Goal: Transaction & Acquisition: Purchase product/service

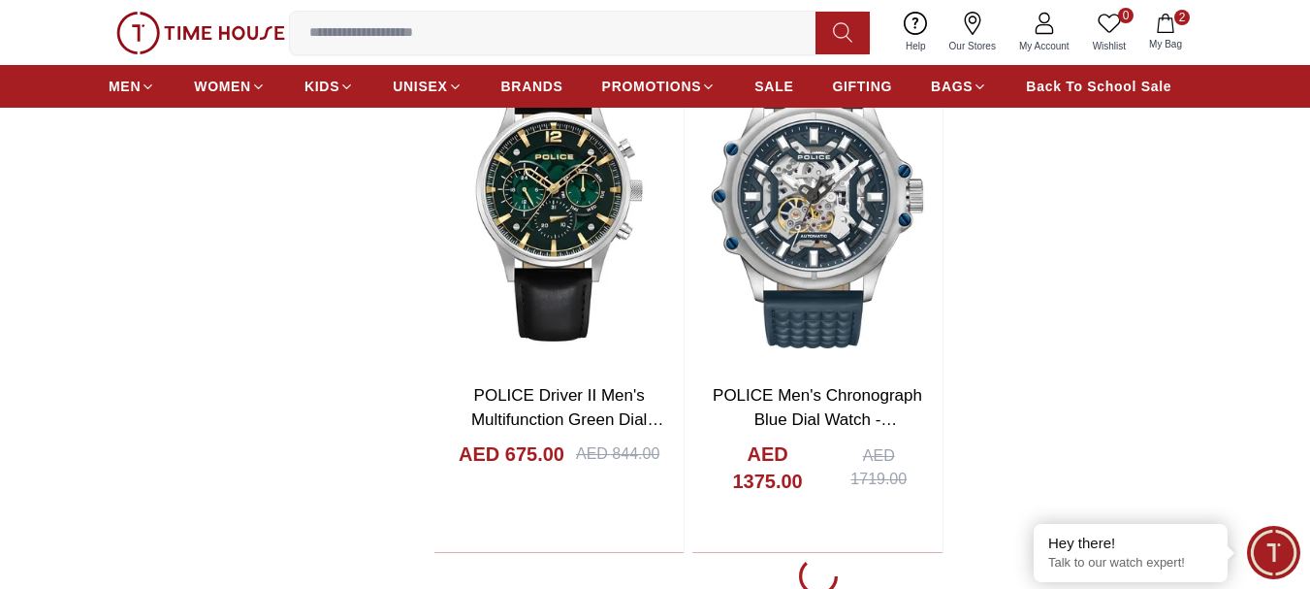
scroll to position [3297, 0]
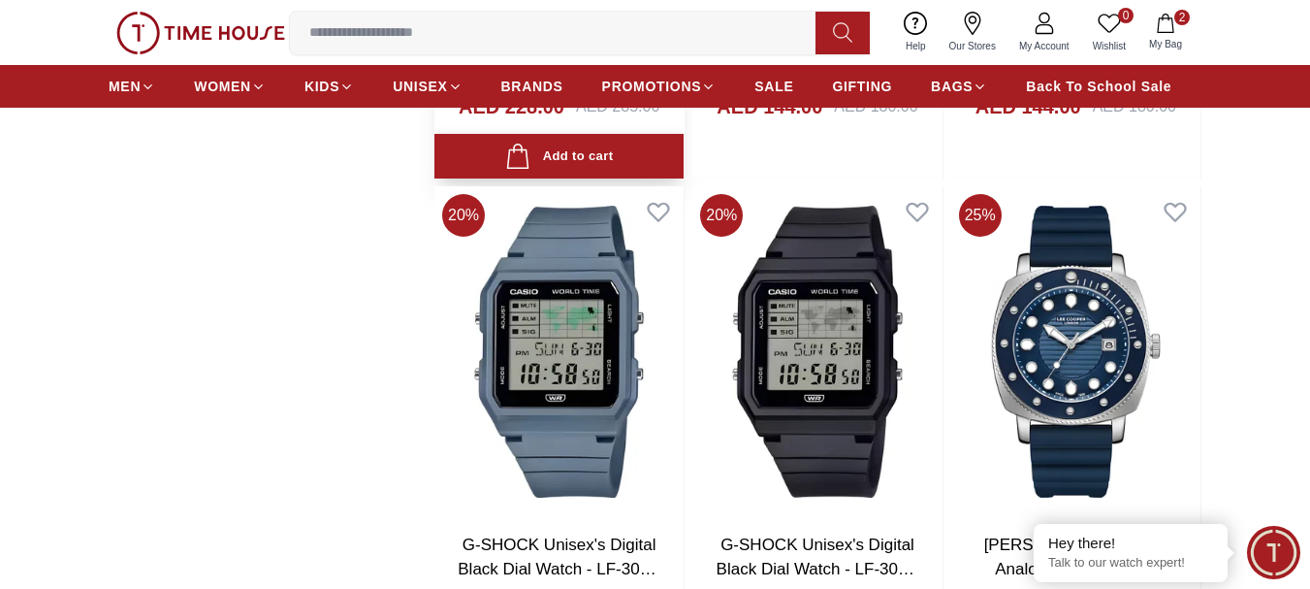
scroll to position [5236, 0]
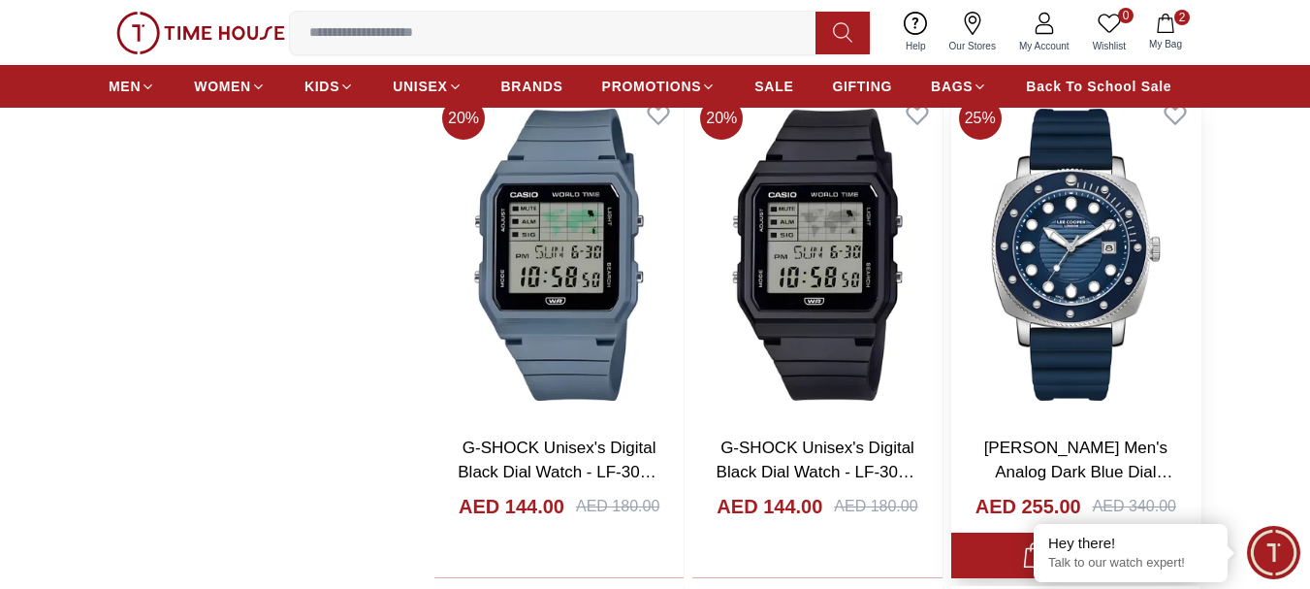
click at [1069, 327] on img at bounding box center [1075, 254] width 249 height 330
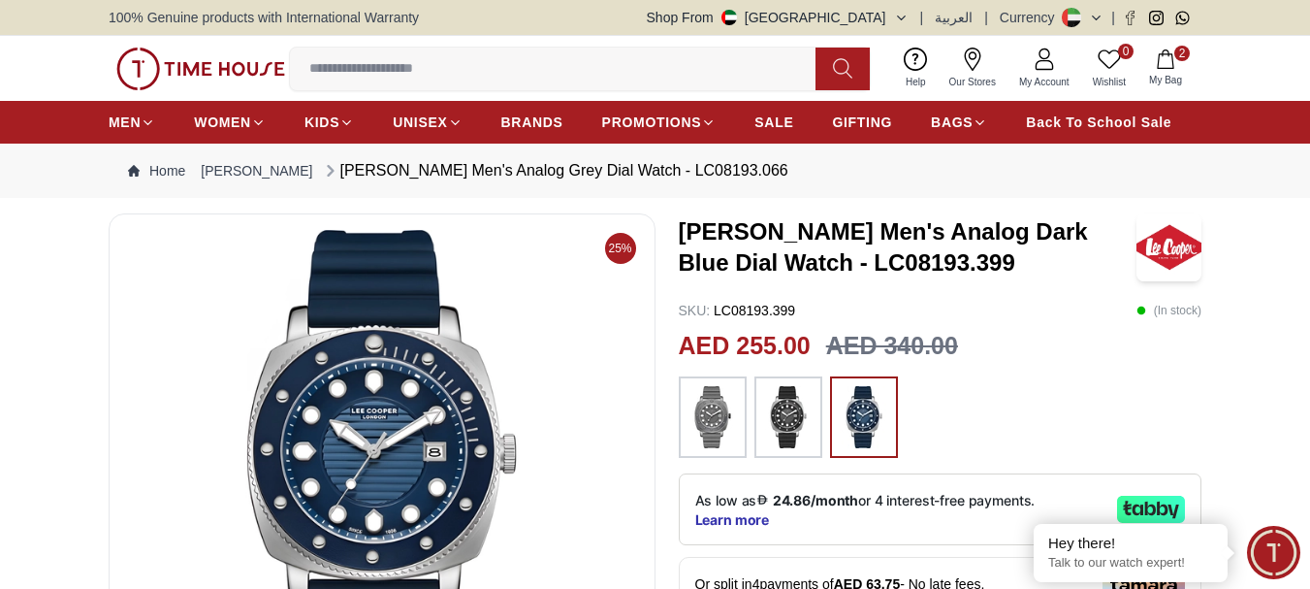
scroll to position [194, 0]
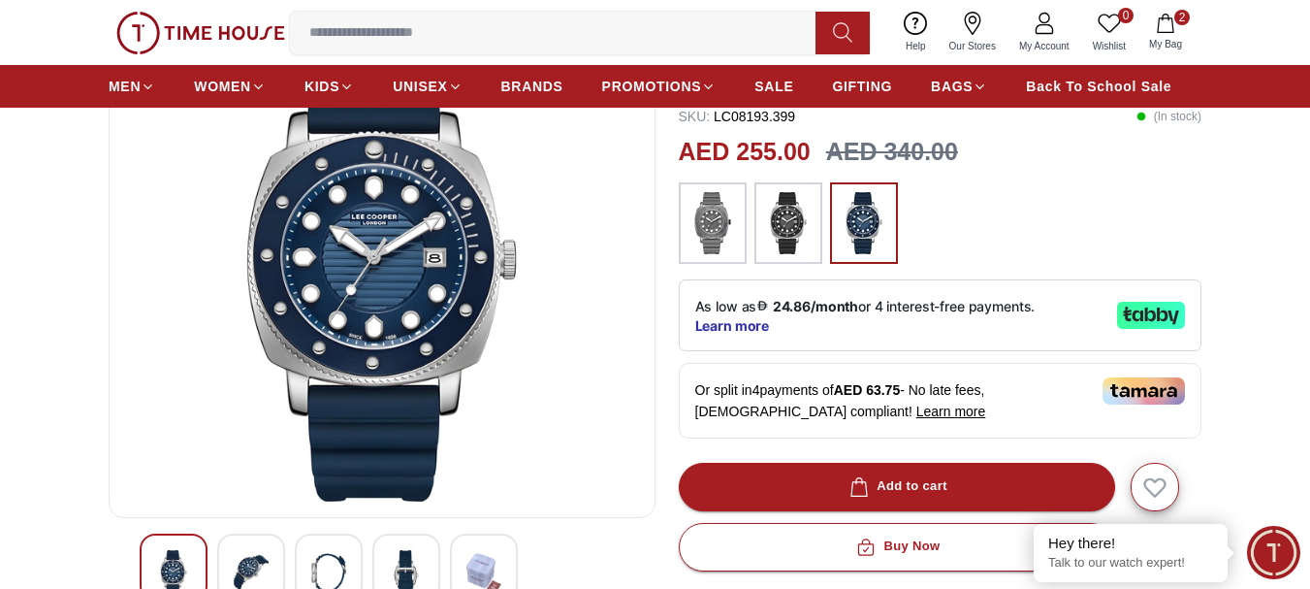
click at [711, 243] on img at bounding box center [712, 223] width 48 height 62
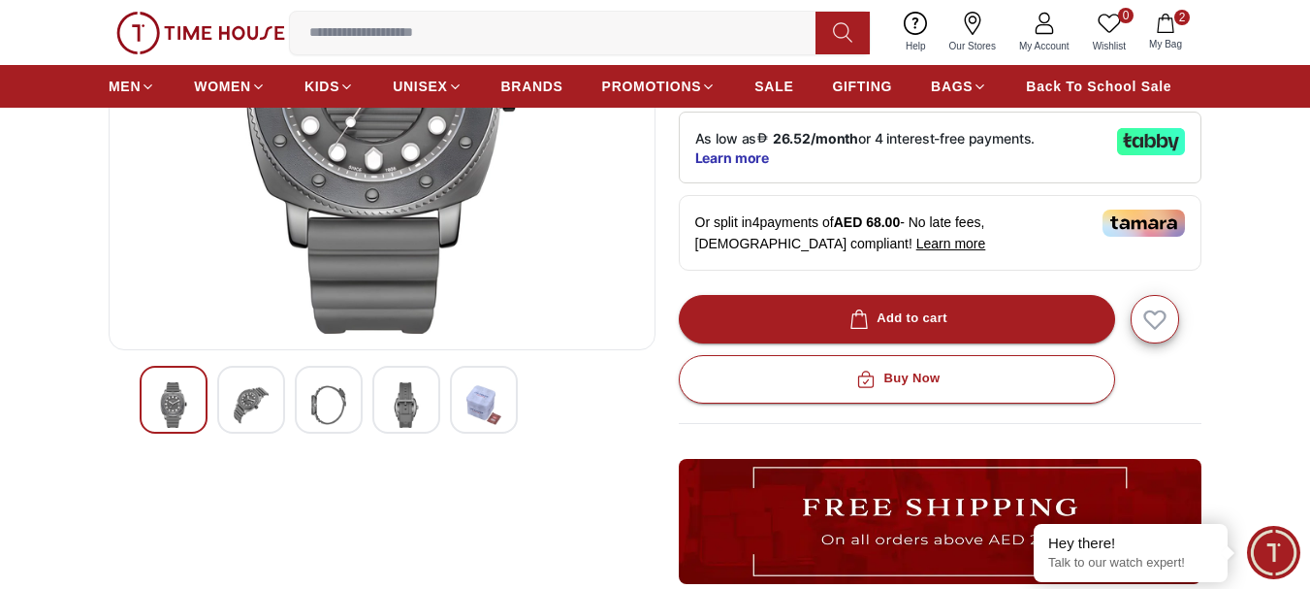
scroll to position [388, 0]
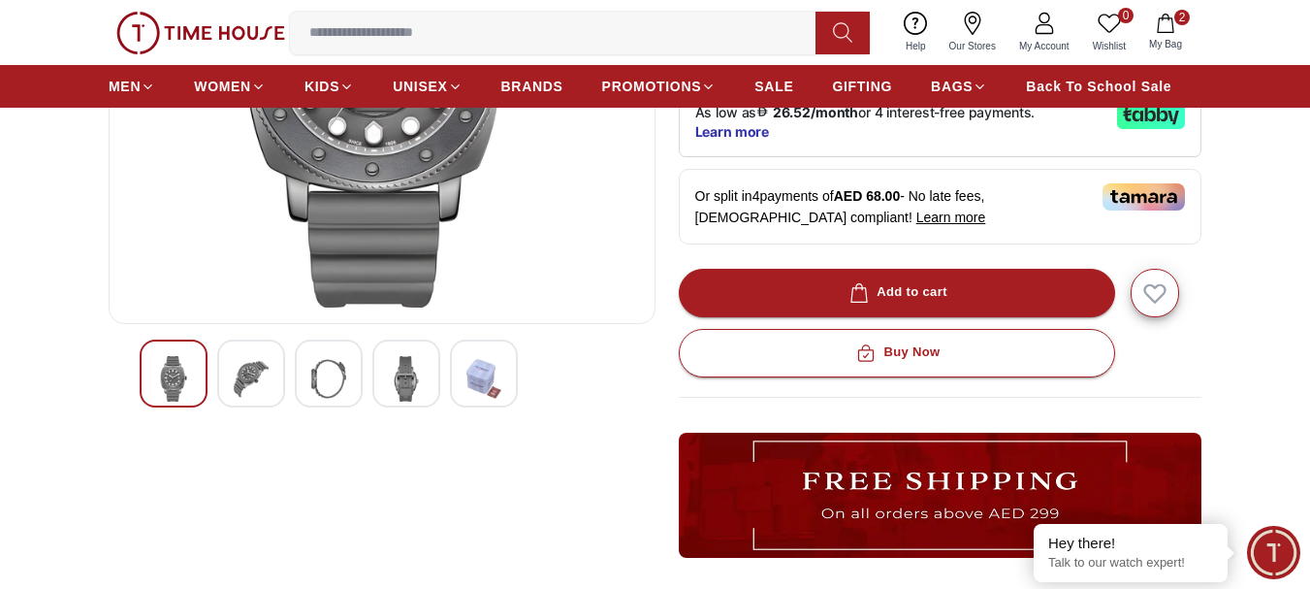
click at [261, 379] on img at bounding box center [251, 379] width 35 height 46
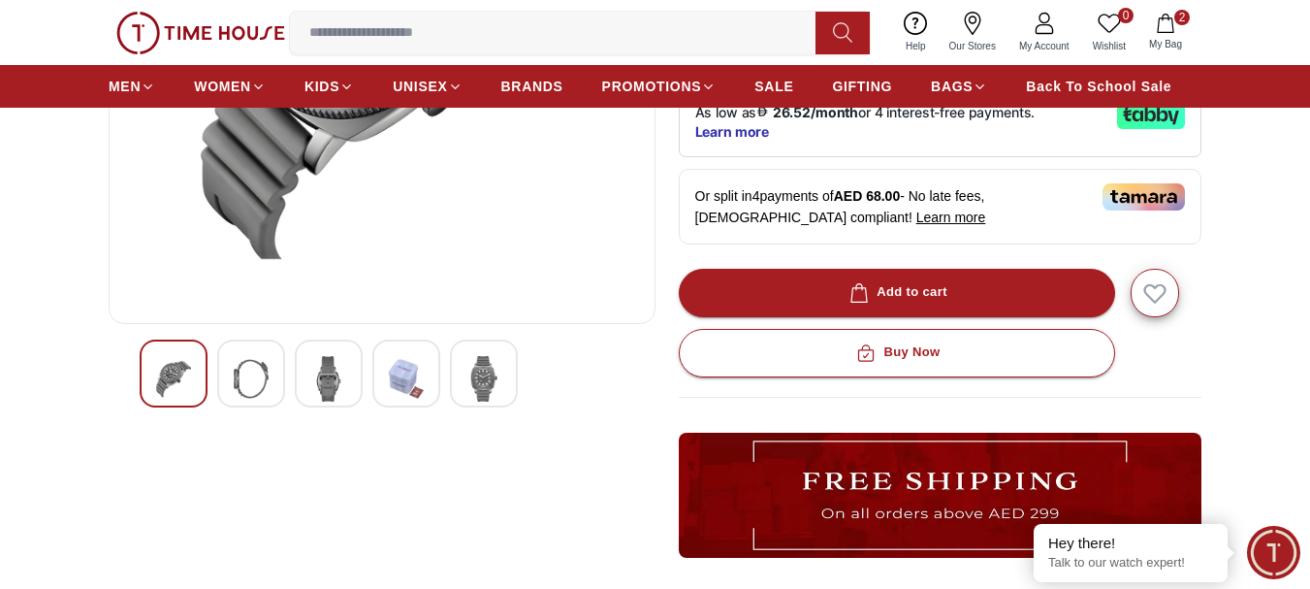
click at [338, 379] on img at bounding box center [328, 379] width 35 height 46
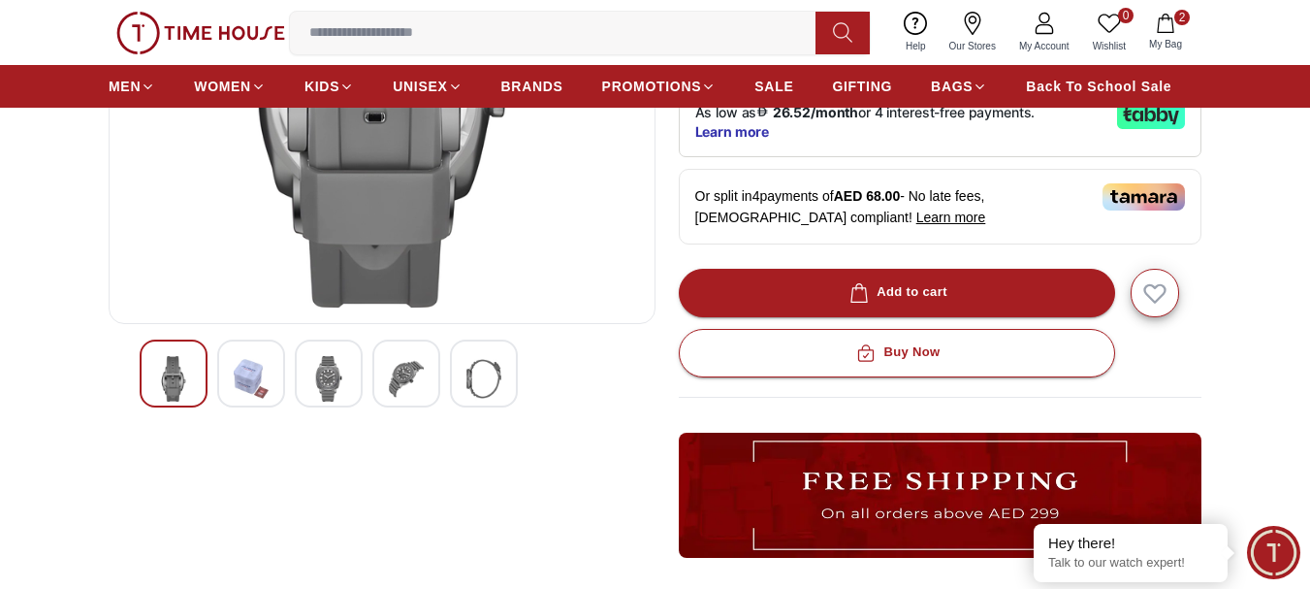
click at [416, 381] on img at bounding box center [406, 379] width 35 height 46
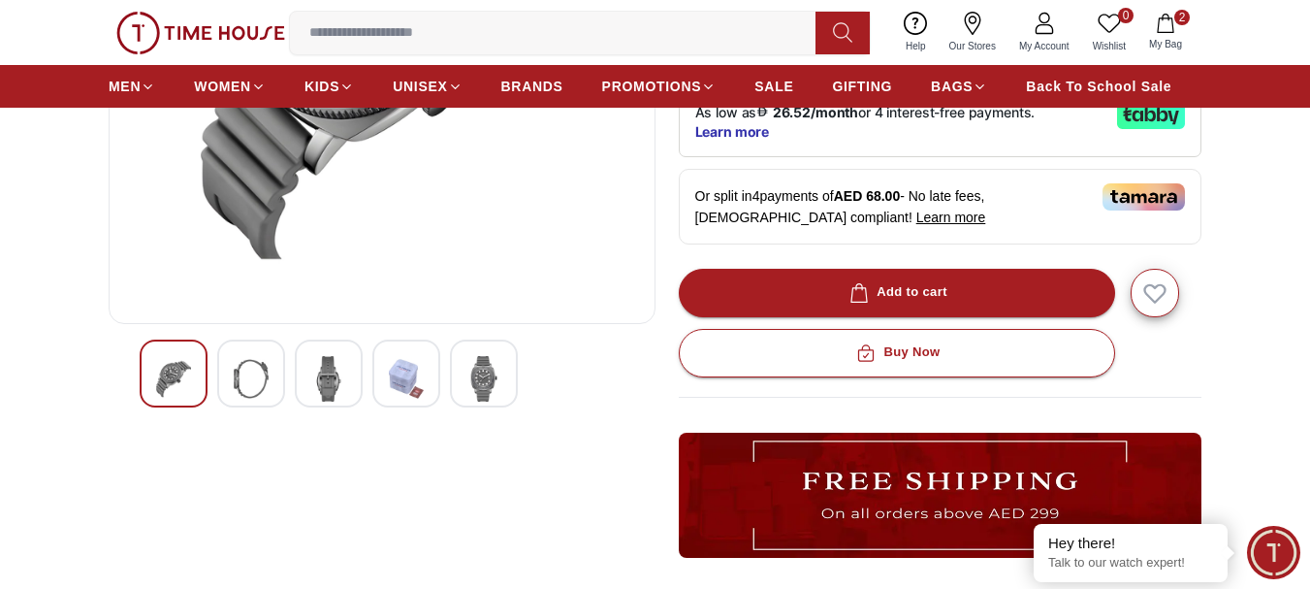
click at [465, 372] on div at bounding box center [484, 373] width 68 height 68
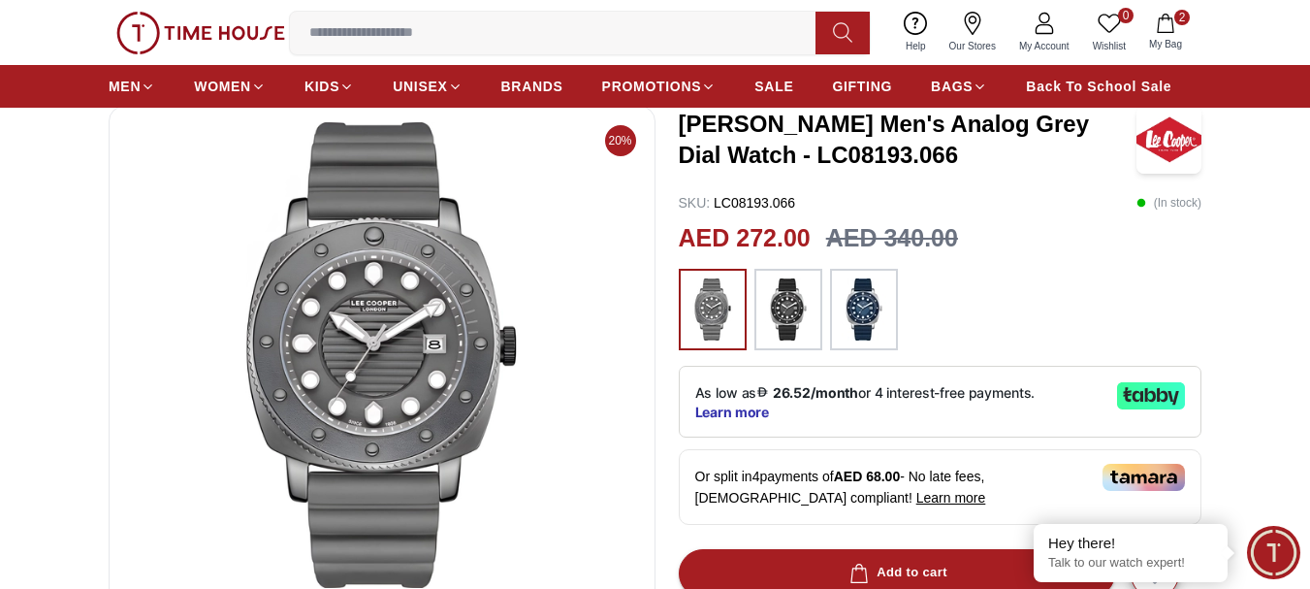
scroll to position [97, 0]
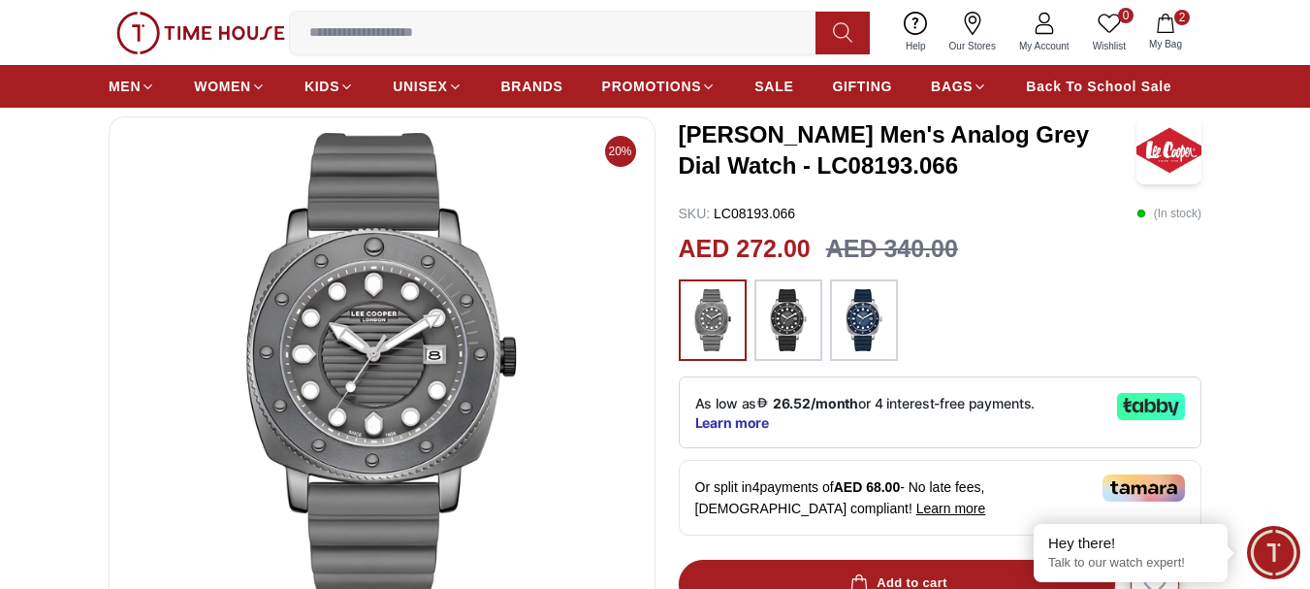
click at [864, 321] on img at bounding box center [864, 320] width 48 height 62
click at [792, 325] on img at bounding box center [788, 320] width 48 height 62
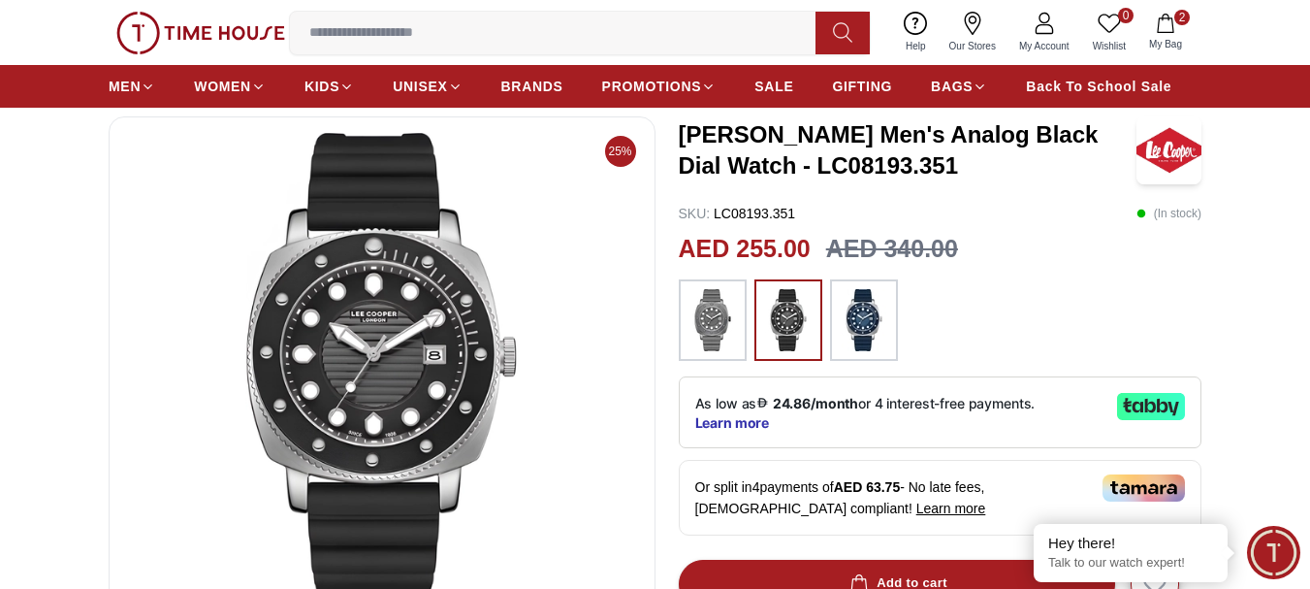
click at [686, 316] on div at bounding box center [713, 319] width 68 height 81
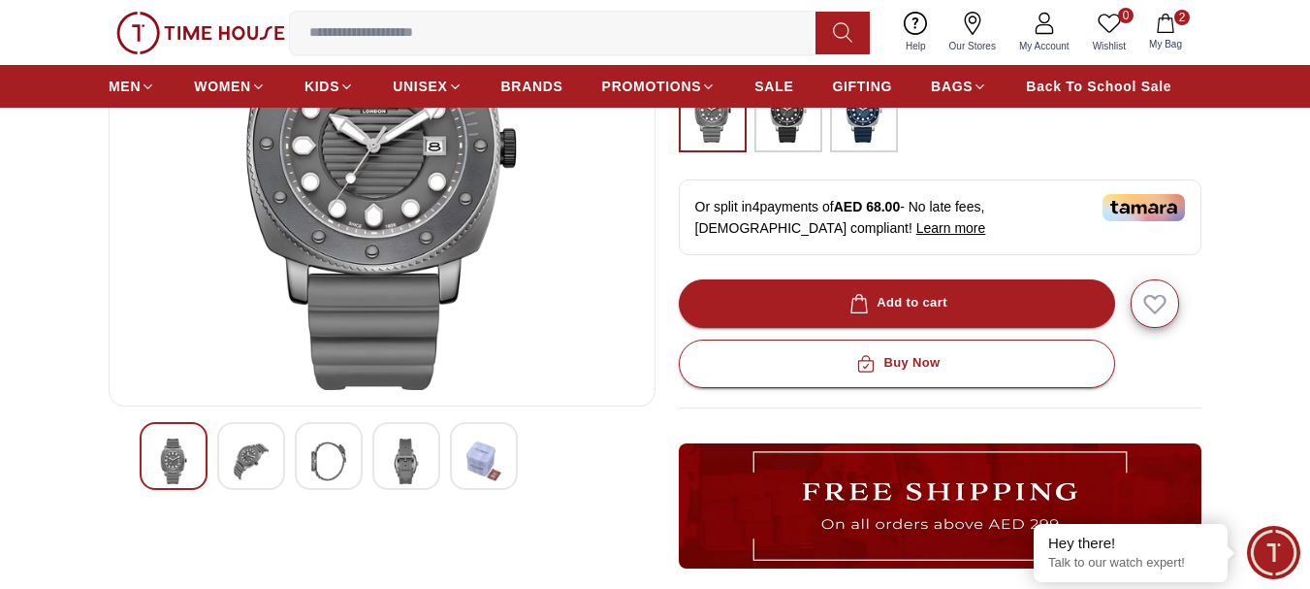
scroll to position [291, 0]
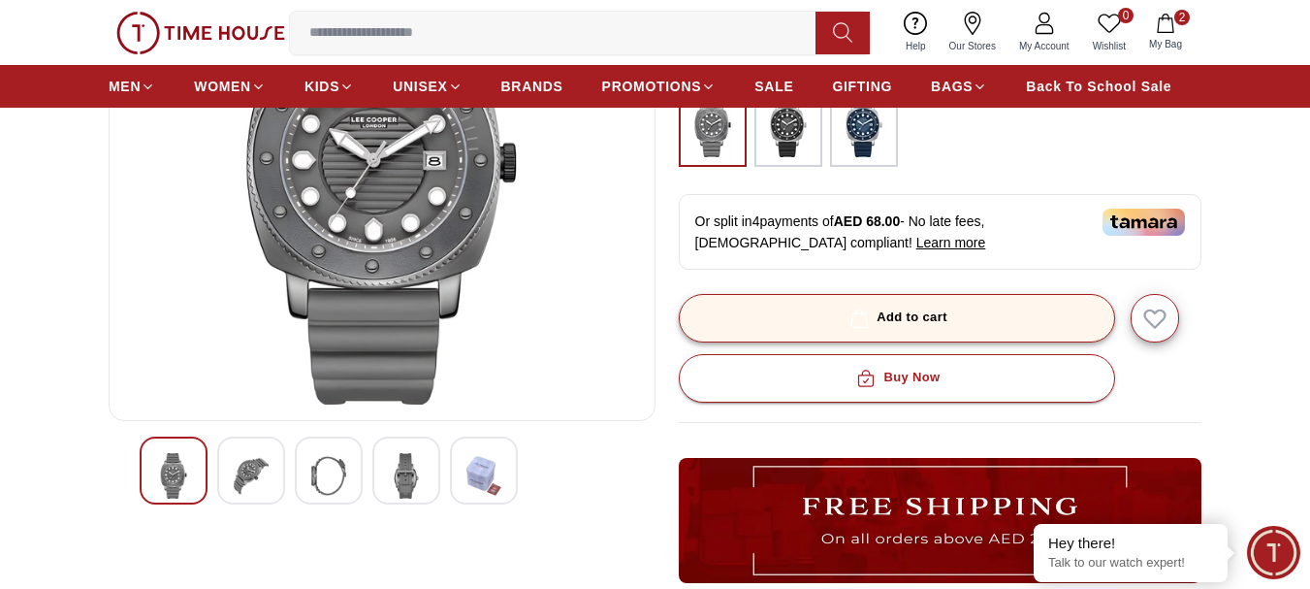
click at [936, 320] on div "Add to cart" at bounding box center [897, 317] width 102 height 22
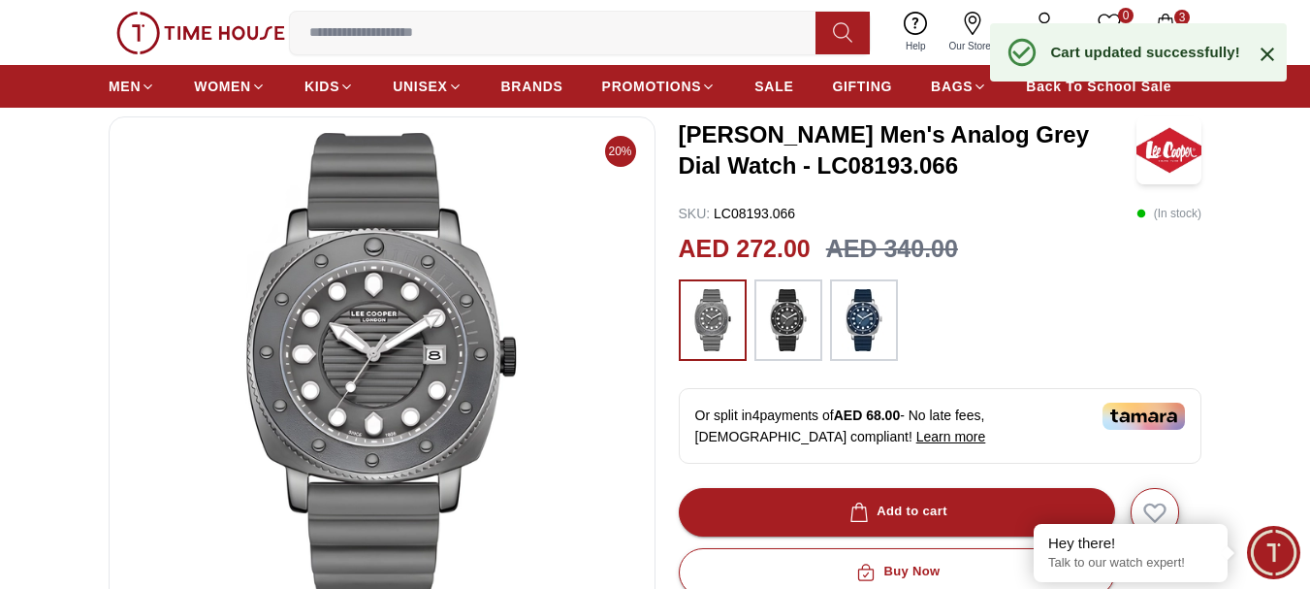
scroll to position [0, 0]
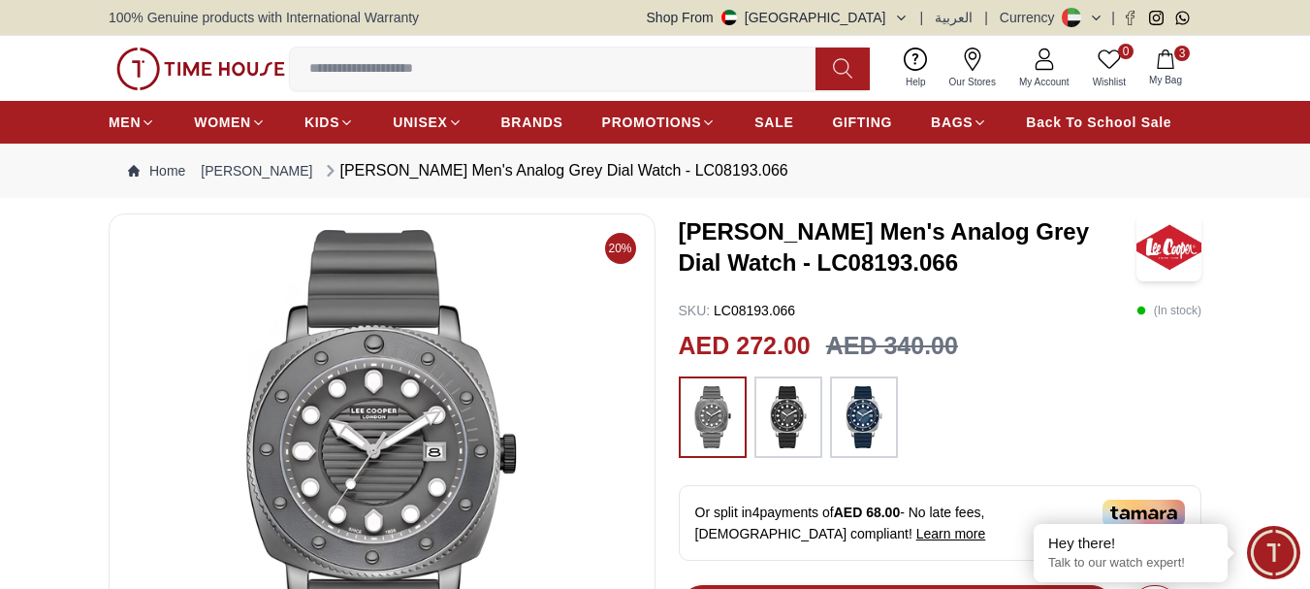
scroll to position [97, 0]
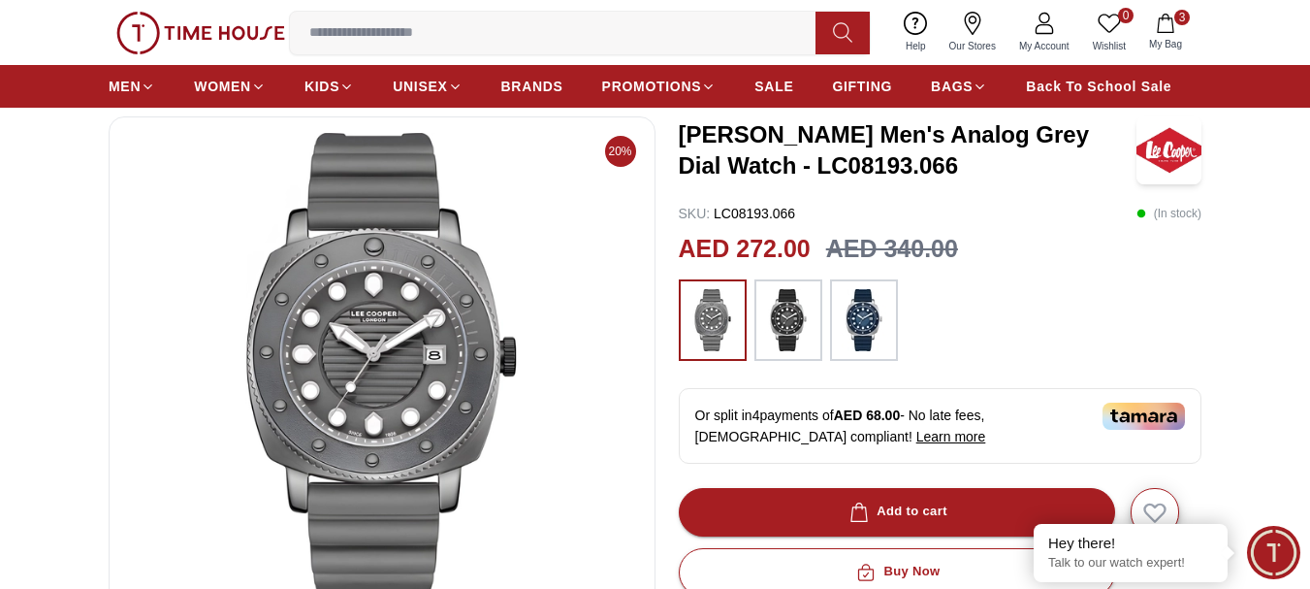
scroll to position [194, 0]
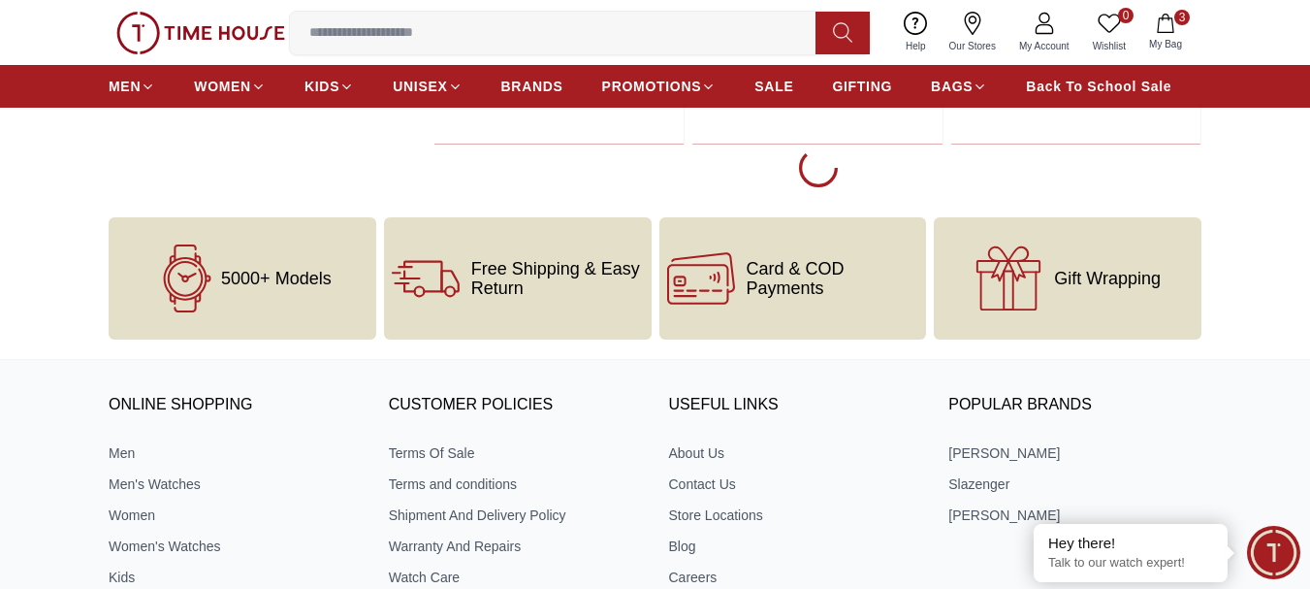
scroll to position [10198, 0]
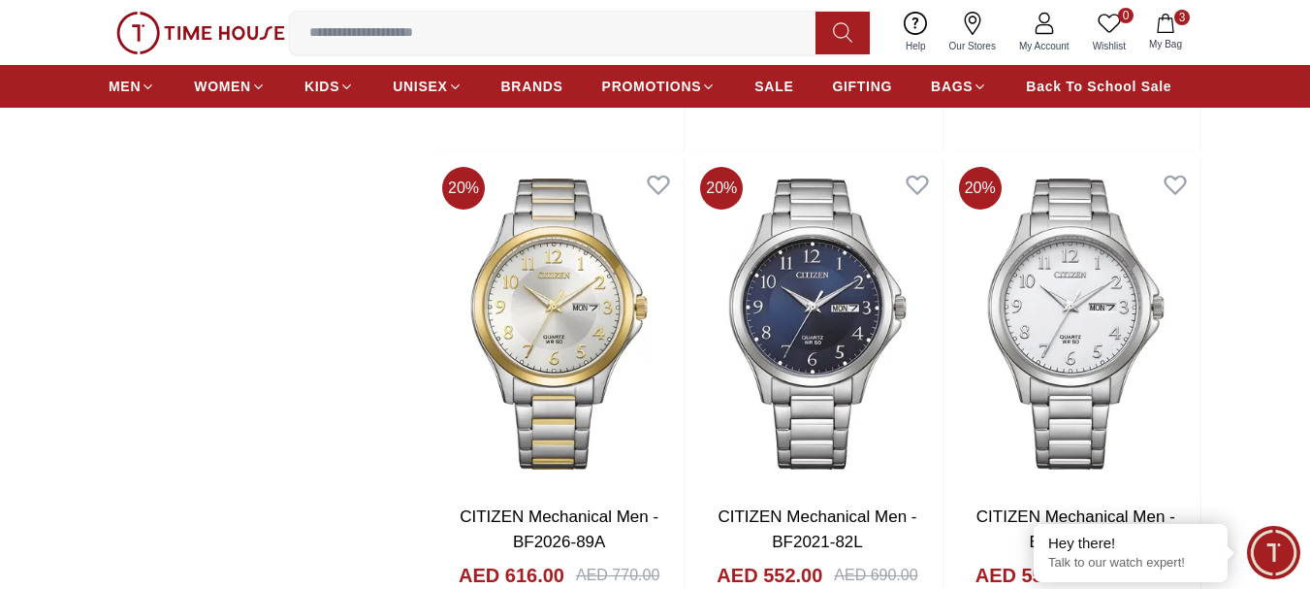
scroll to position [6999, 0]
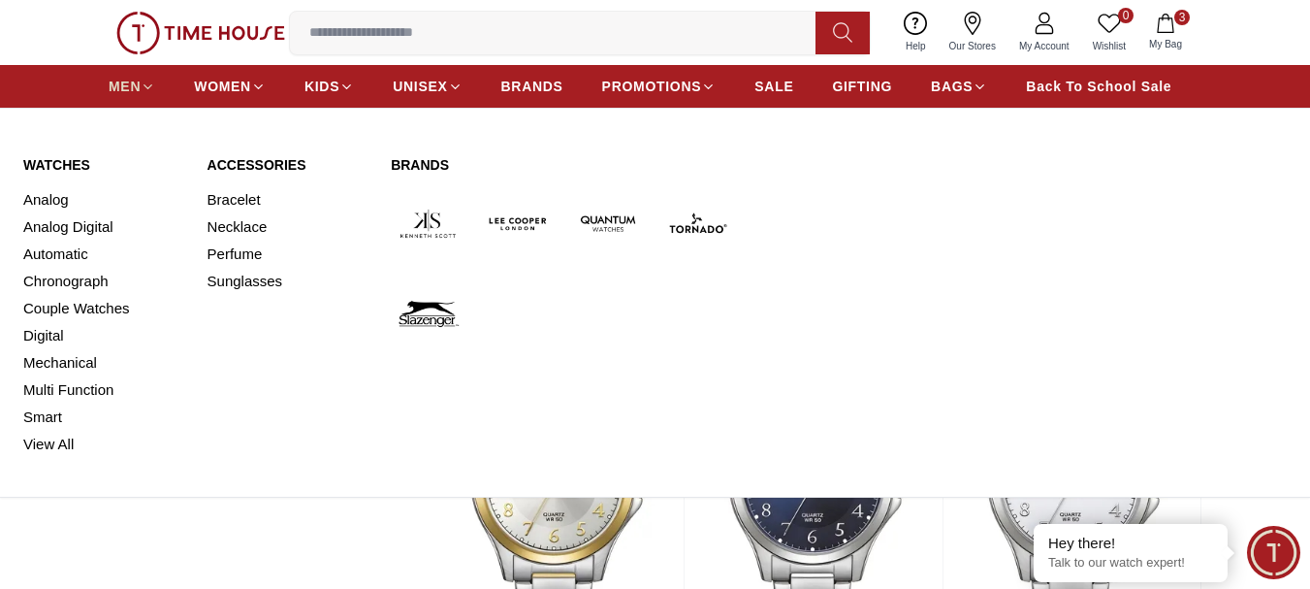
click at [126, 86] on span "MEN" at bounding box center [125, 86] width 32 height 19
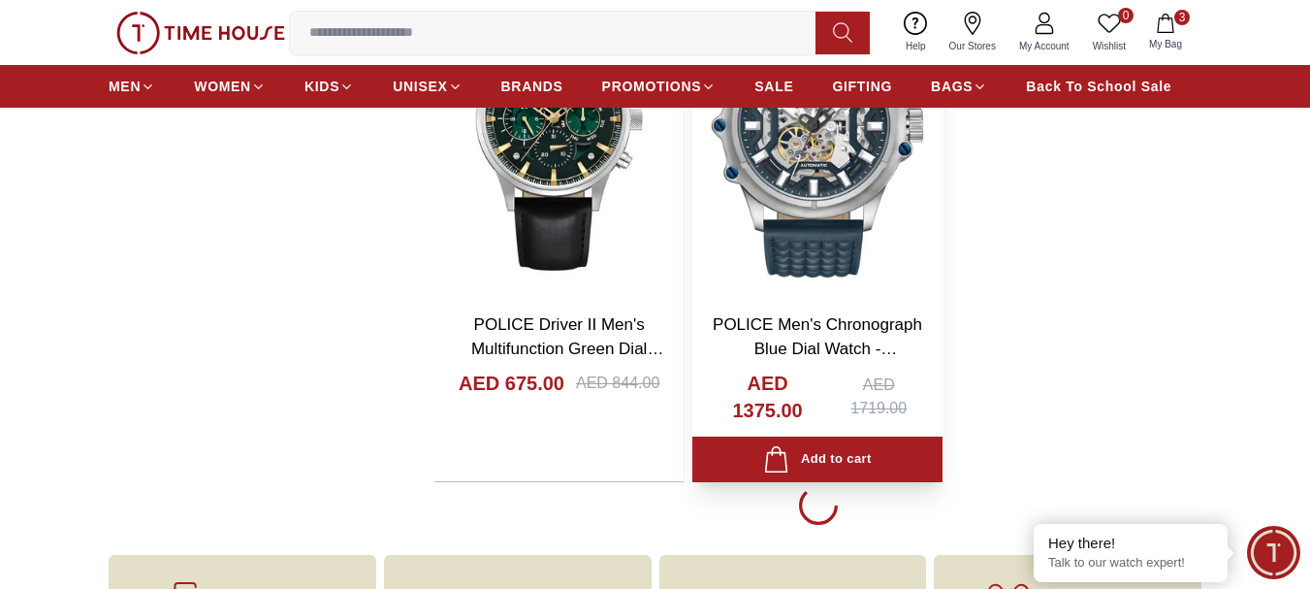
scroll to position [3394, 0]
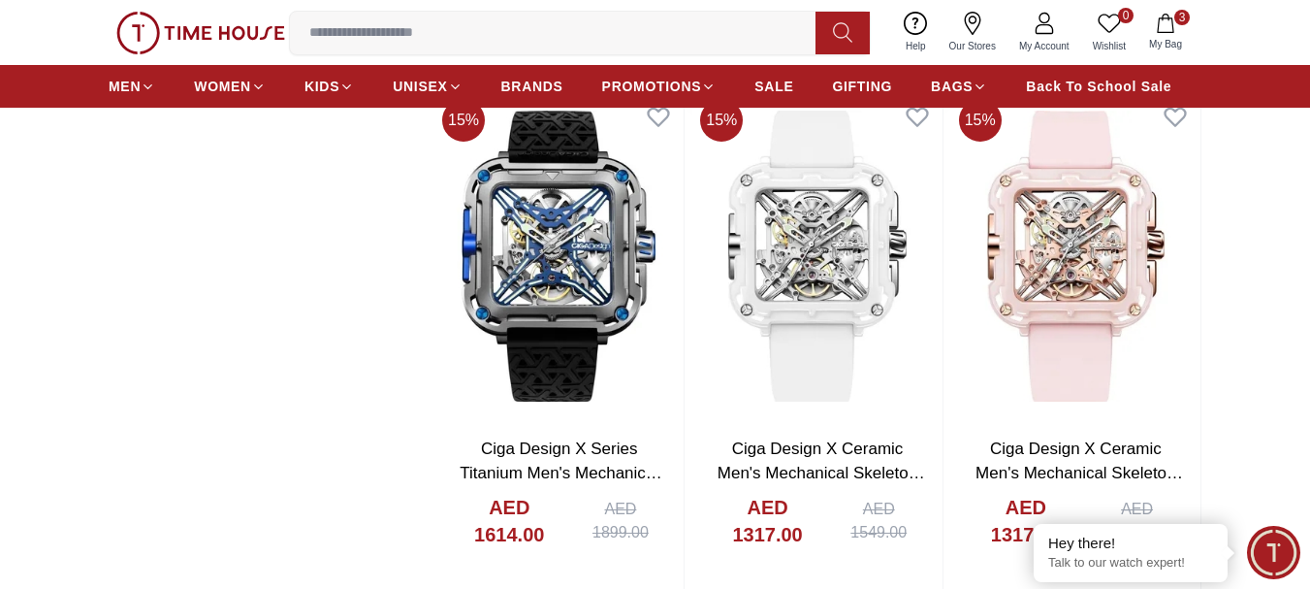
scroll to position [3782, 0]
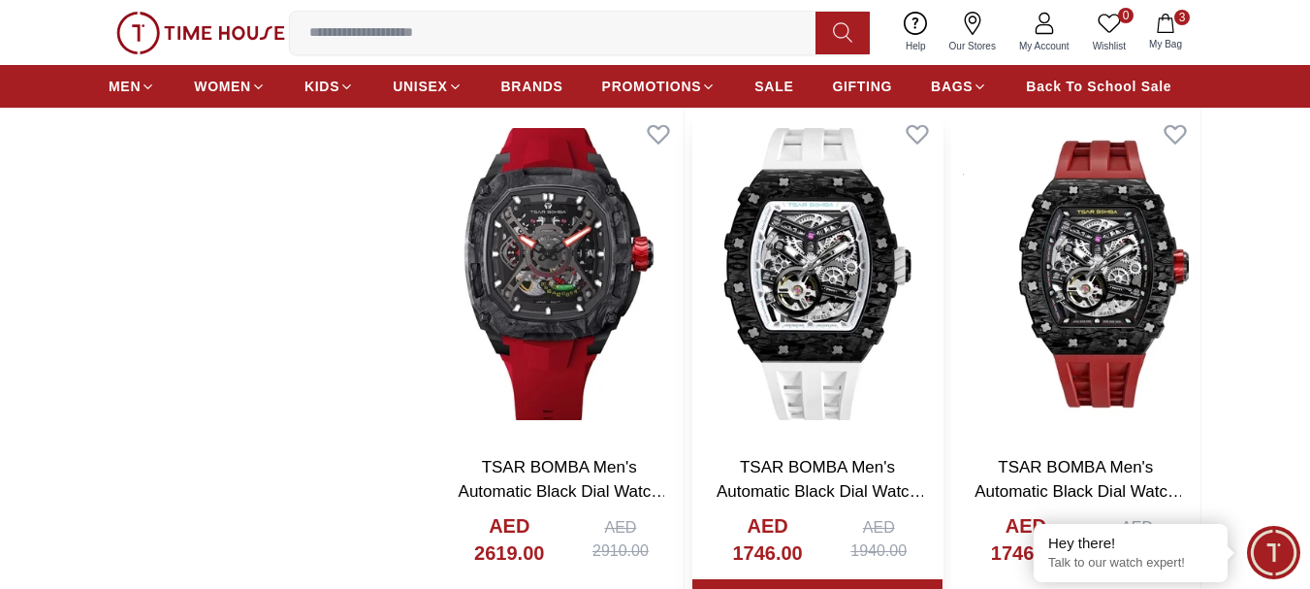
scroll to position [9793, 0]
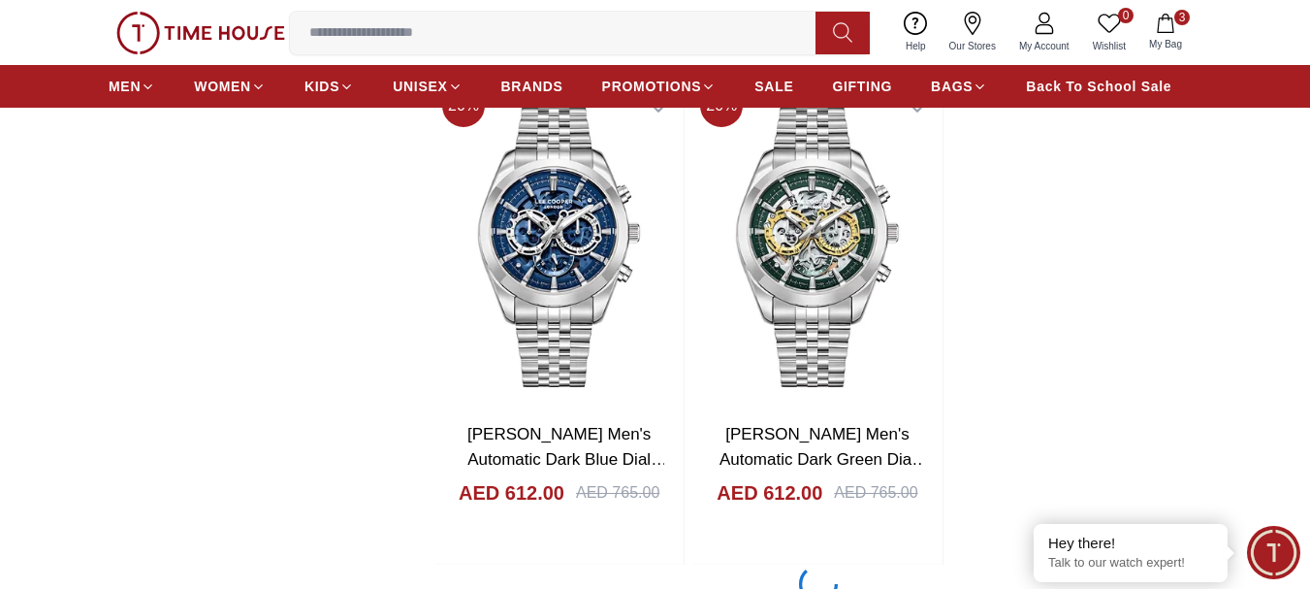
scroll to position [13090, 0]
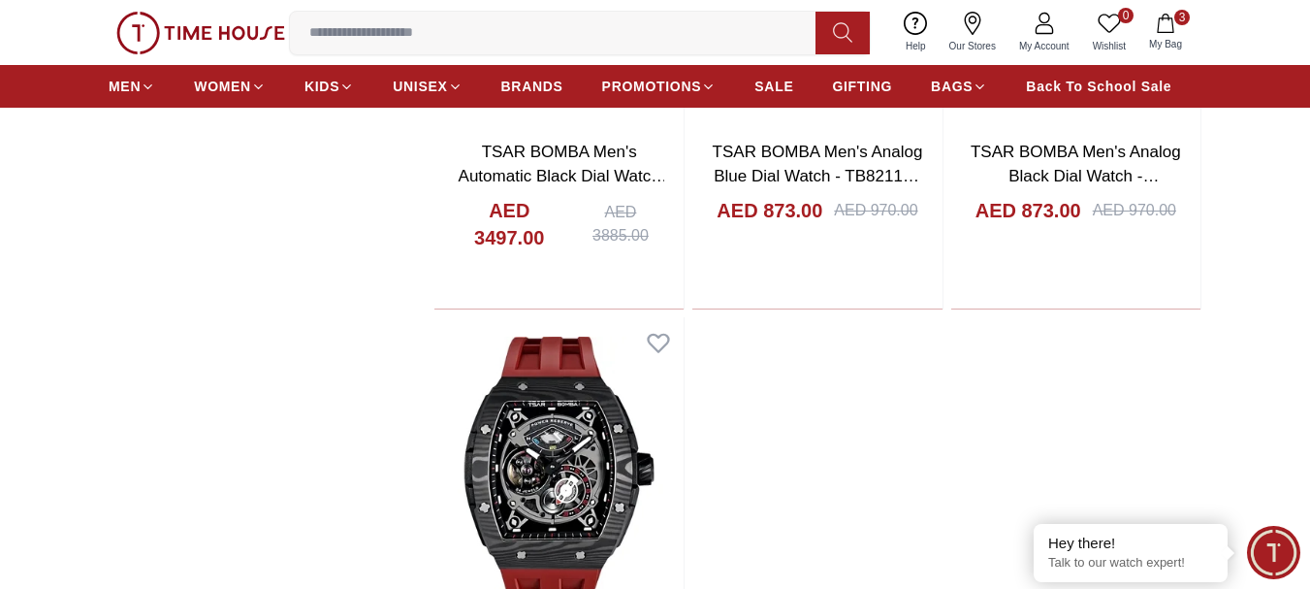
scroll to position [16581, 0]
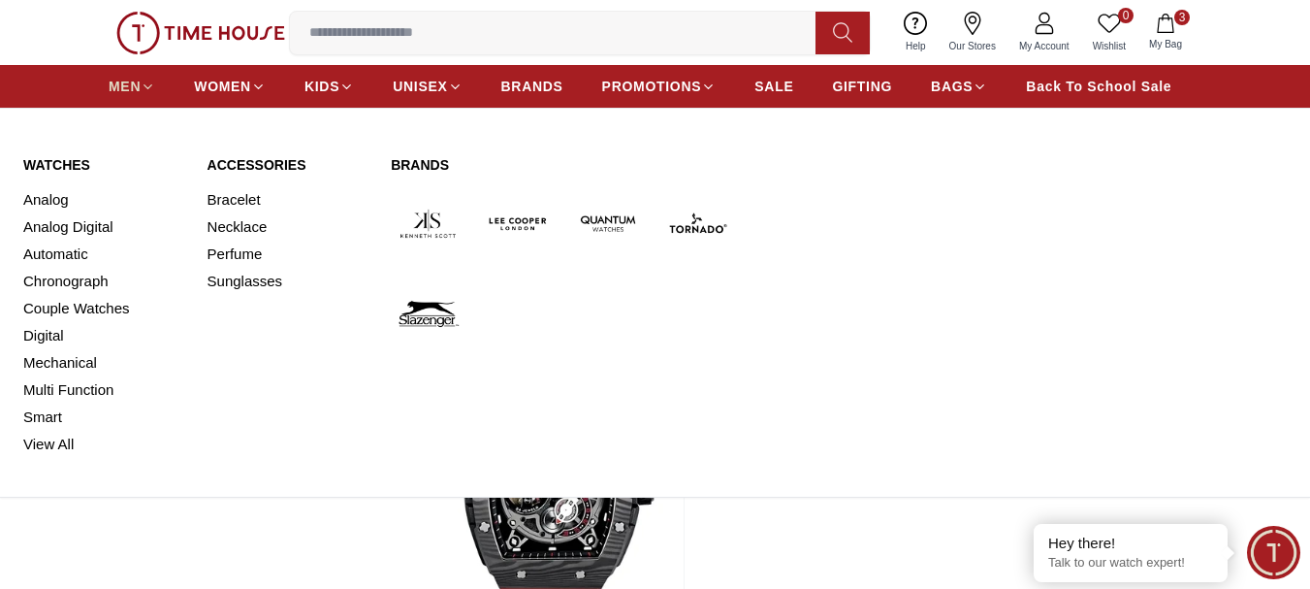
click at [131, 89] on span "MEN" at bounding box center [125, 86] width 32 height 19
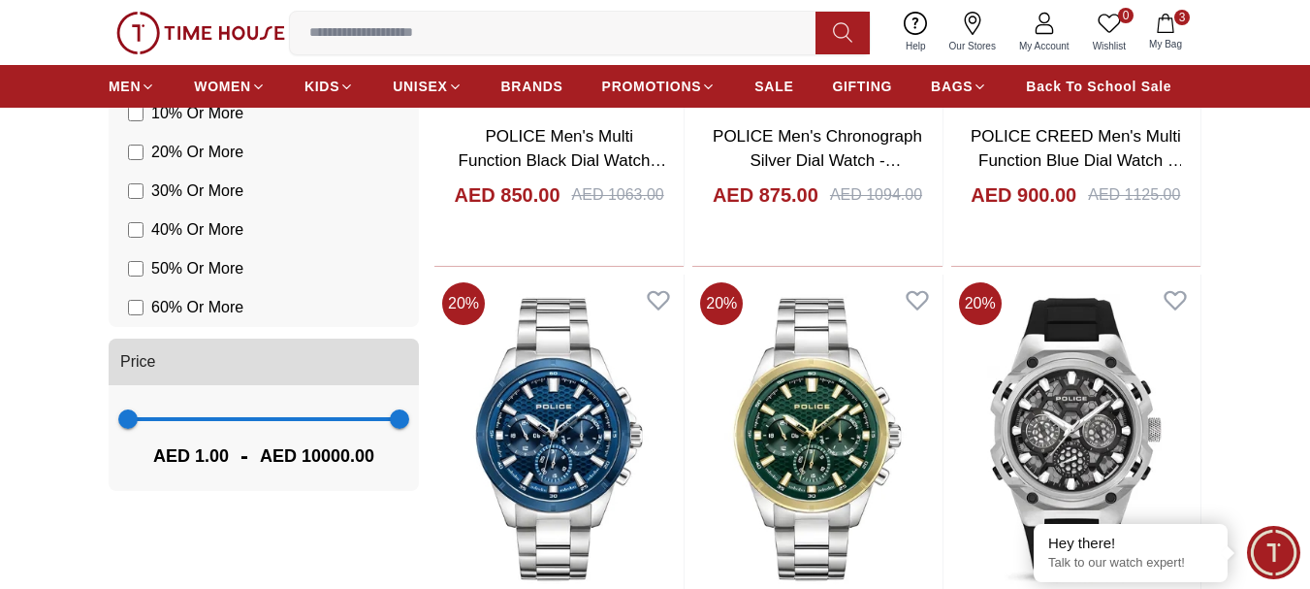
scroll to position [1648, 0]
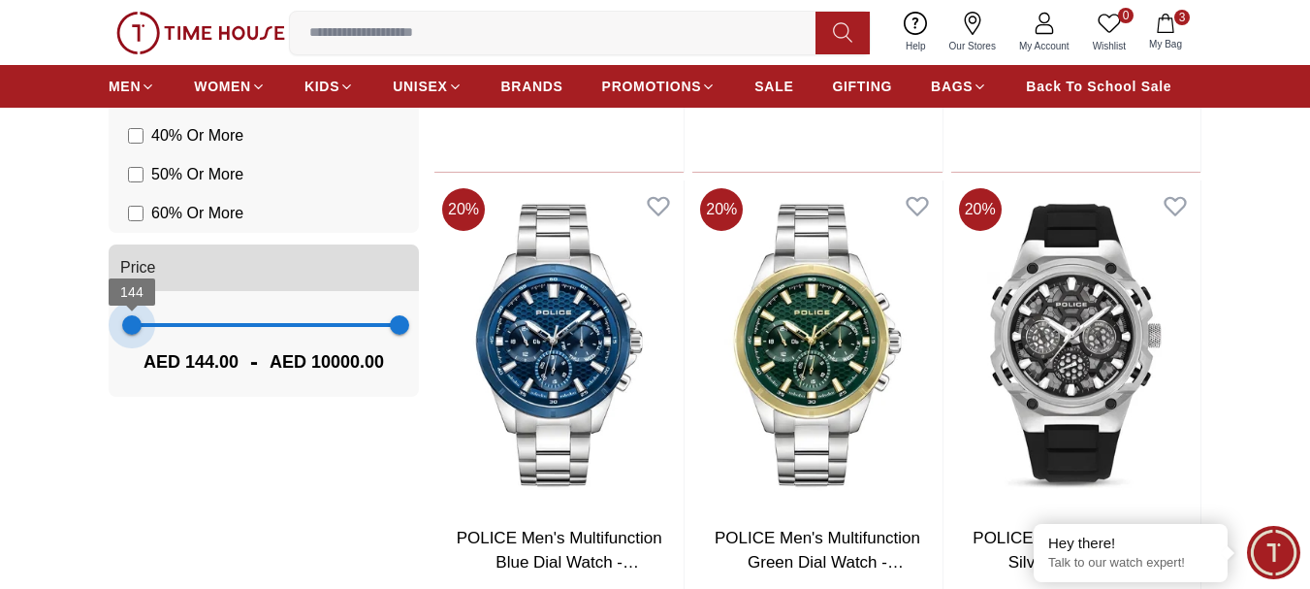
type input "**"
drag, startPoint x: 125, startPoint y: 323, endPoint x: 130, endPoint y: 334, distance: 11.7
click at [130, 334] on span "72" at bounding box center [129, 324] width 19 height 19
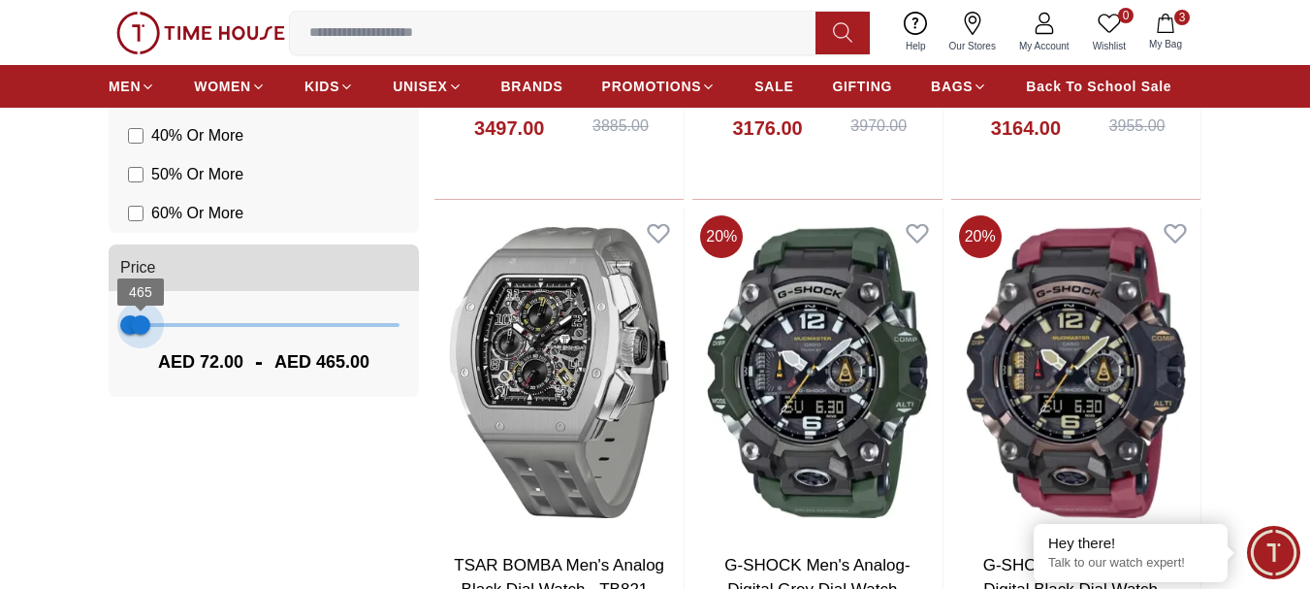
type input "***"
drag, startPoint x: 393, startPoint y: 326, endPoint x: 143, endPoint y: 334, distance: 250.3
click at [143, 334] on span "537" at bounding box center [142, 324] width 19 height 19
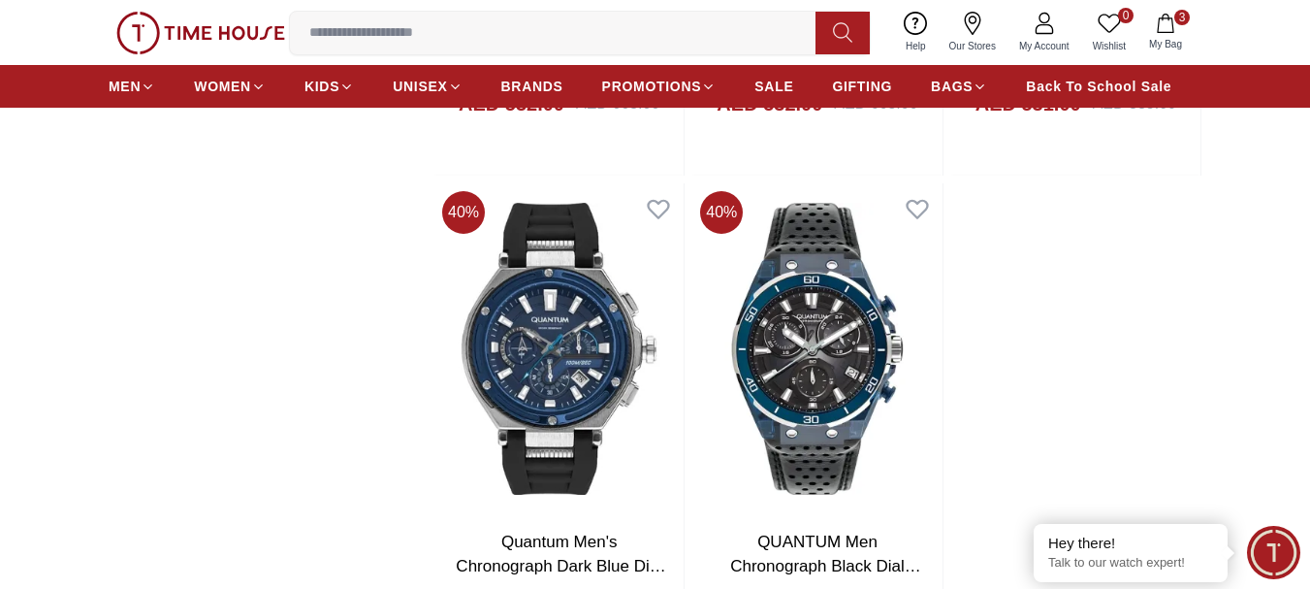
scroll to position [3103, 0]
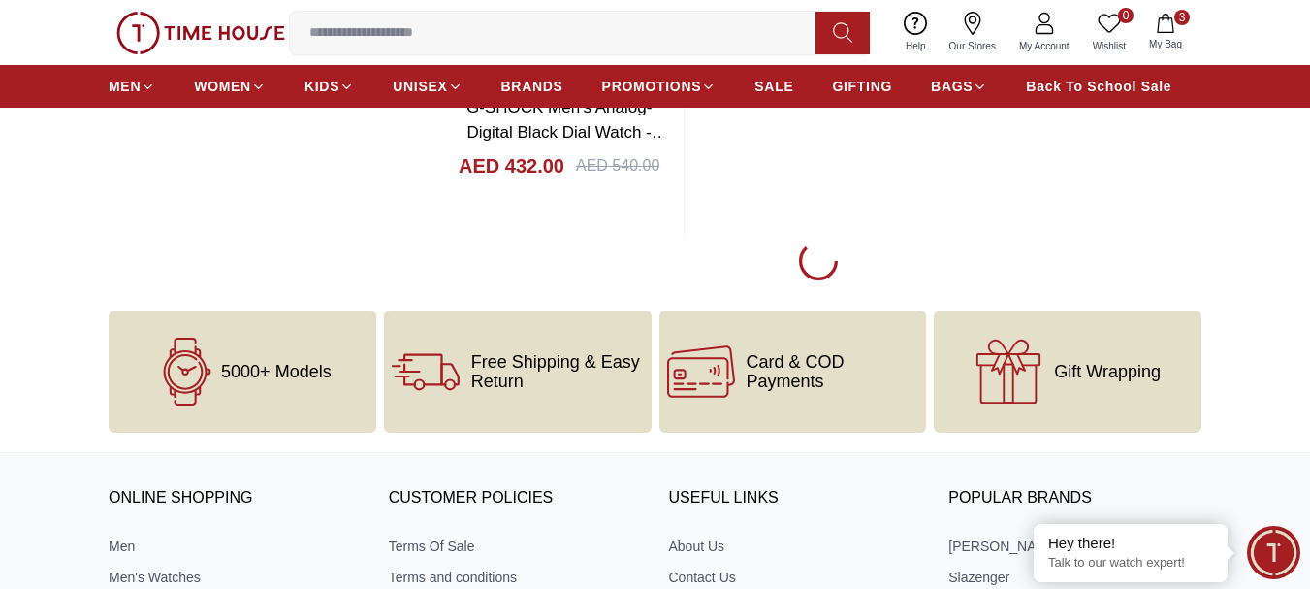
scroll to position [6787, 0]
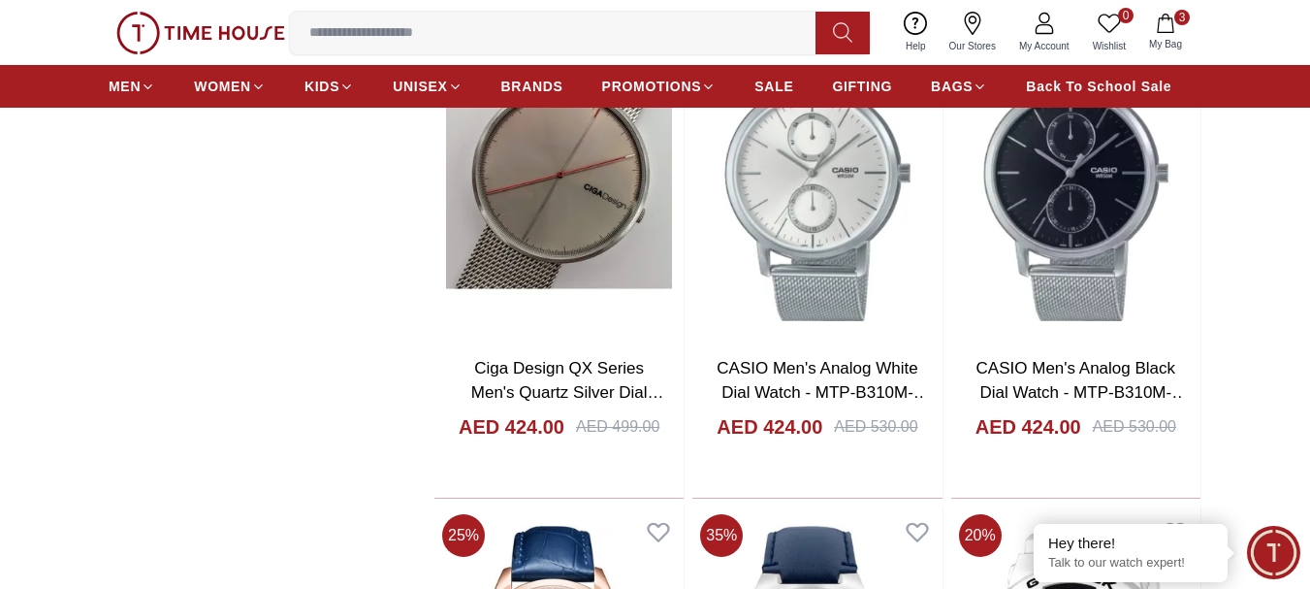
scroll to position [10084, 0]
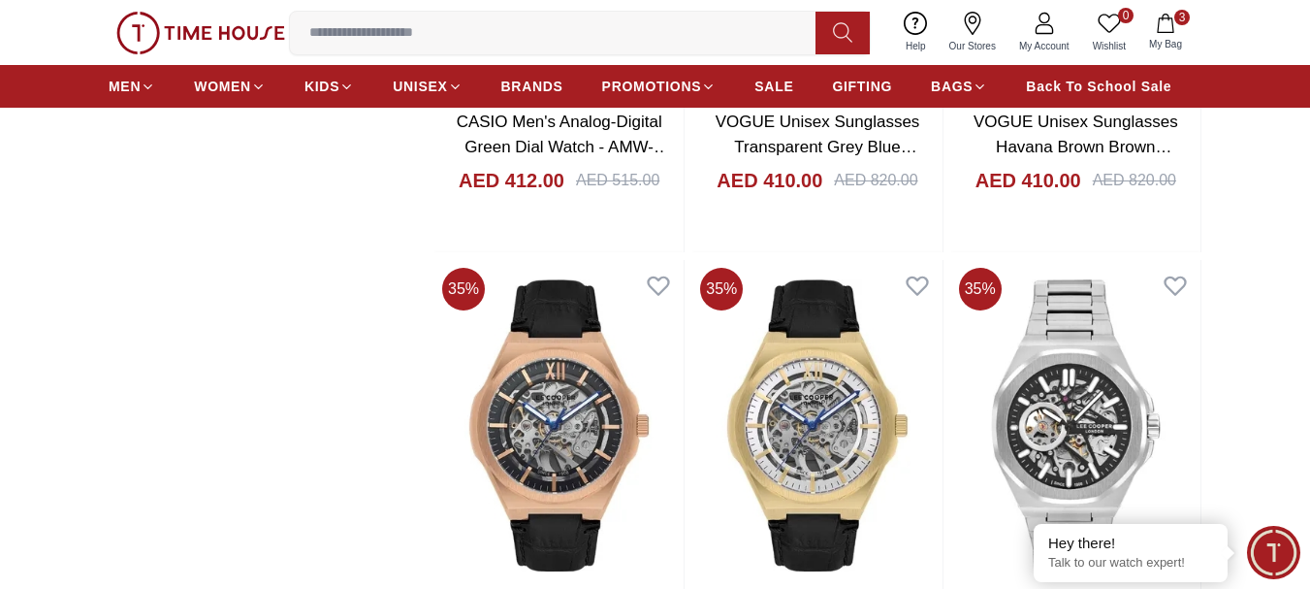
scroll to position [13575, 0]
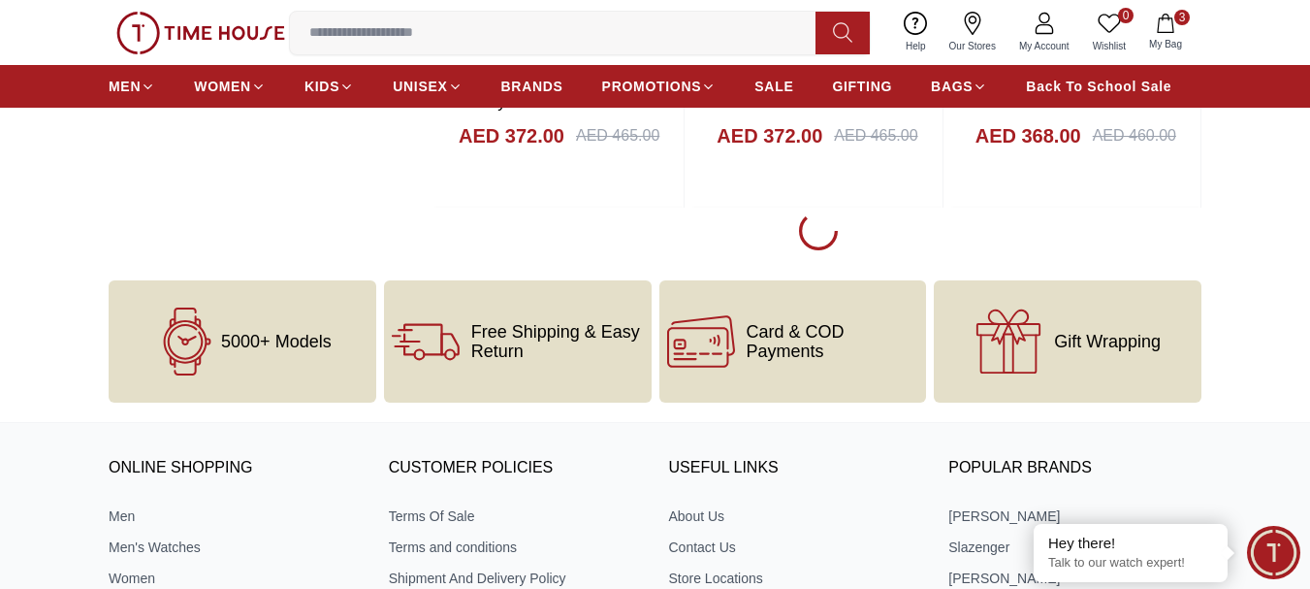
scroll to position [19647, 0]
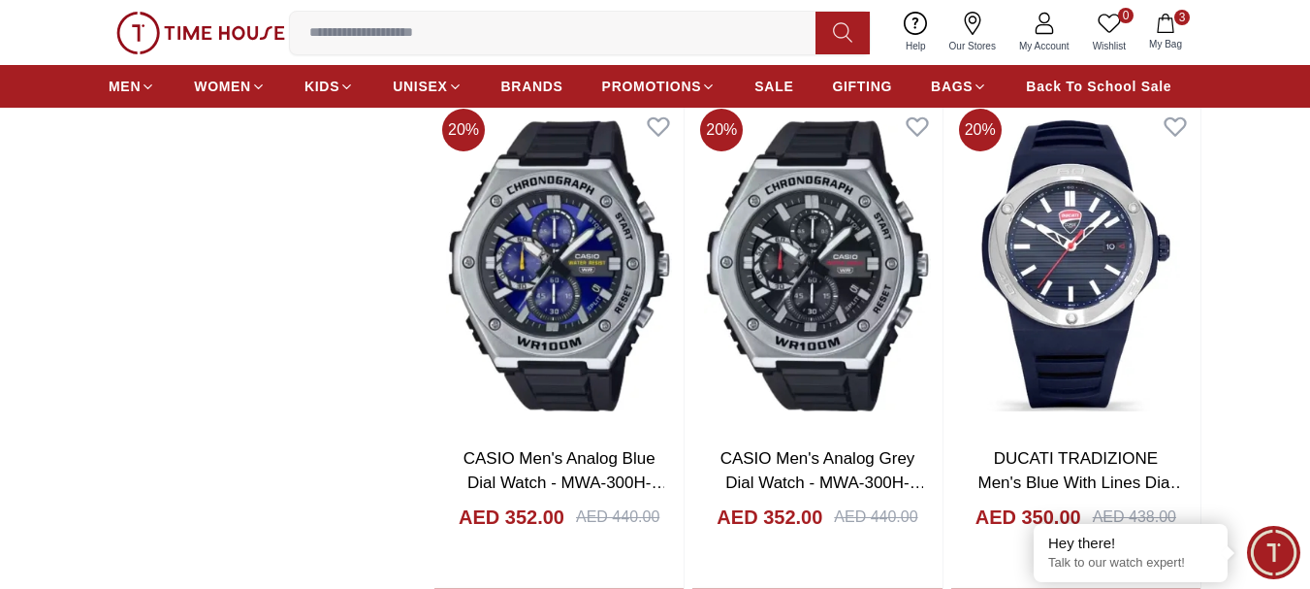
scroll to position [22495, 0]
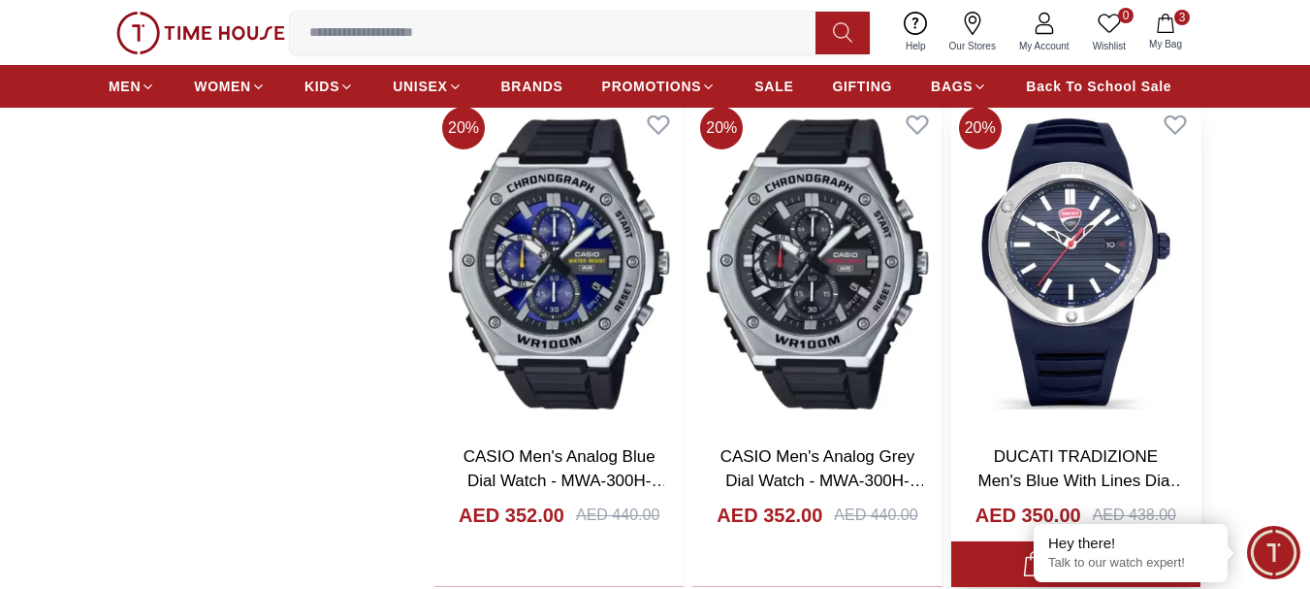
click at [1079, 263] on img at bounding box center [1075, 264] width 249 height 330
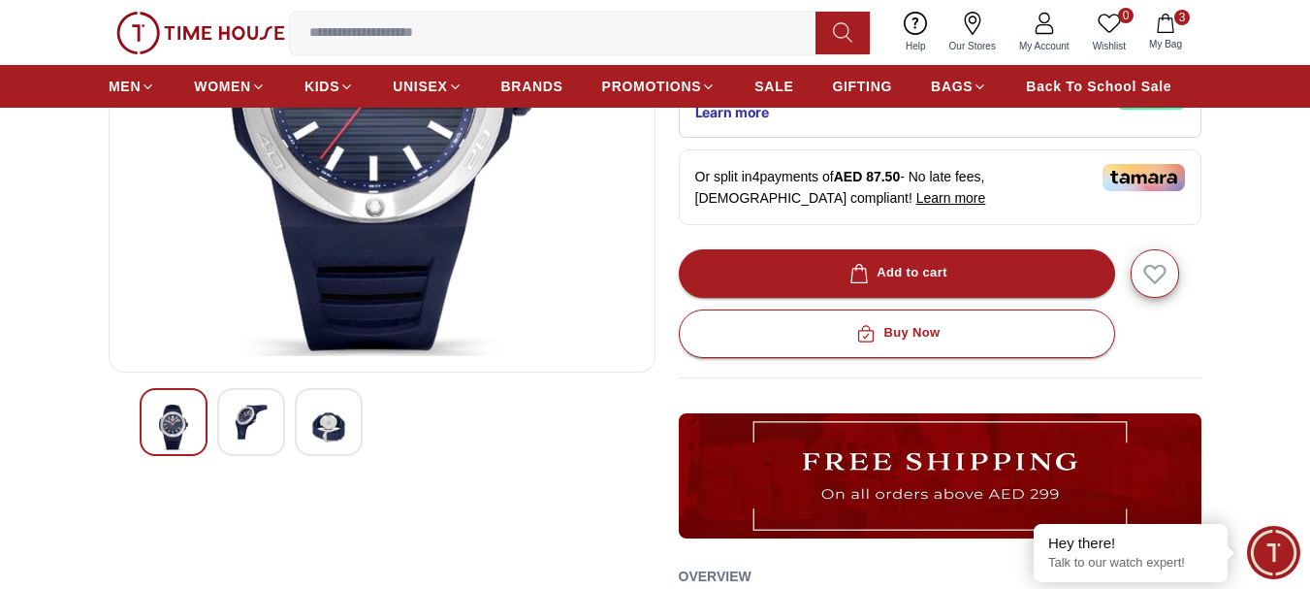
scroll to position [388, 0]
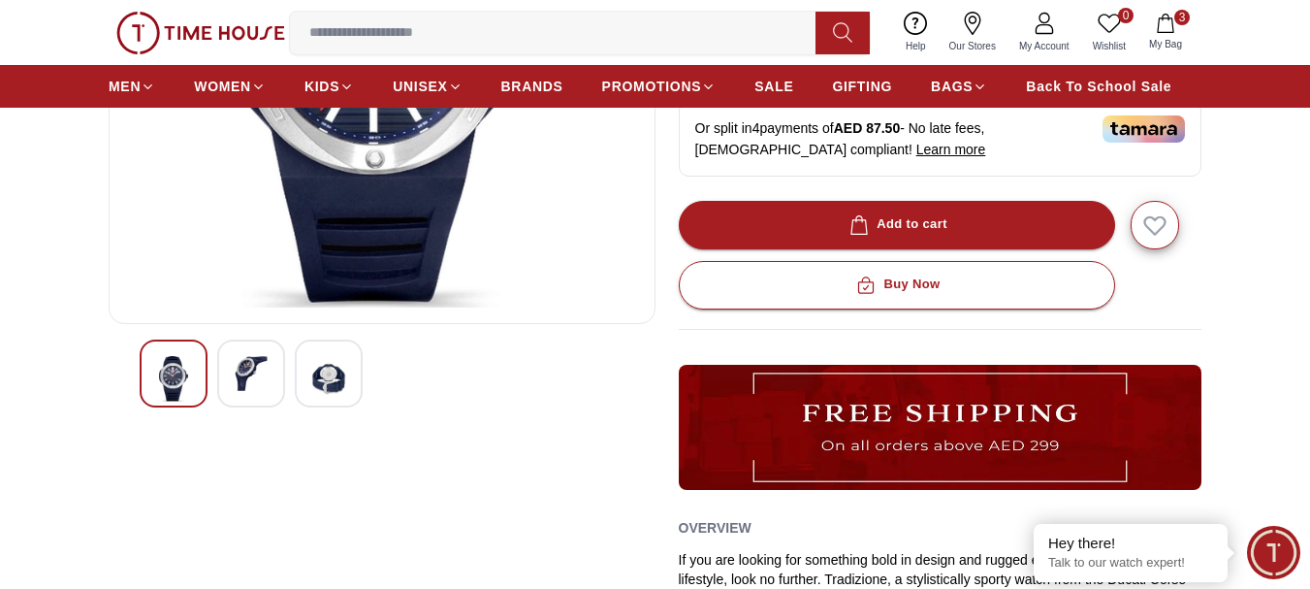
click at [326, 369] on img at bounding box center [328, 379] width 35 height 46
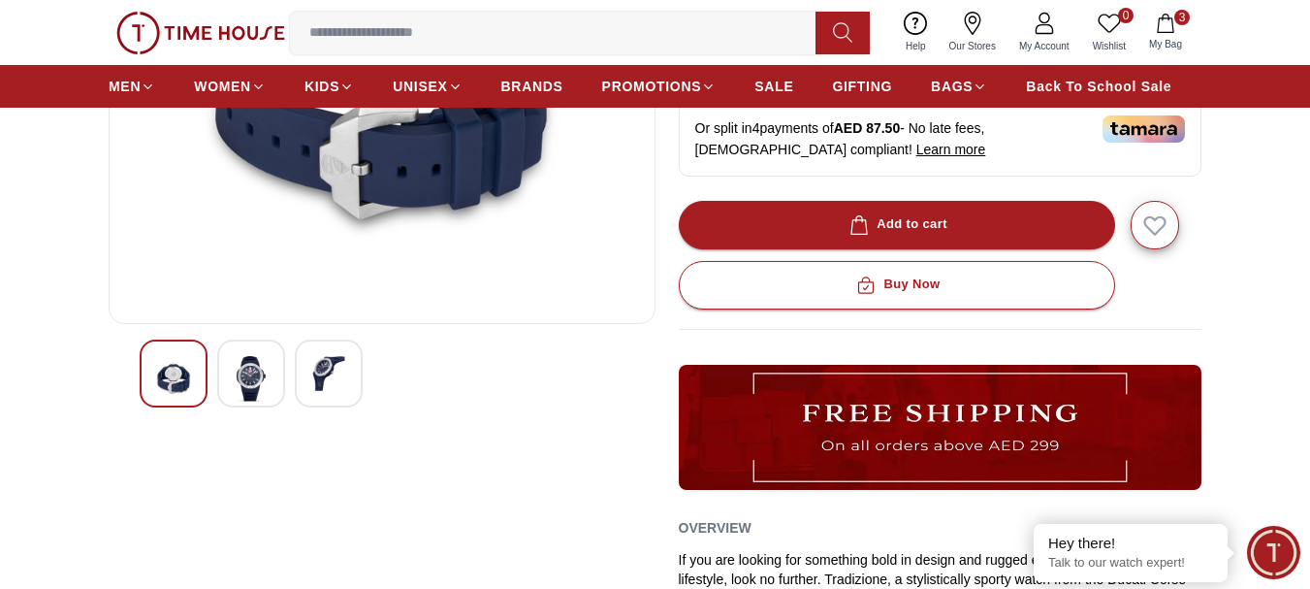
click at [265, 367] on img at bounding box center [251, 379] width 35 height 46
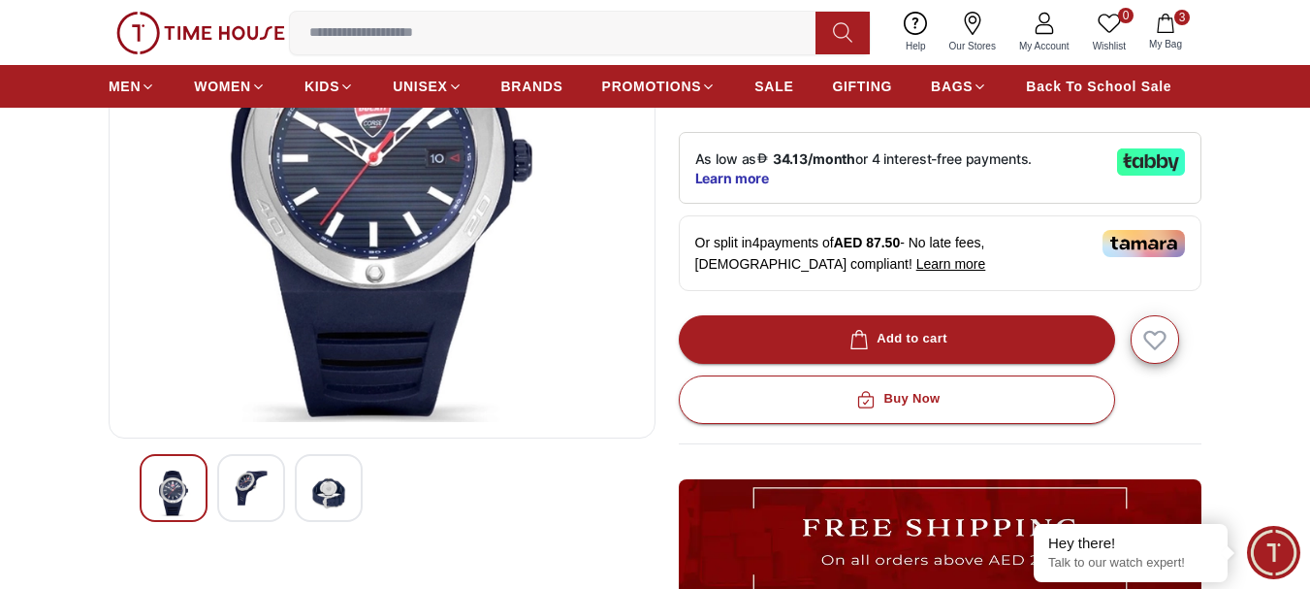
scroll to position [291, 0]
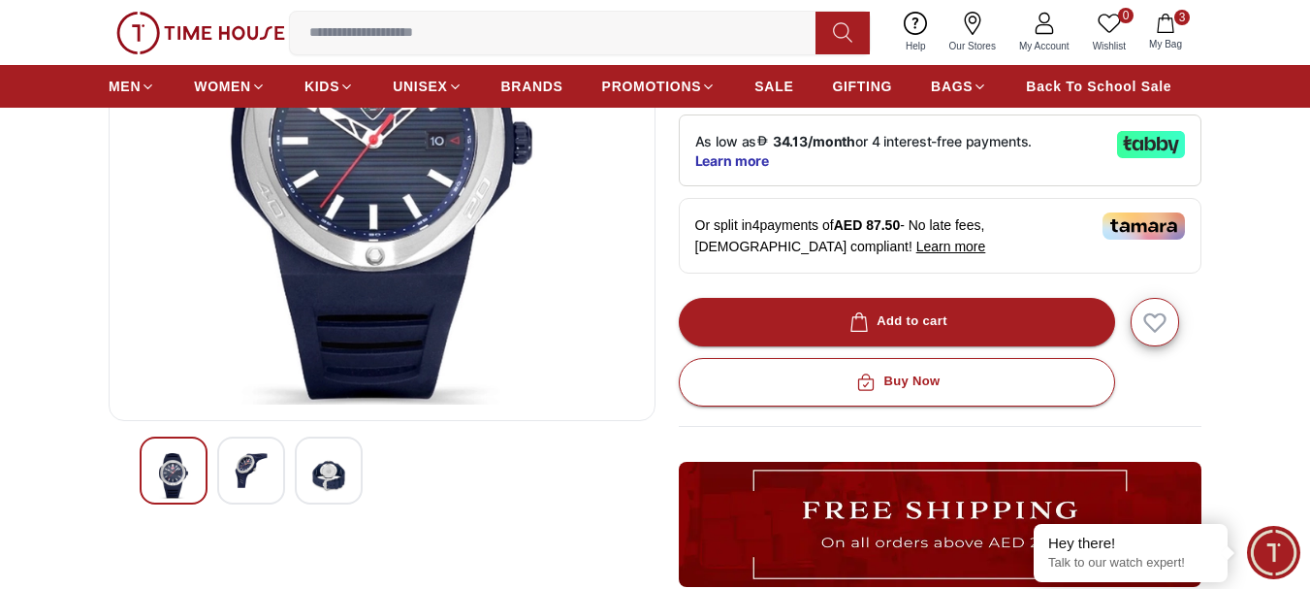
click at [327, 473] on img at bounding box center [328, 476] width 35 height 46
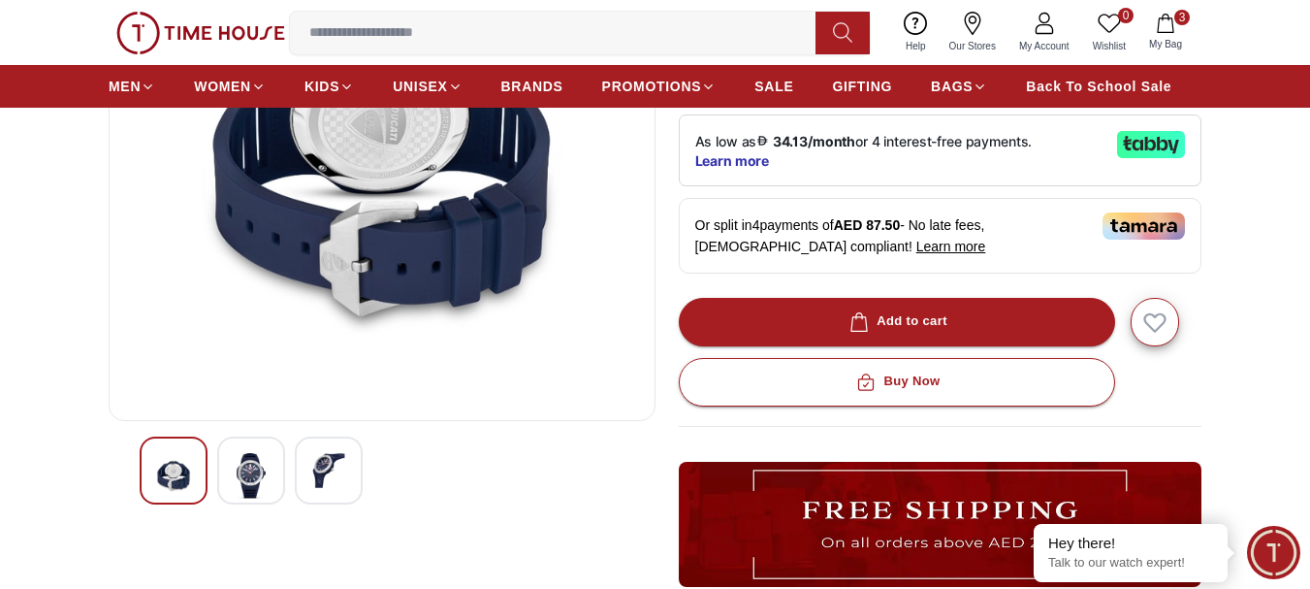
click at [243, 462] on img at bounding box center [251, 476] width 35 height 46
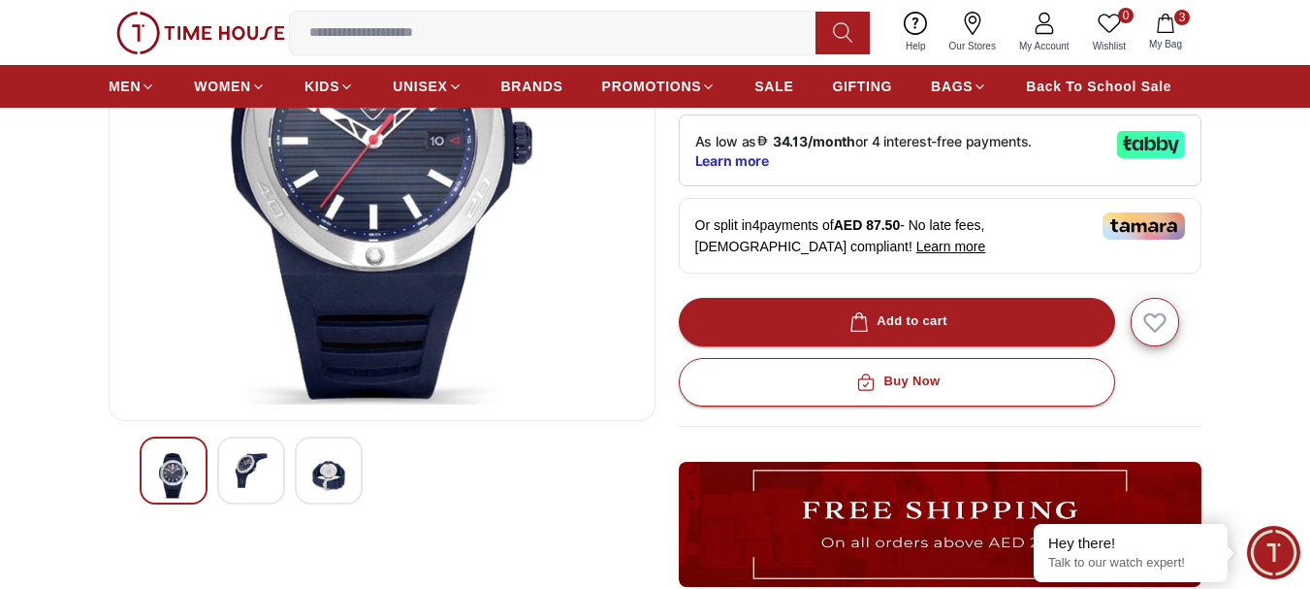
click at [164, 471] on img at bounding box center [173, 476] width 35 height 46
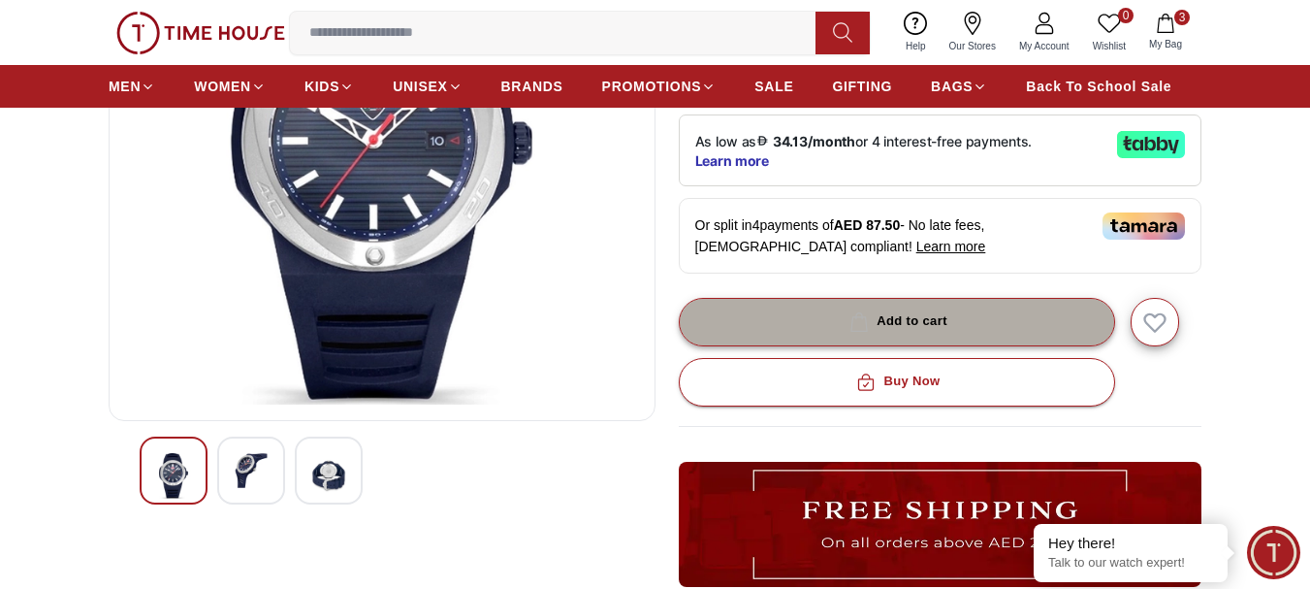
click at [899, 320] on div "Add to cart" at bounding box center [897, 321] width 102 height 22
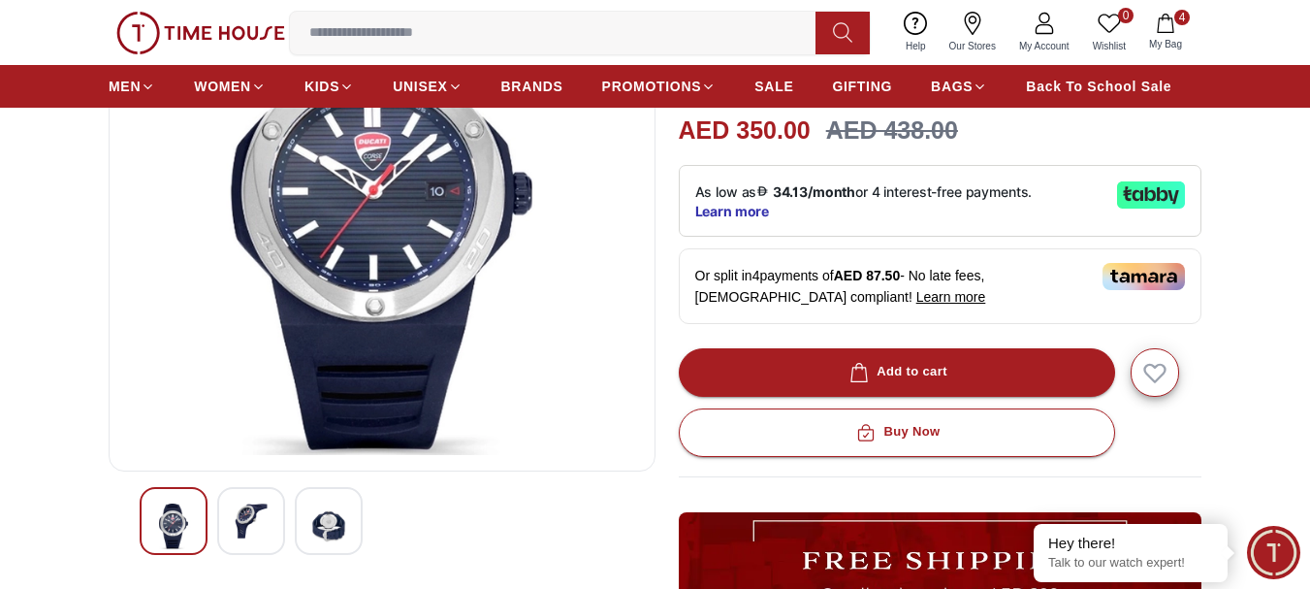
scroll to position [97, 0]
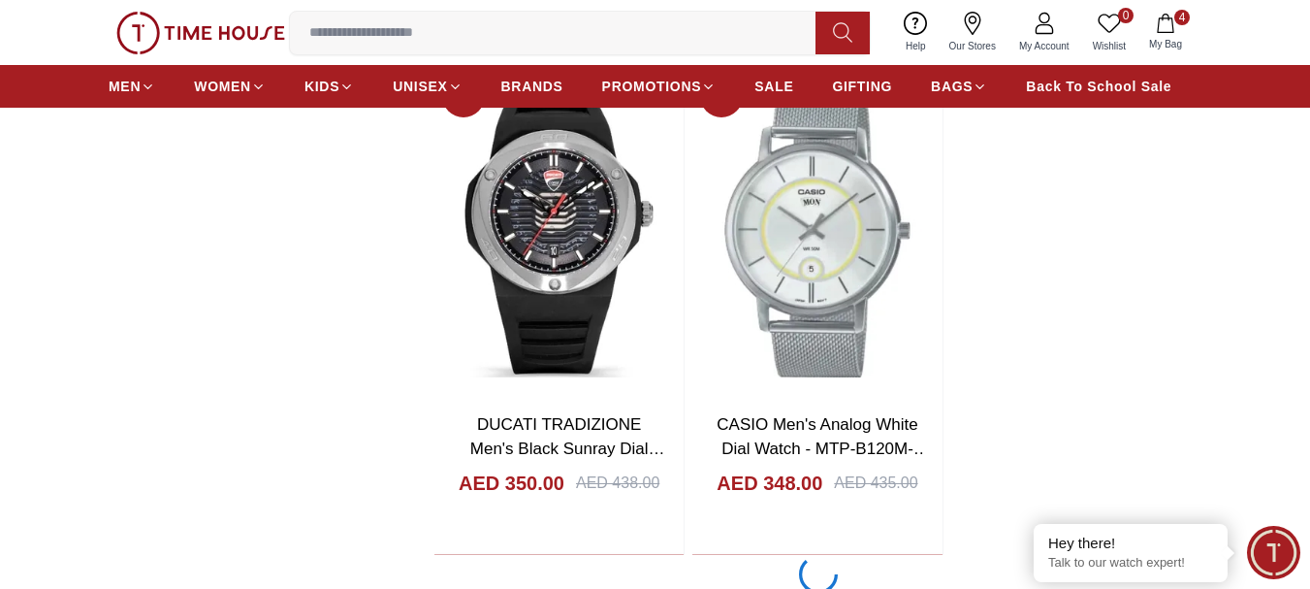
scroll to position [22907, 0]
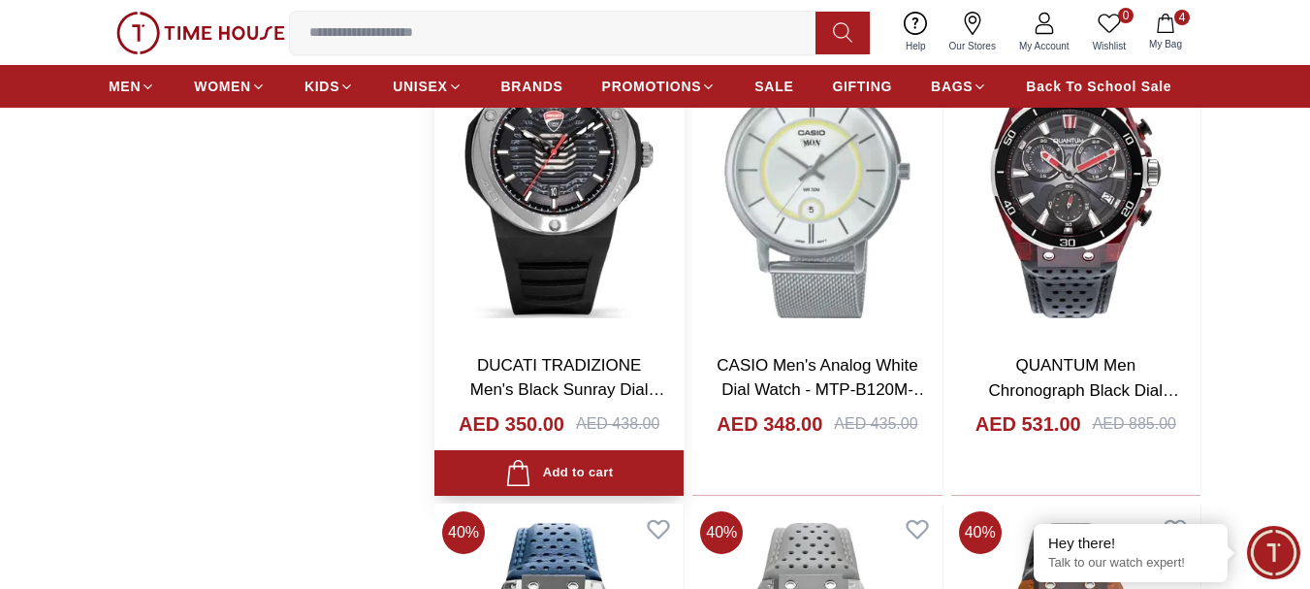
scroll to position [23198, 0]
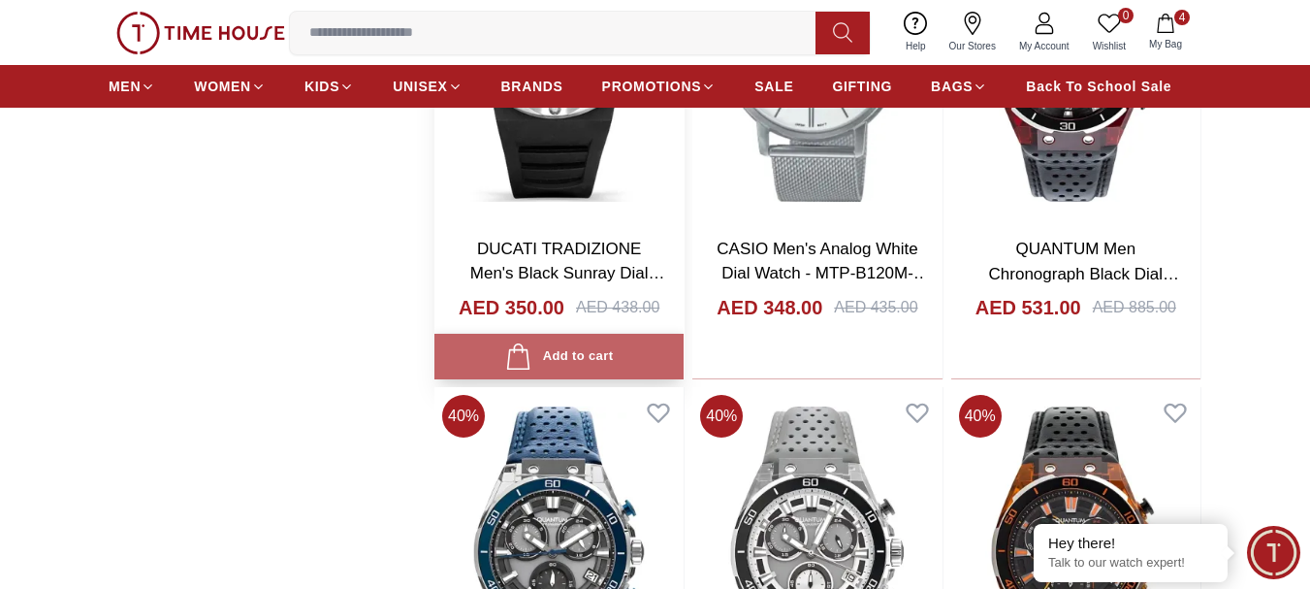
click at [592, 352] on div "Add to cart" at bounding box center [559, 356] width 108 height 26
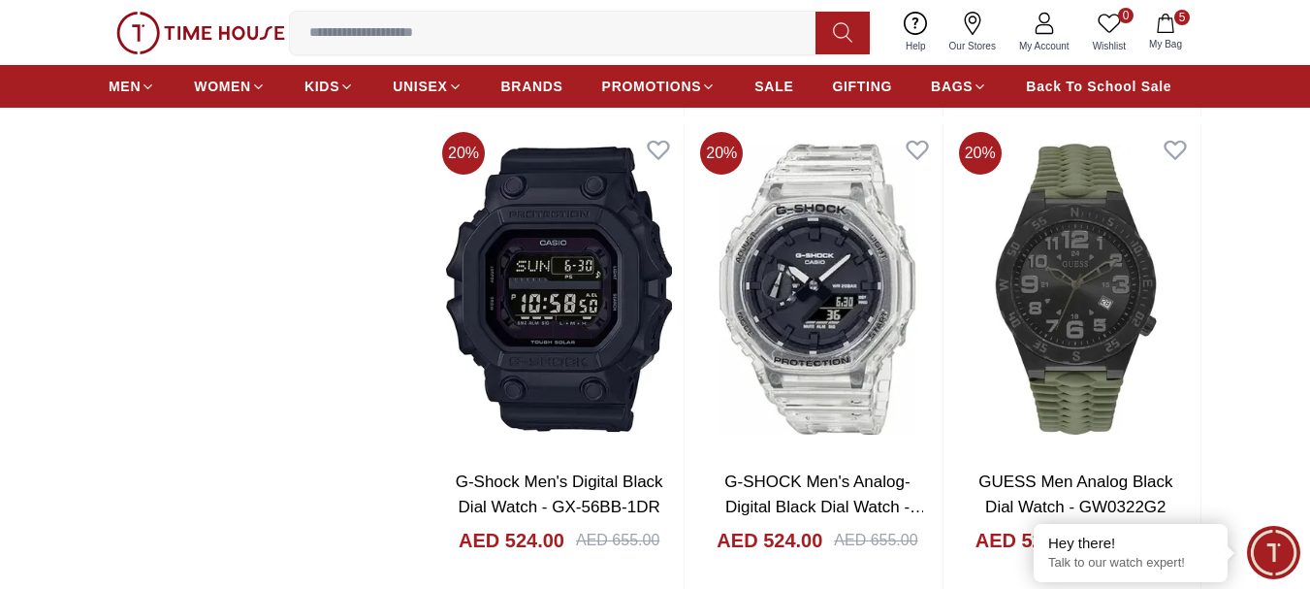
scroll to position [26010, 0]
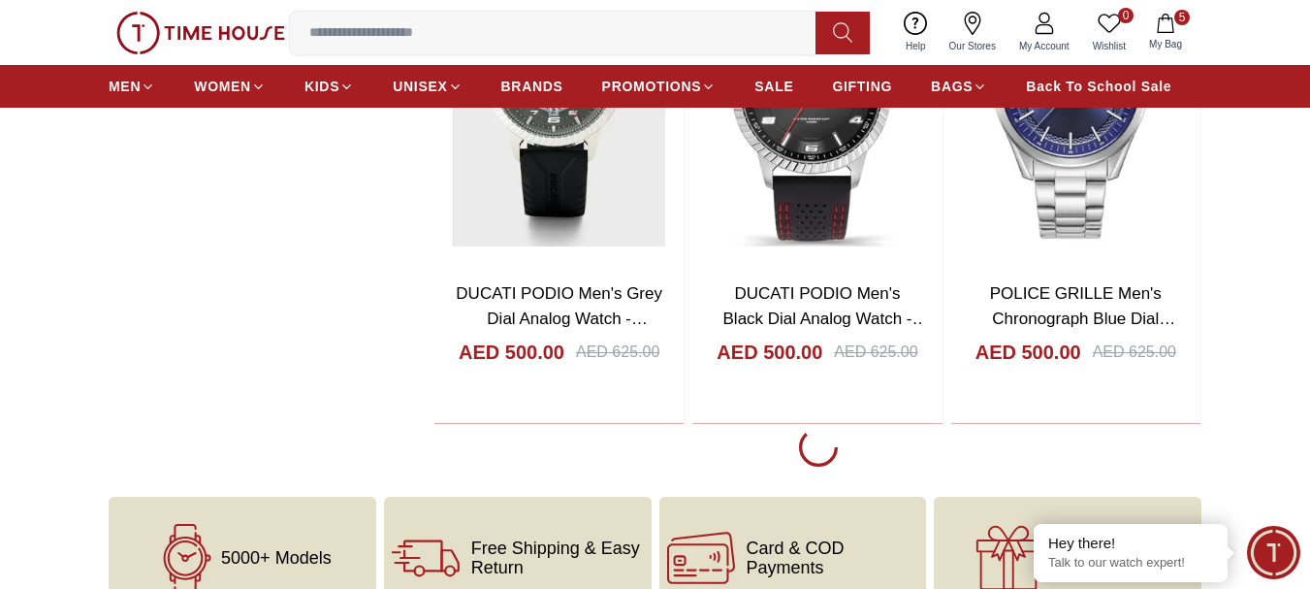
scroll to position [29695, 0]
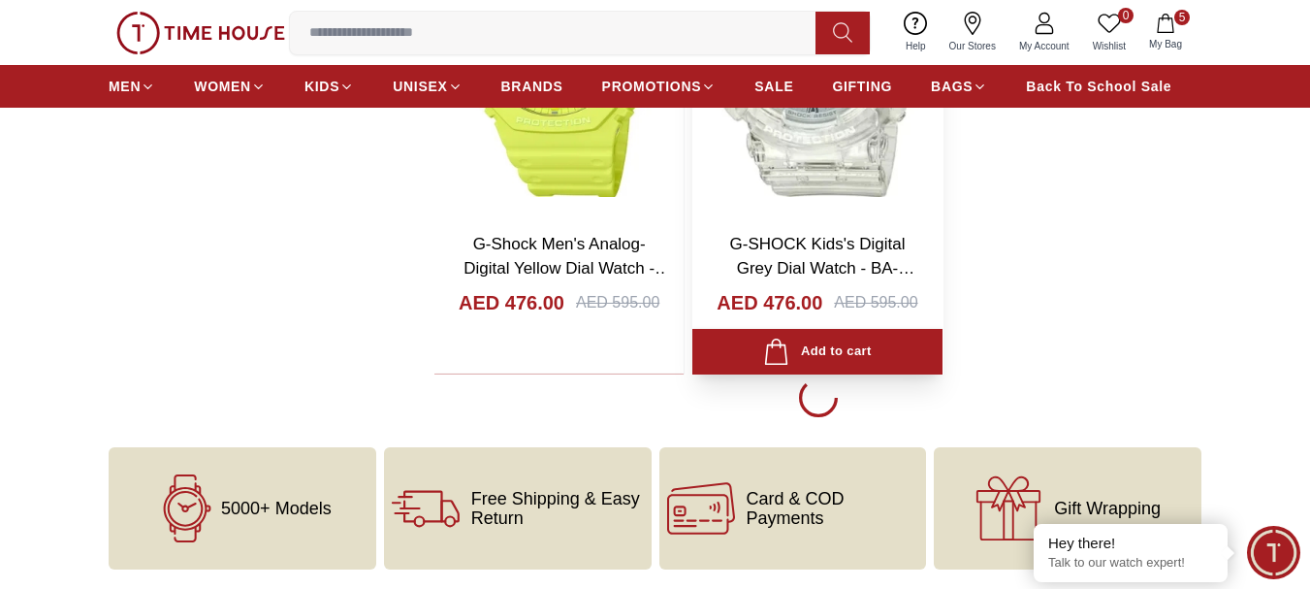
scroll to position [33017, 0]
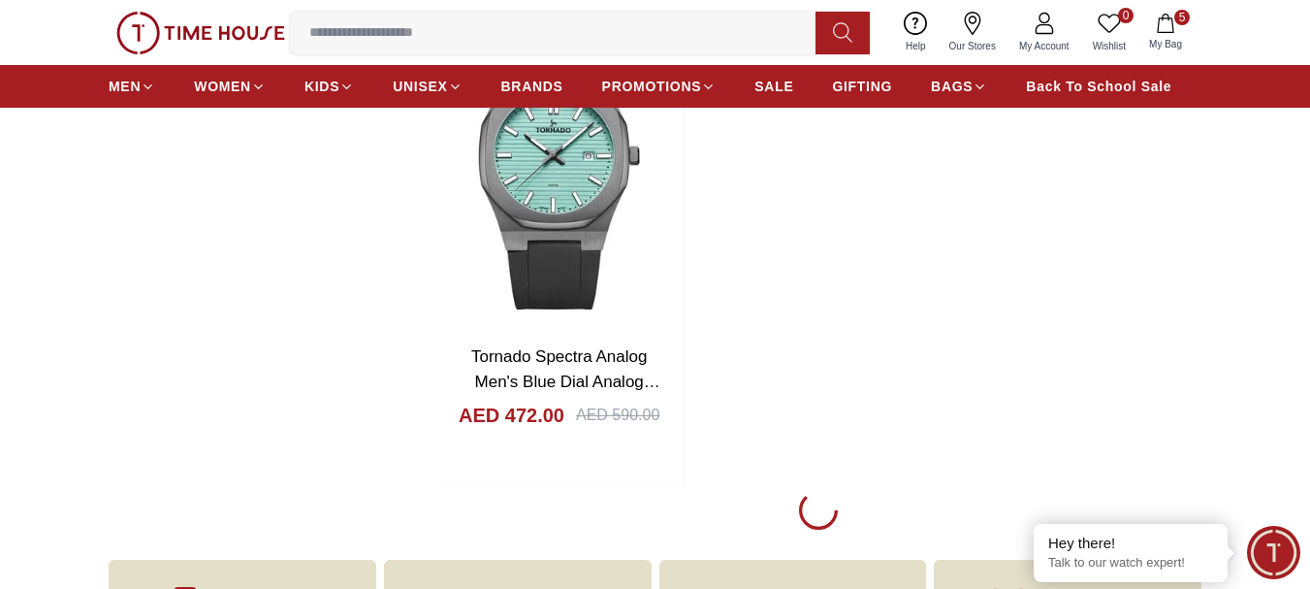
scroll to position [36482, 0]
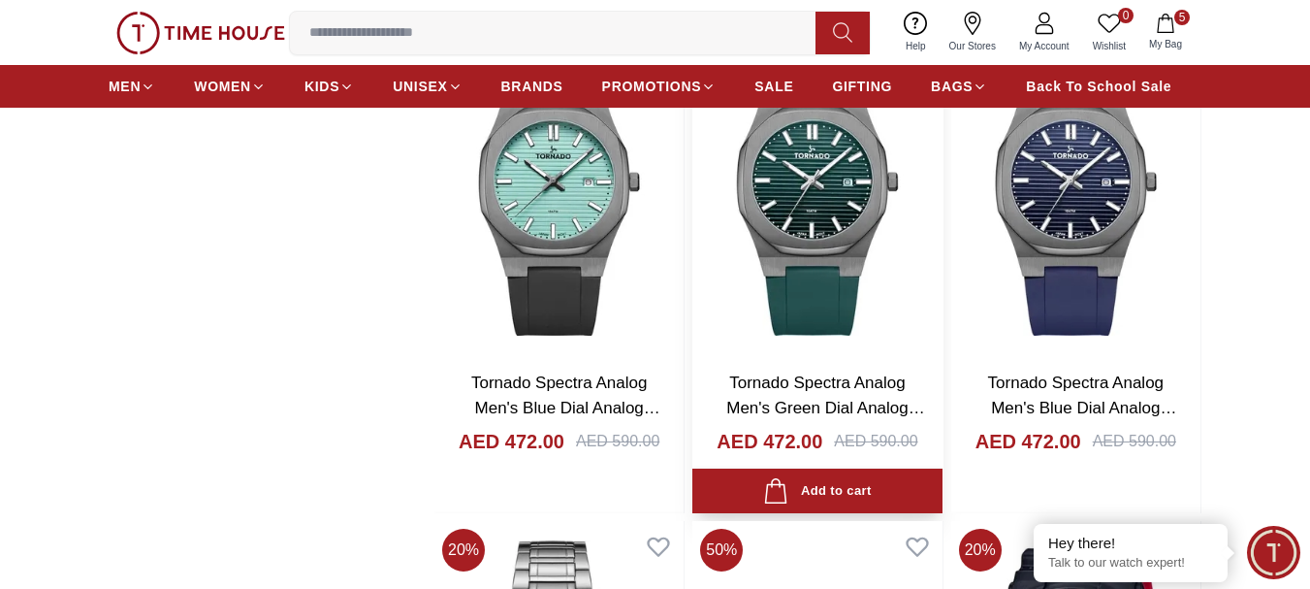
scroll to position [36482, 0]
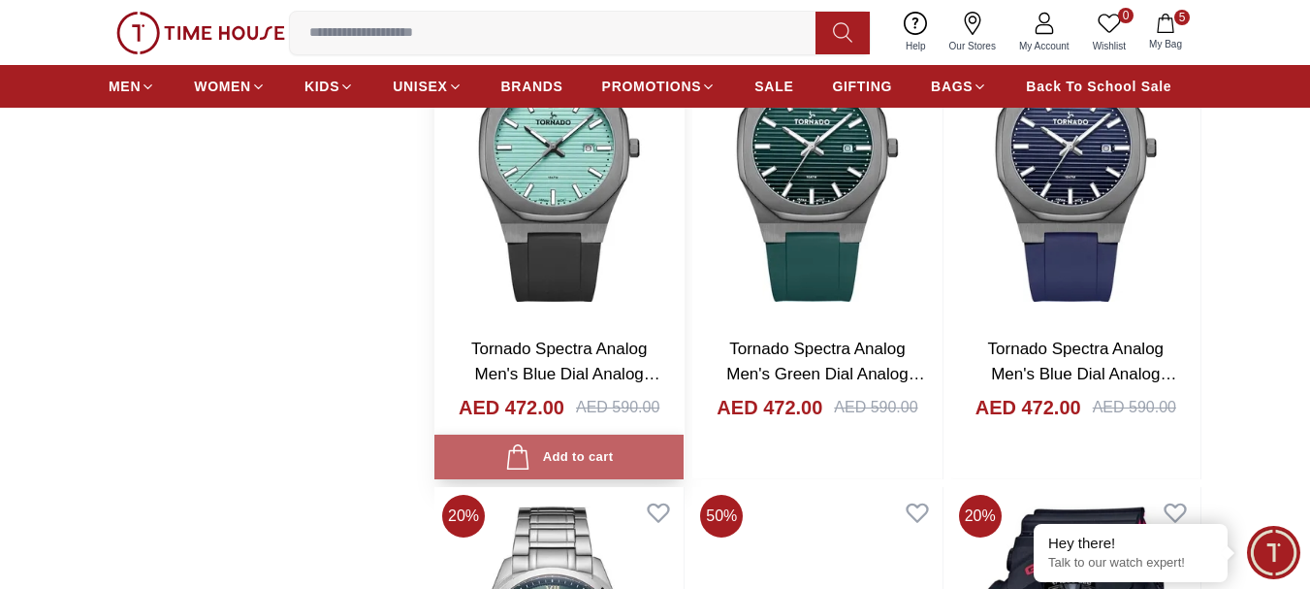
click at [573, 451] on div "Add to cart" at bounding box center [559, 457] width 108 height 26
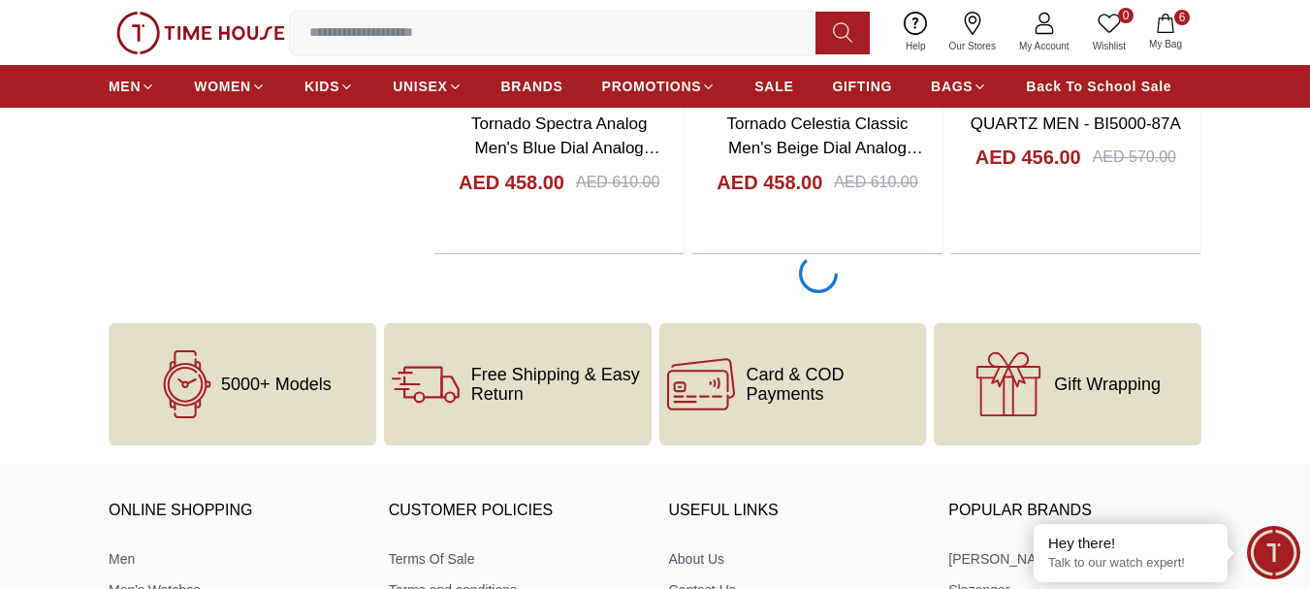
scroll to position [39676, 0]
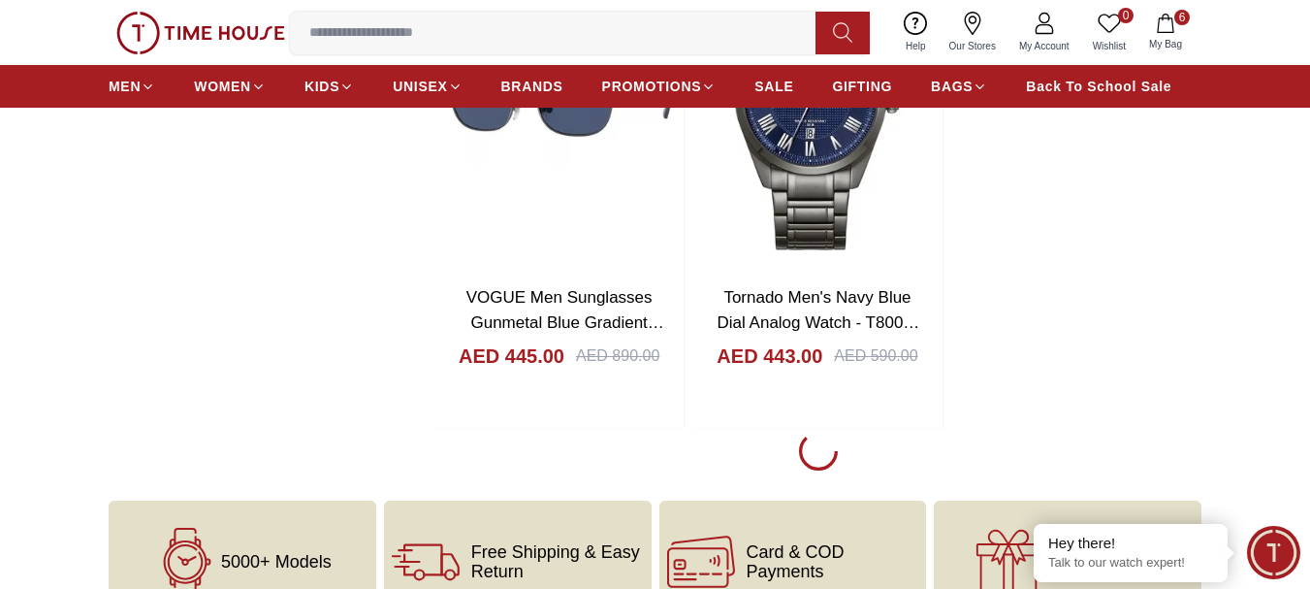
scroll to position [42979, 0]
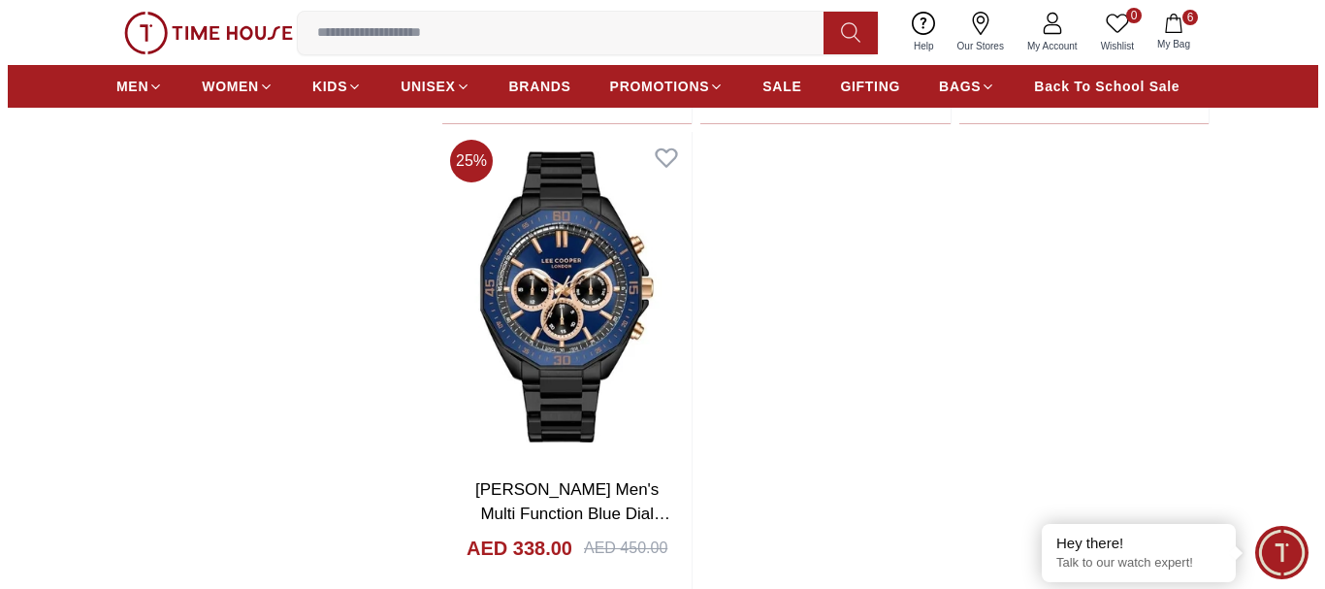
scroll to position [46275, 0]
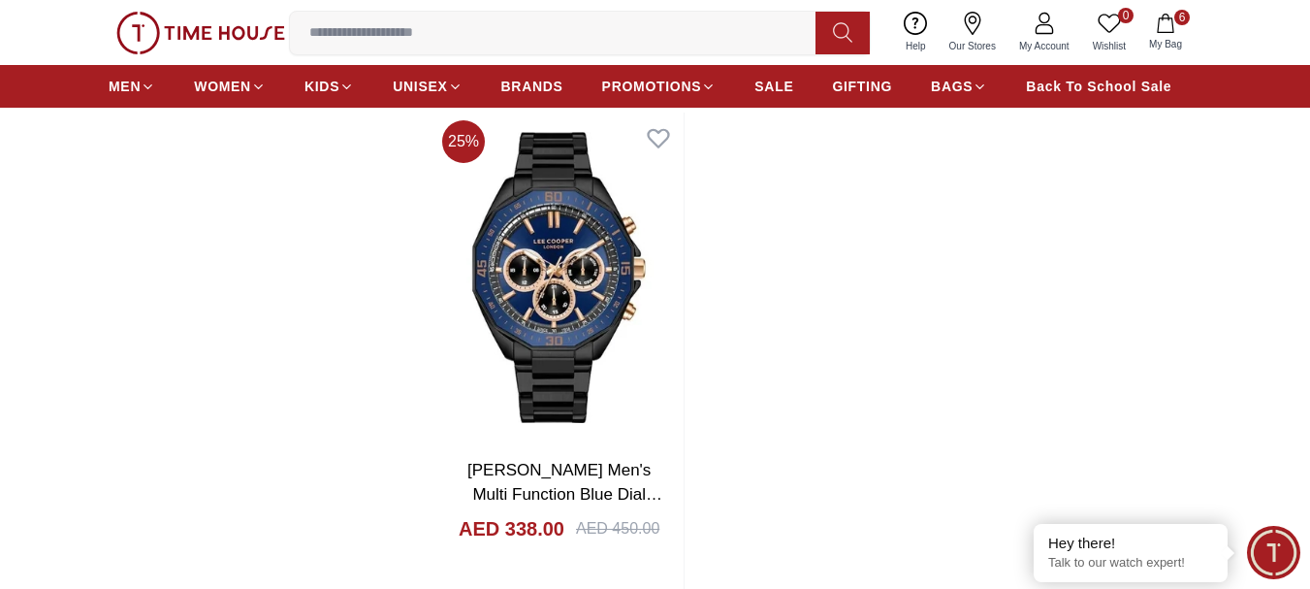
click at [1155, 35] on button "6 My Bag" at bounding box center [1165, 33] width 56 height 46
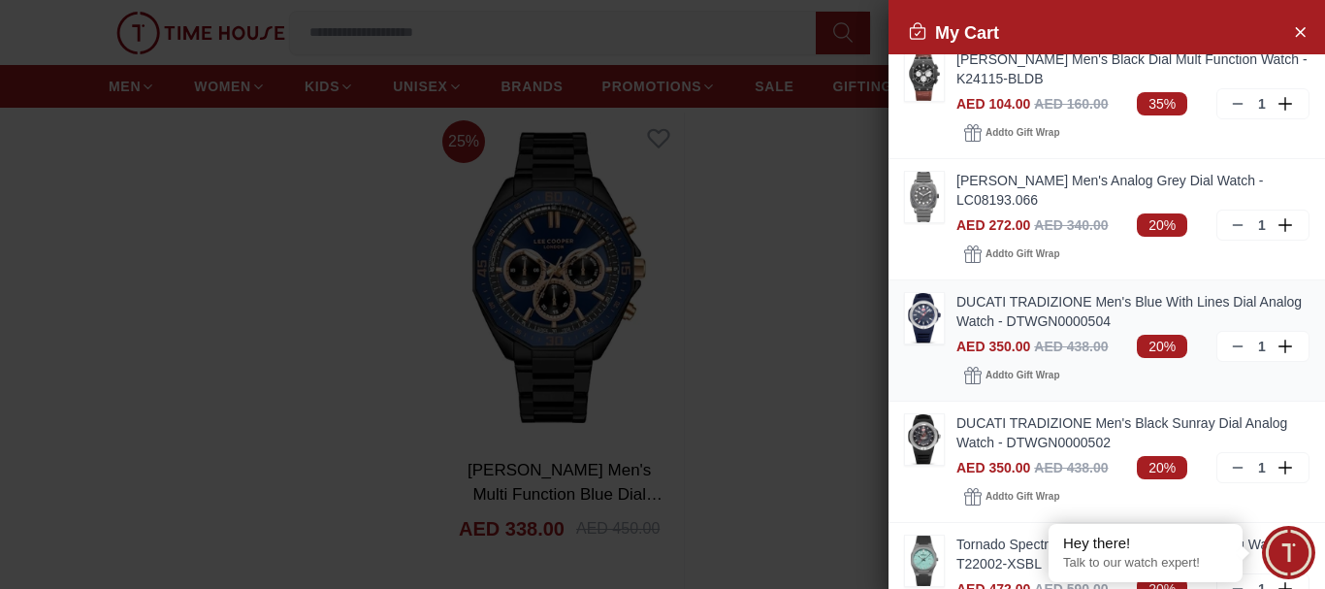
scroll to position [97, 0]
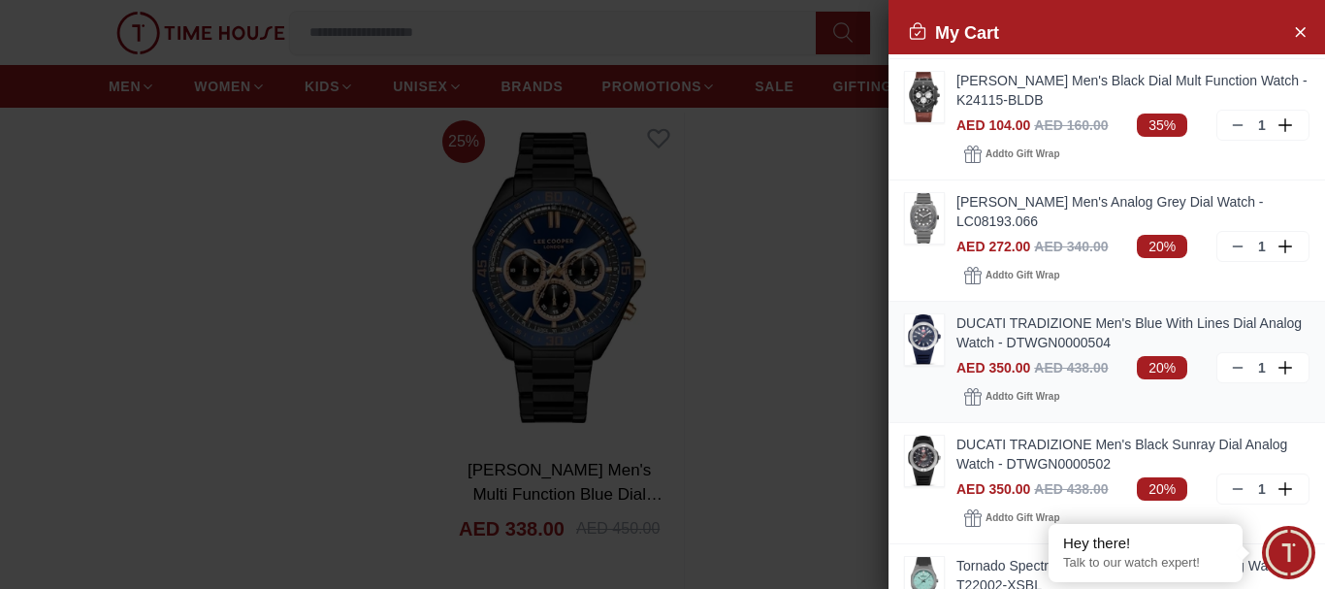
click at [1009, 324] on link "DUCATI TRADIZIONE Men's Blue With Lines Dial Analog Watch - DTWGN0000504" at bounding box center [1132, 332] width 353 height 39
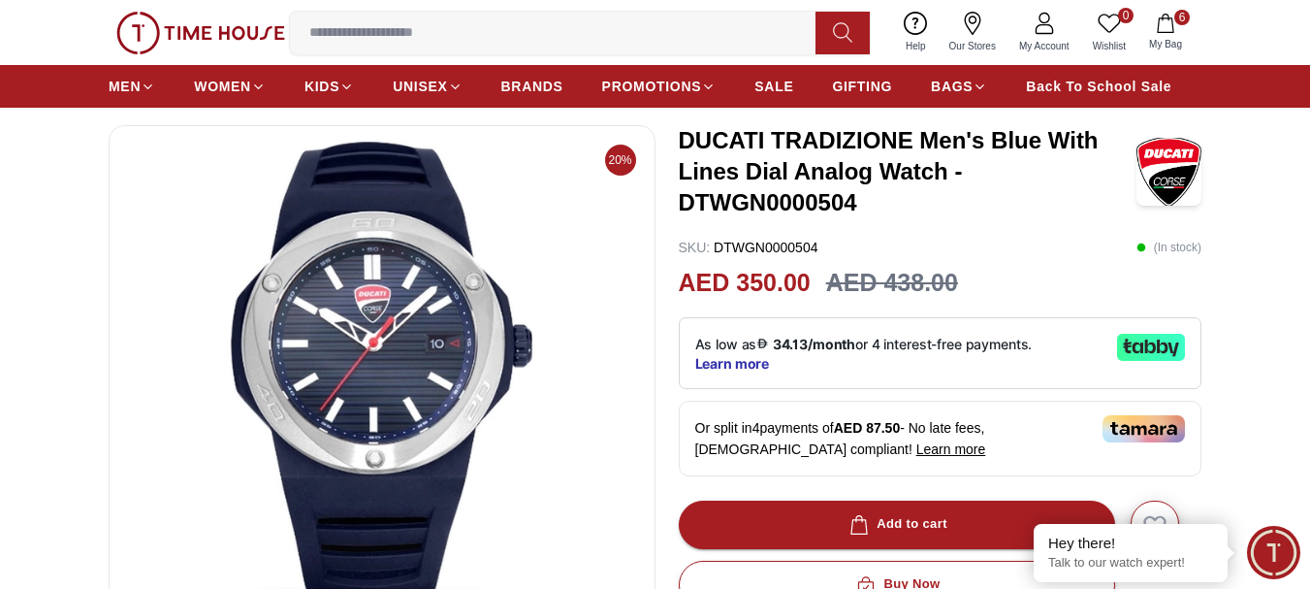
scroll to position [291, 0]
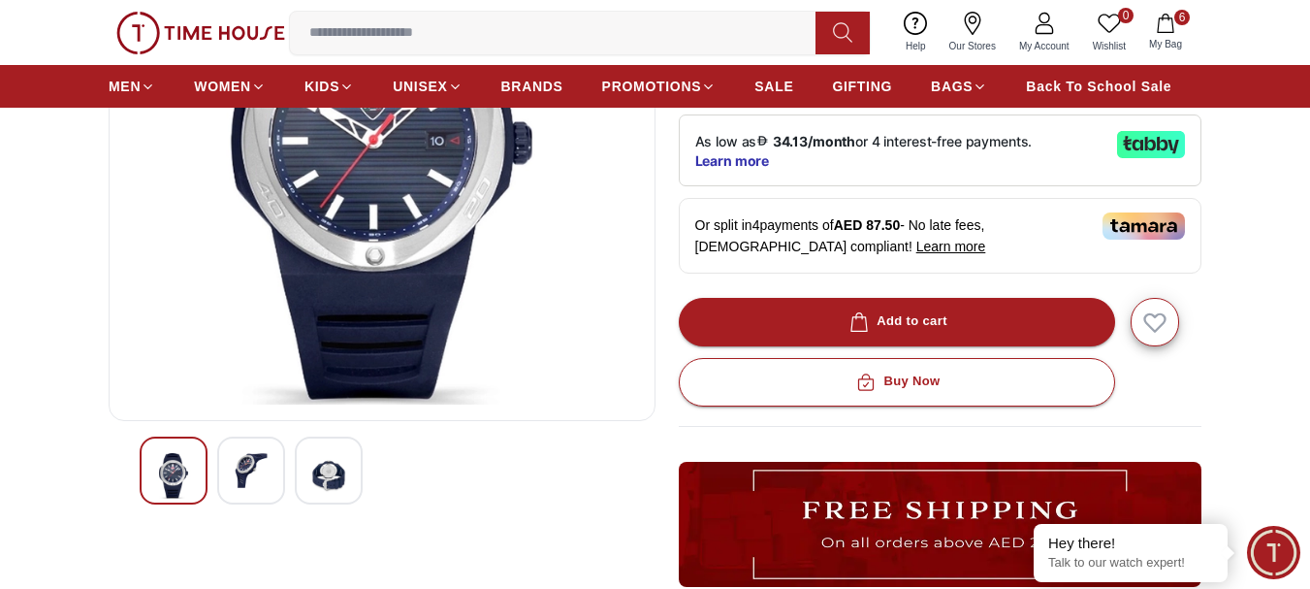
click at [269, 469] on div at bounding box center [251, 470] width 68 height 68
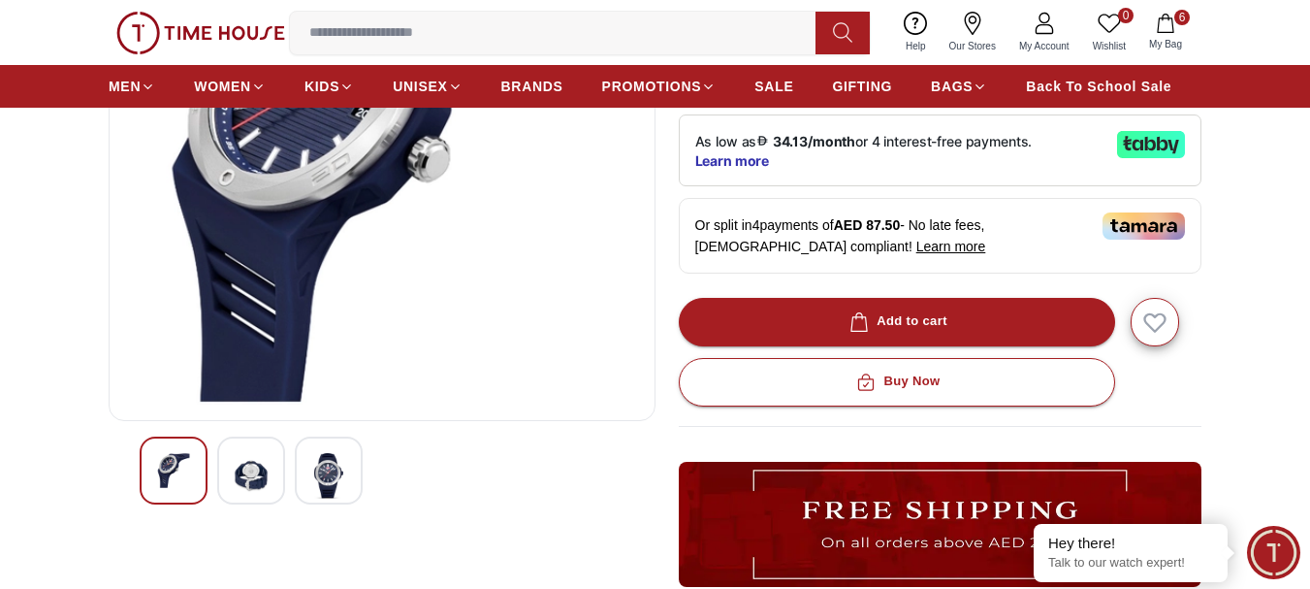
click at [343, 471] on img at bounding box center [328, 476] width 35 height 46
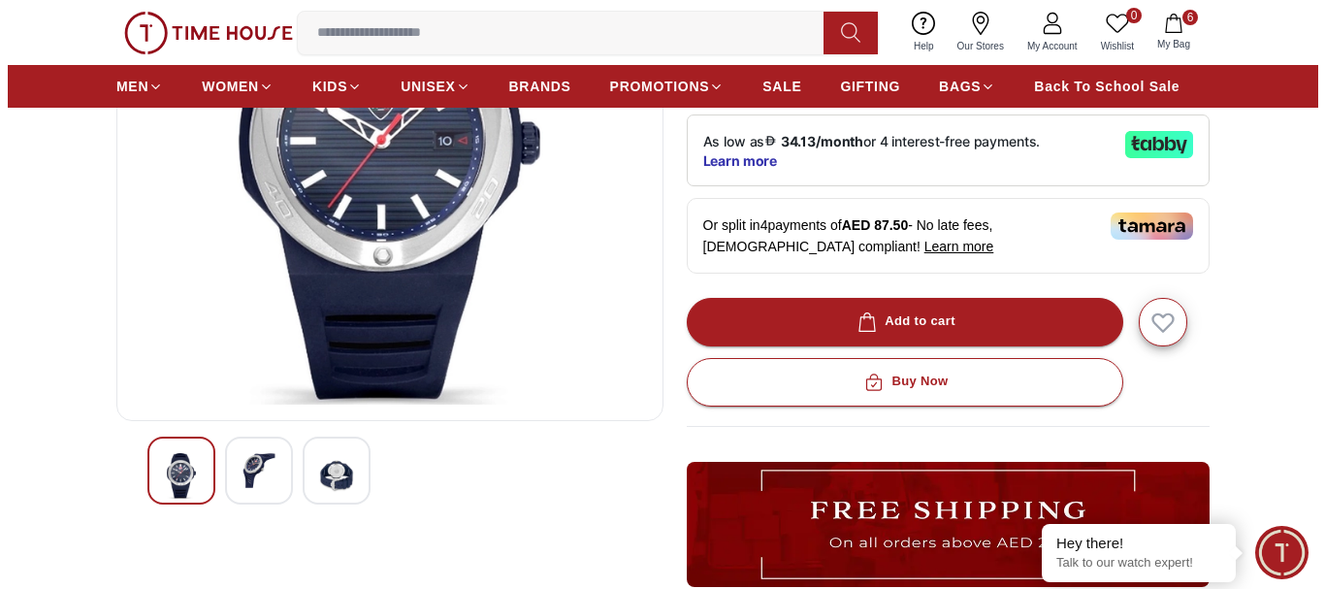
scroll to position [0, 0]
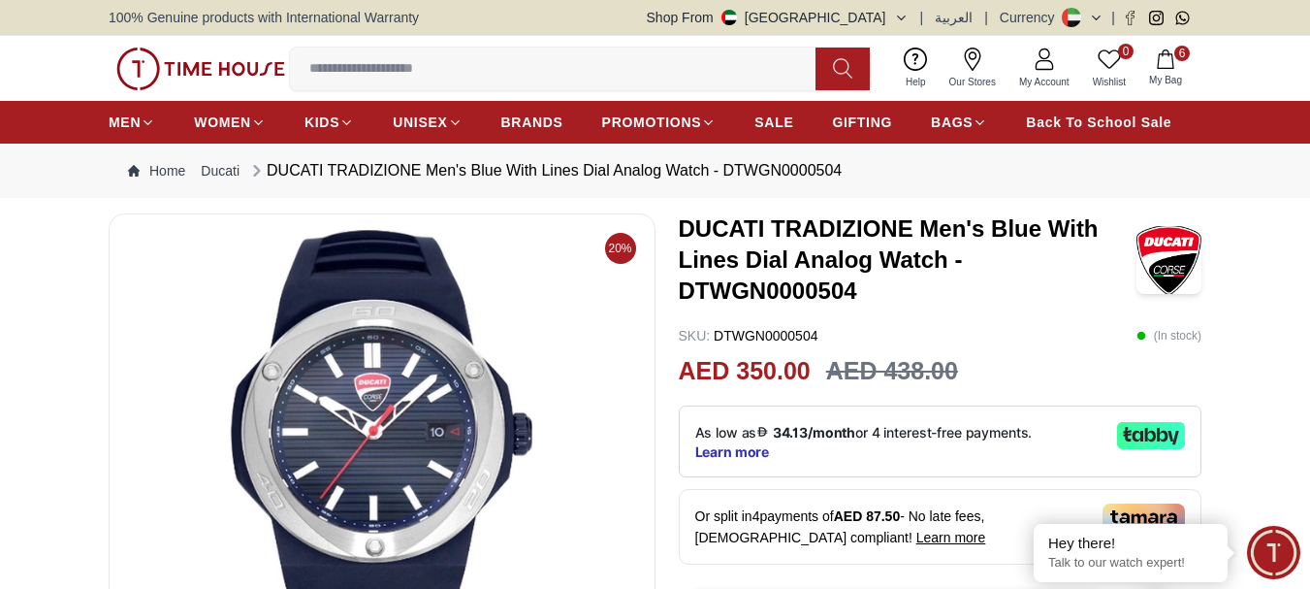
click at [1163, 68] on icon "button" at bounding box center [1165, 58] width 16 height 19
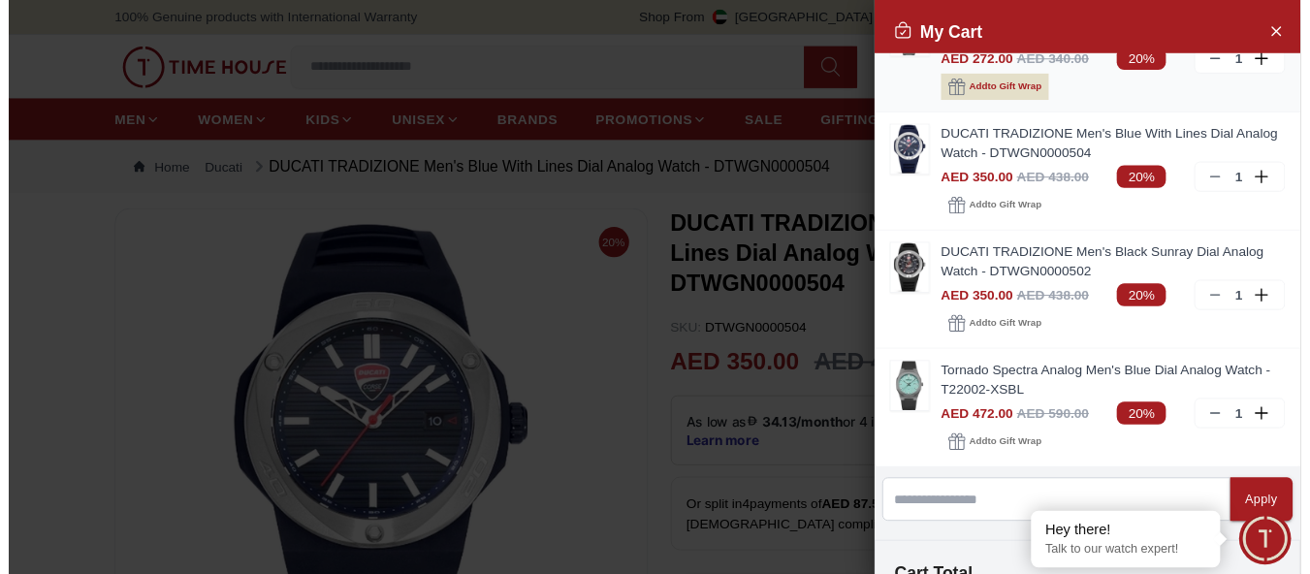
scroll to position [291, 0]
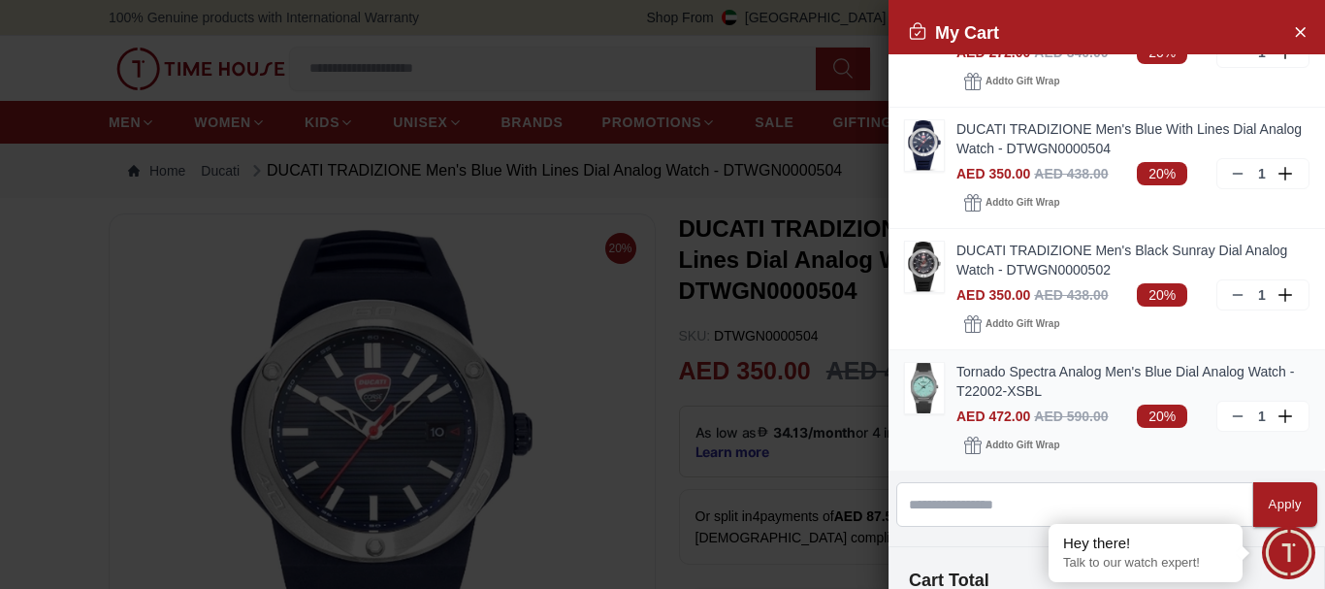
click at [931, 388] on img at bounding box center [924, 388] width 39 height 50
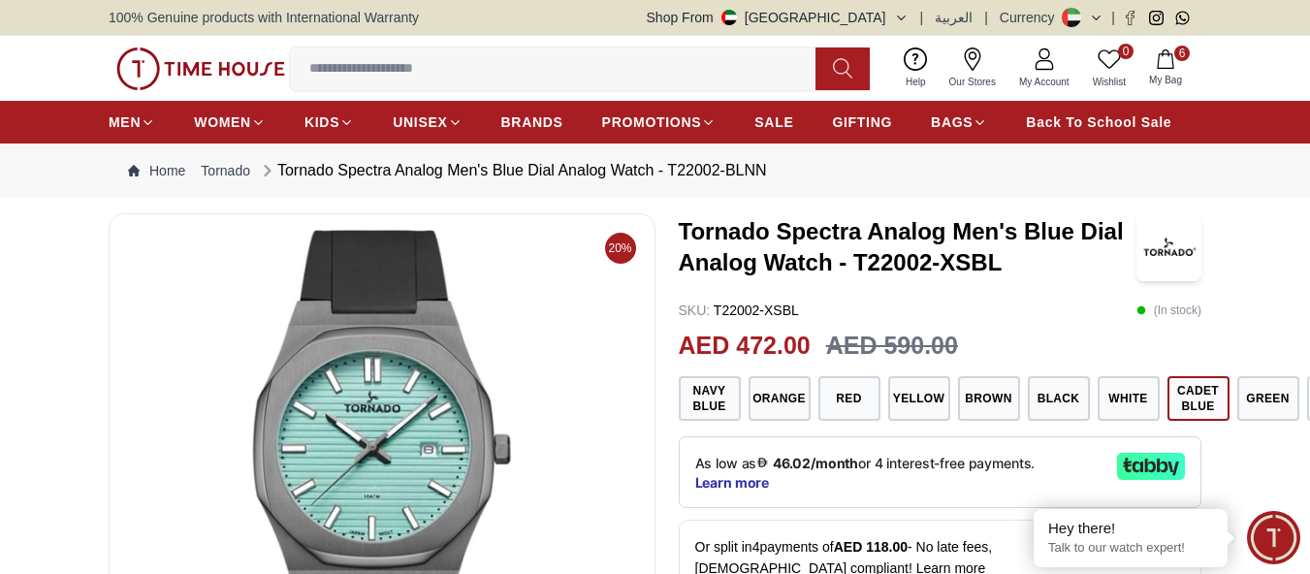
click at [1160, 71] on button "6 My Bag" at bounding box center [1165, 69] width 56 height 46
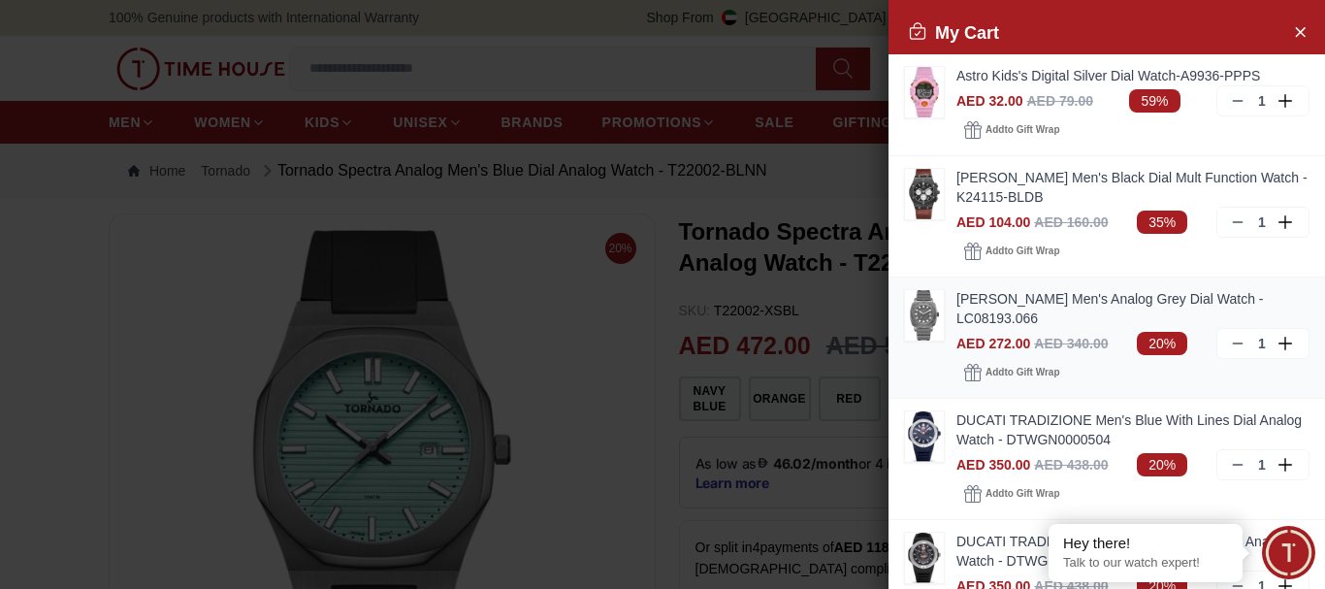
click at [1022, 298] on link "[PERSON_NAME] Men's Analog Grey Dial Watch - LC08193.066" at bounding box center [1132, 308] width 353 height 39
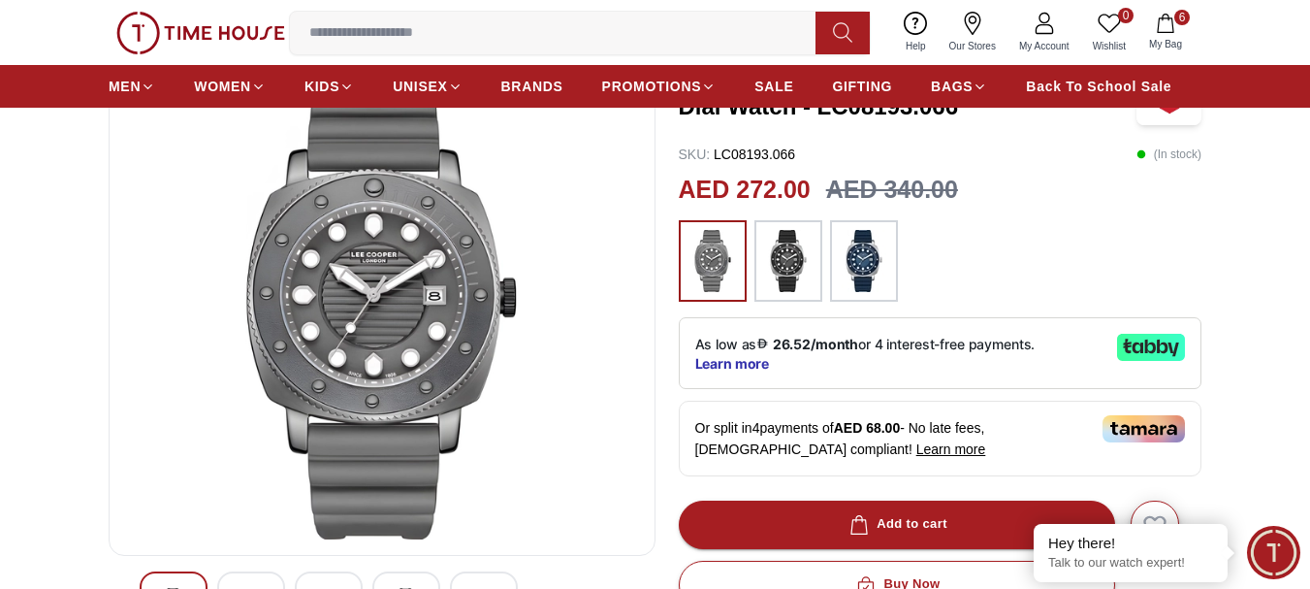
scroll to position [194, 0]
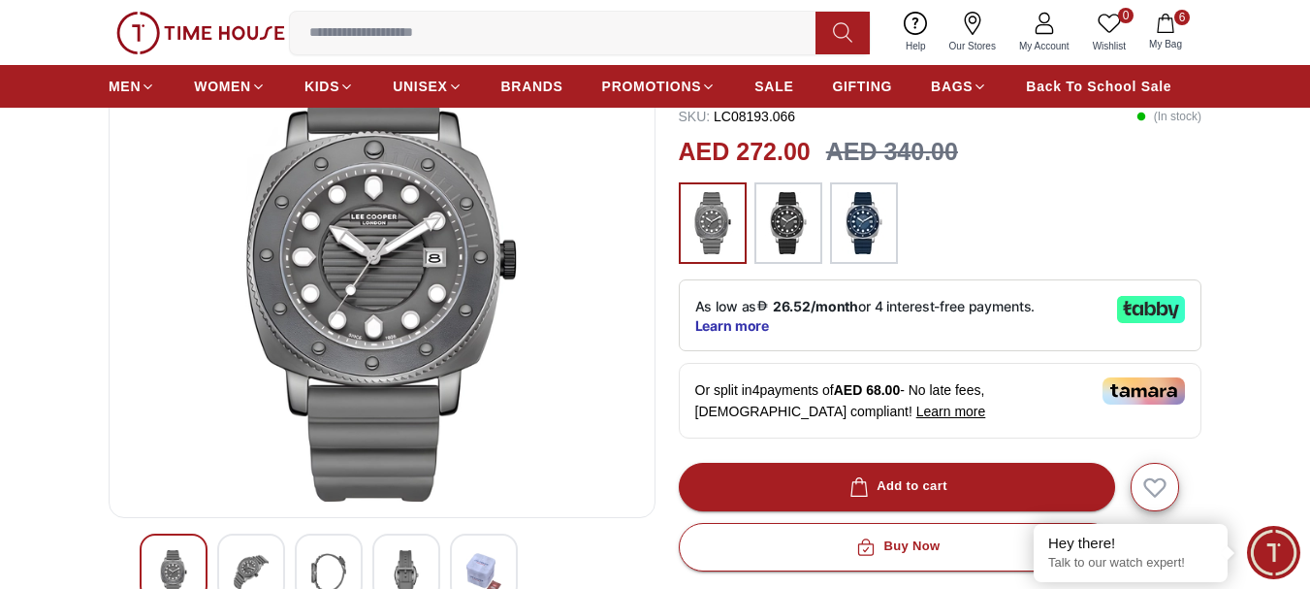
click at [791, 223] on img at bounding box center [788, 223] width 48 height 62
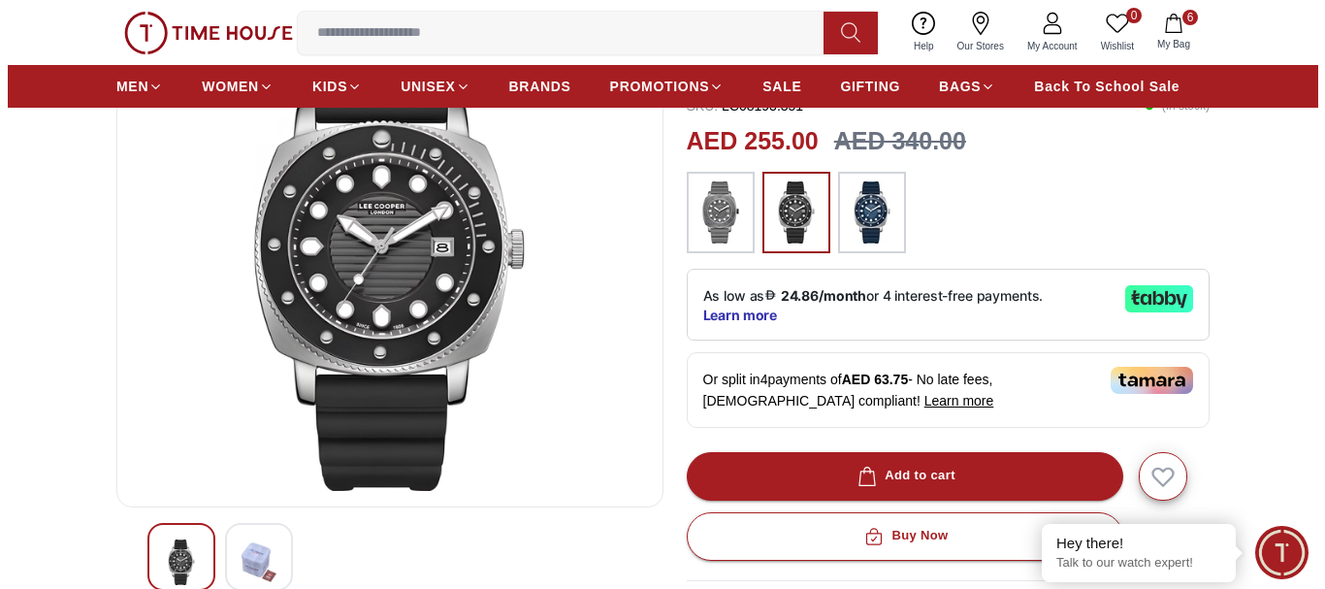
scroll to position [97, 0]
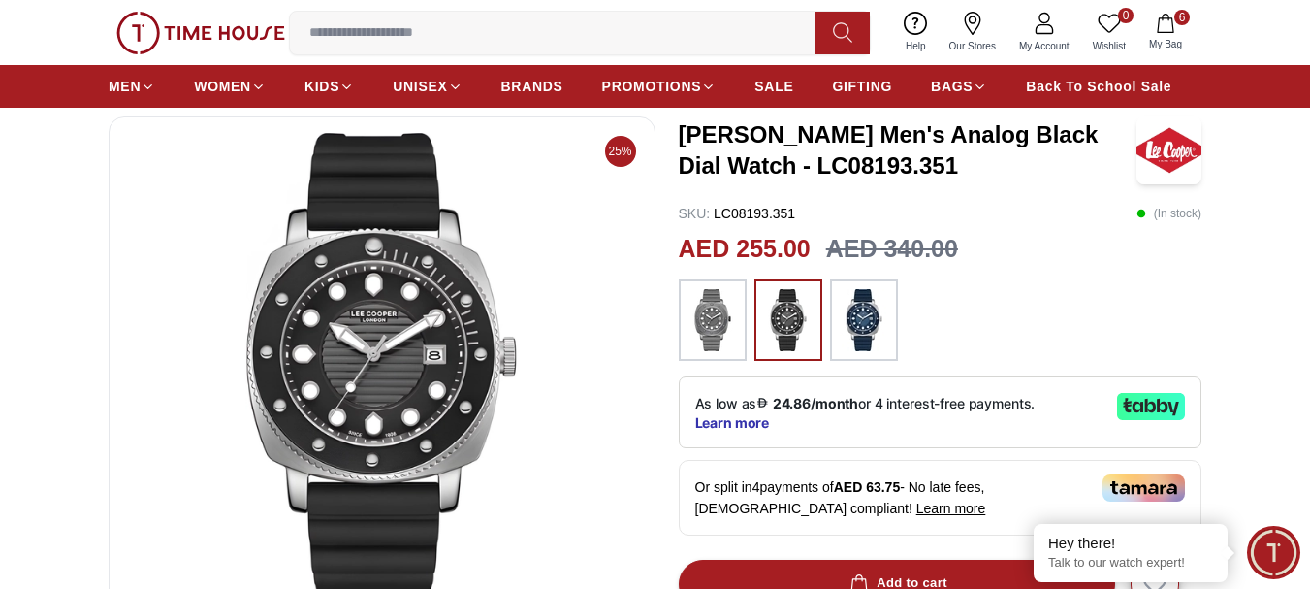
click at [1166, 29] on icon "button" at bounding box center [1165, 23] width 19 height 19
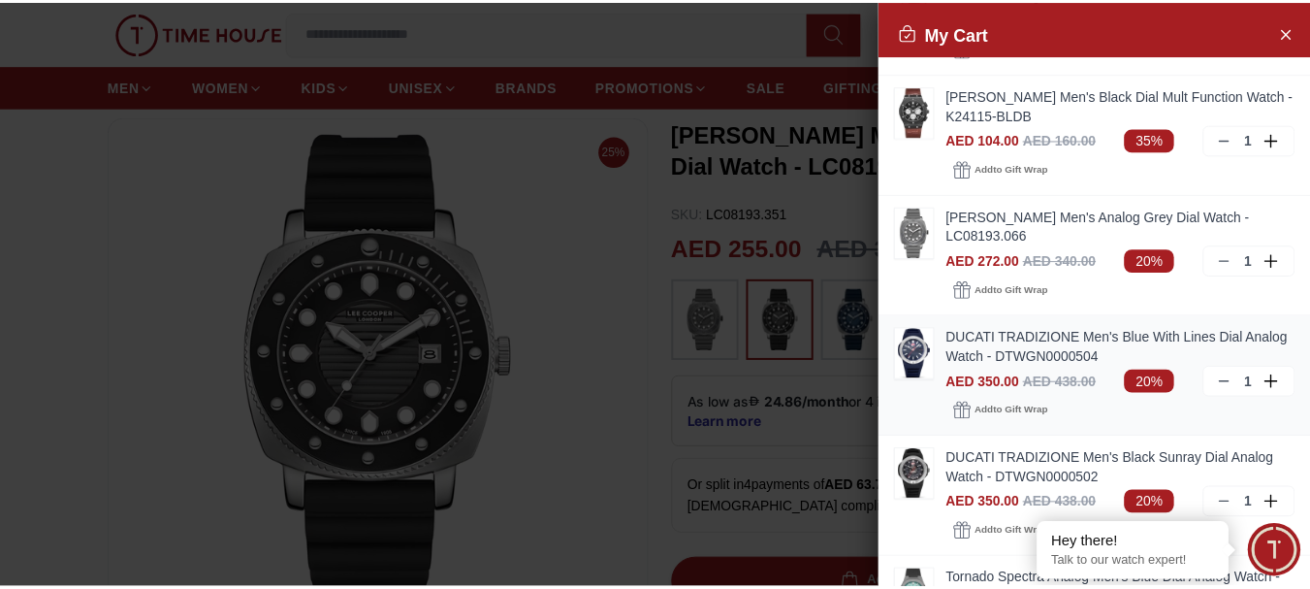
scroll to position [194, 0]
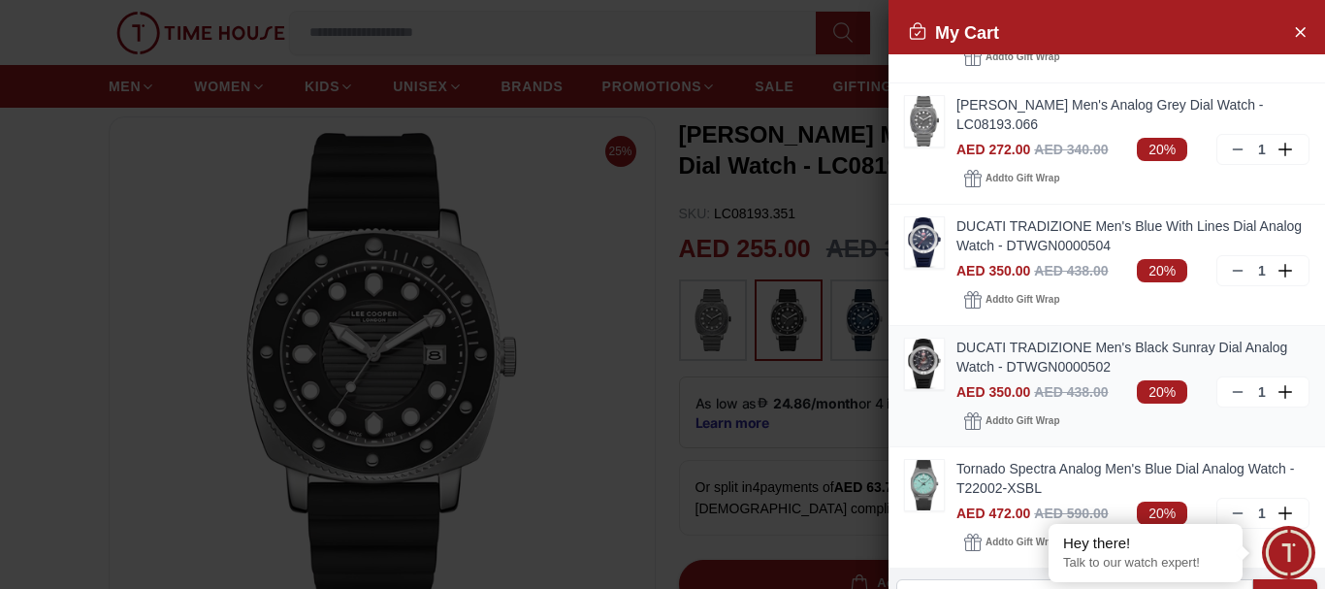
click at [1024, 347] on link "DUCATI TRADIZIONE Men's Black Sunray Dial Analog Watch - DTWGN0000502" at bounding box center [1132, 356] width 353 height 39
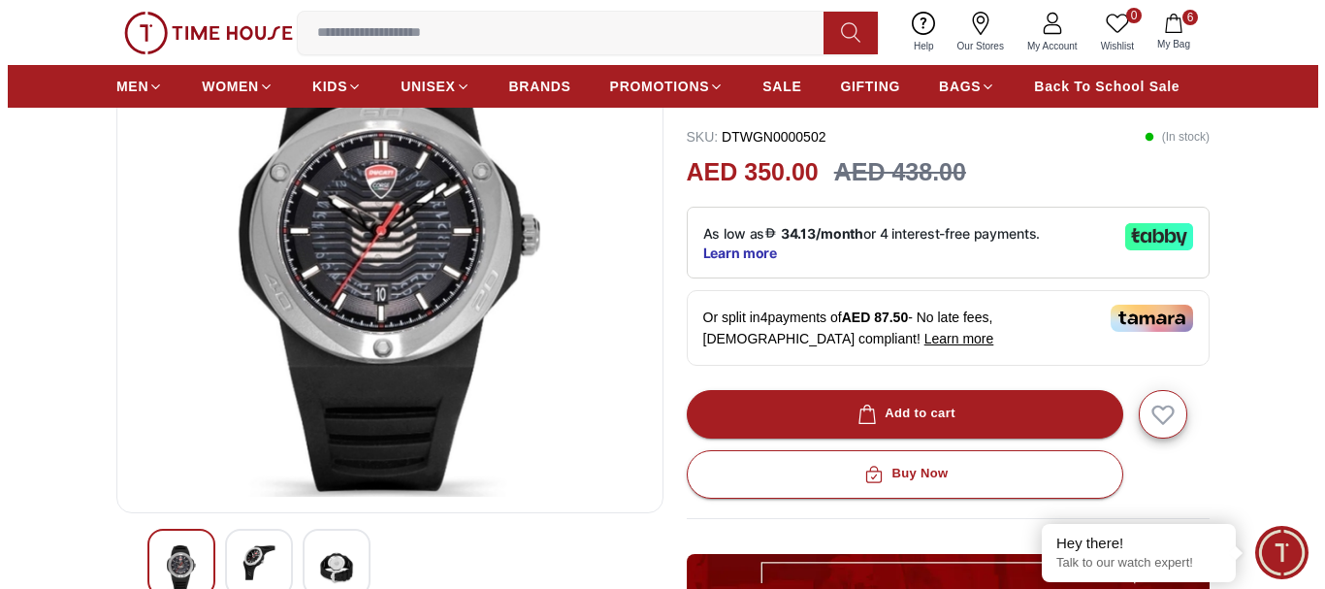
scroll to position [194, 0]
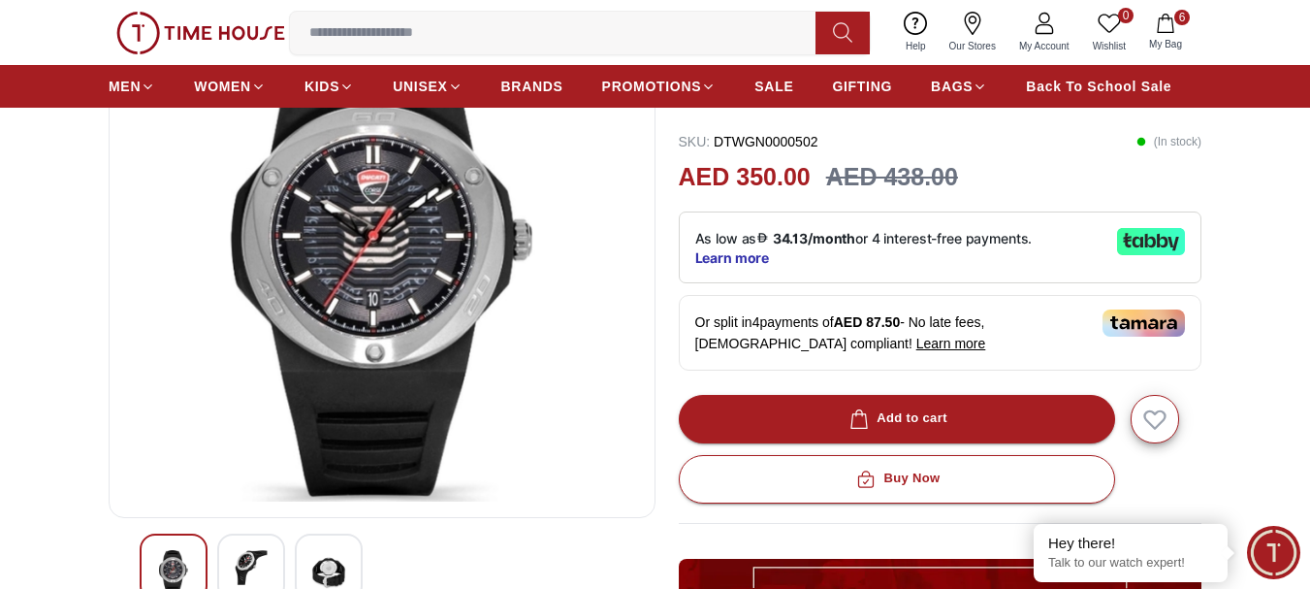
click at [1167, 34] on button "6 My Bag" at bounding box center [1165, 33] width 56 height 46
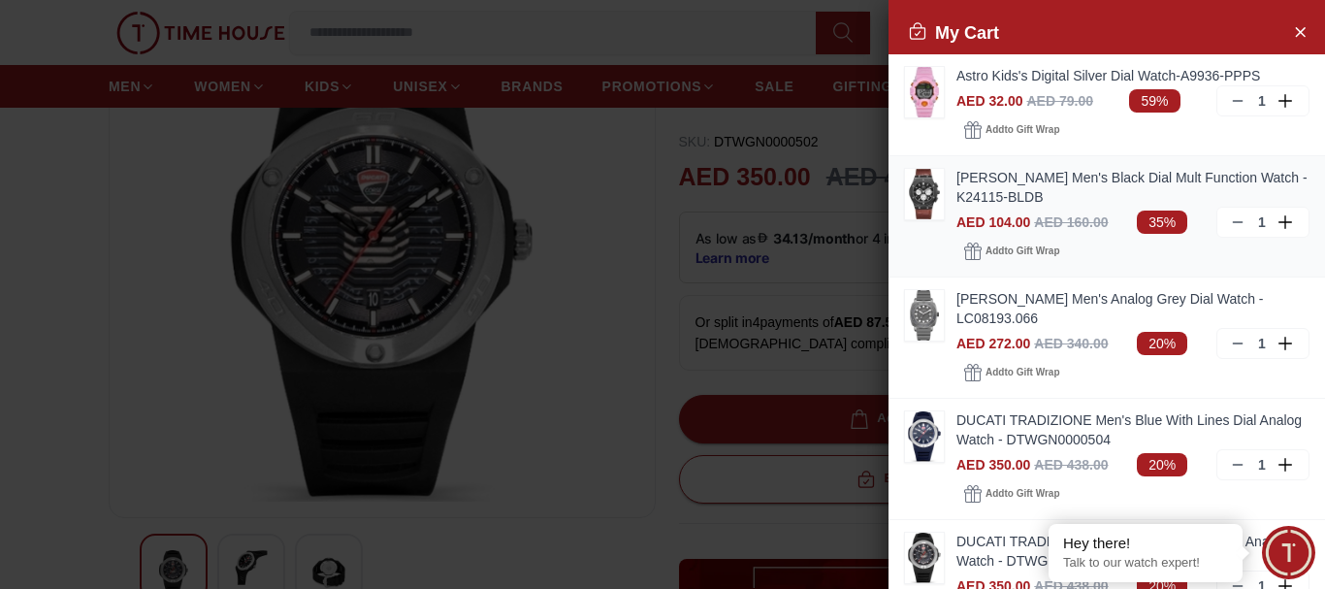
click at [1012, 176] on link "[PERSON_NAME] Men's Black Dial Mult Function Watch - K24115-BLDB" at bounding box center [1132, 187] width 353 height 39
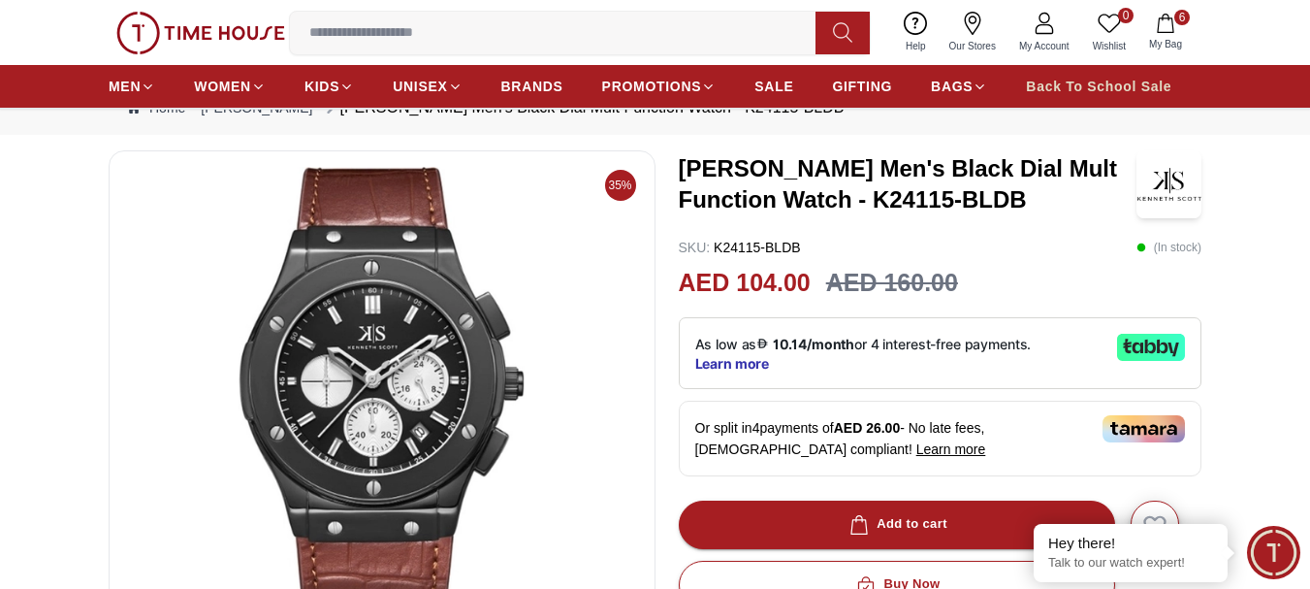
scroll to position [97, 0]
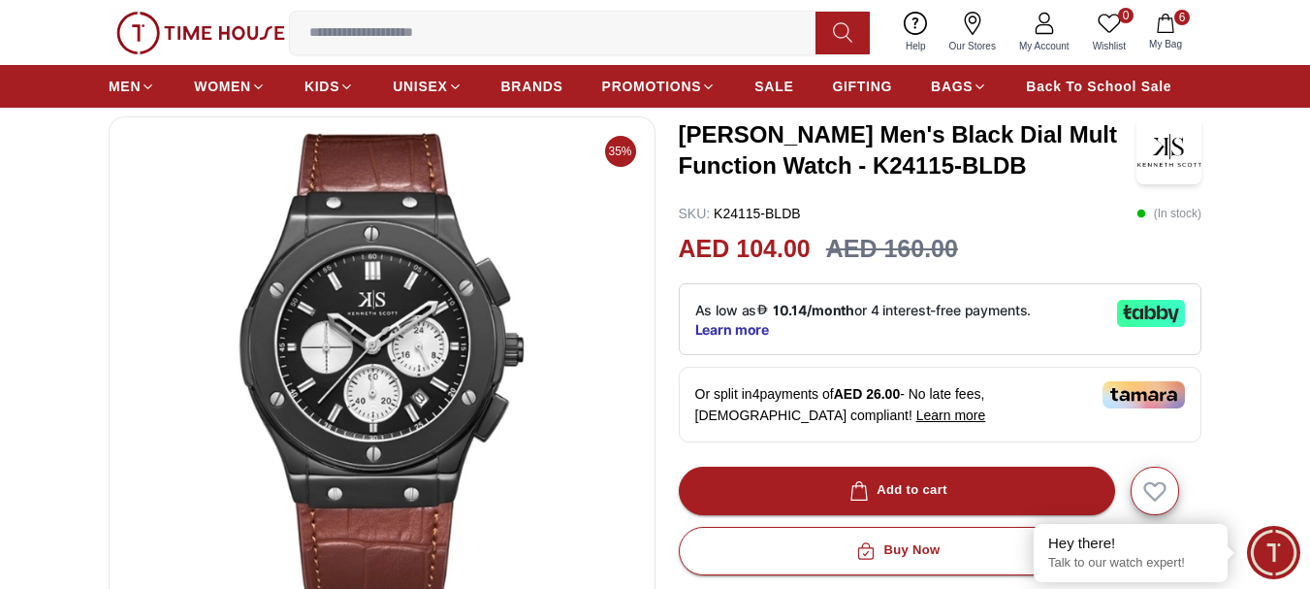
click at [1173, 38] on span "My Bag" at bounding box center [1165, 44] width 48 height 15
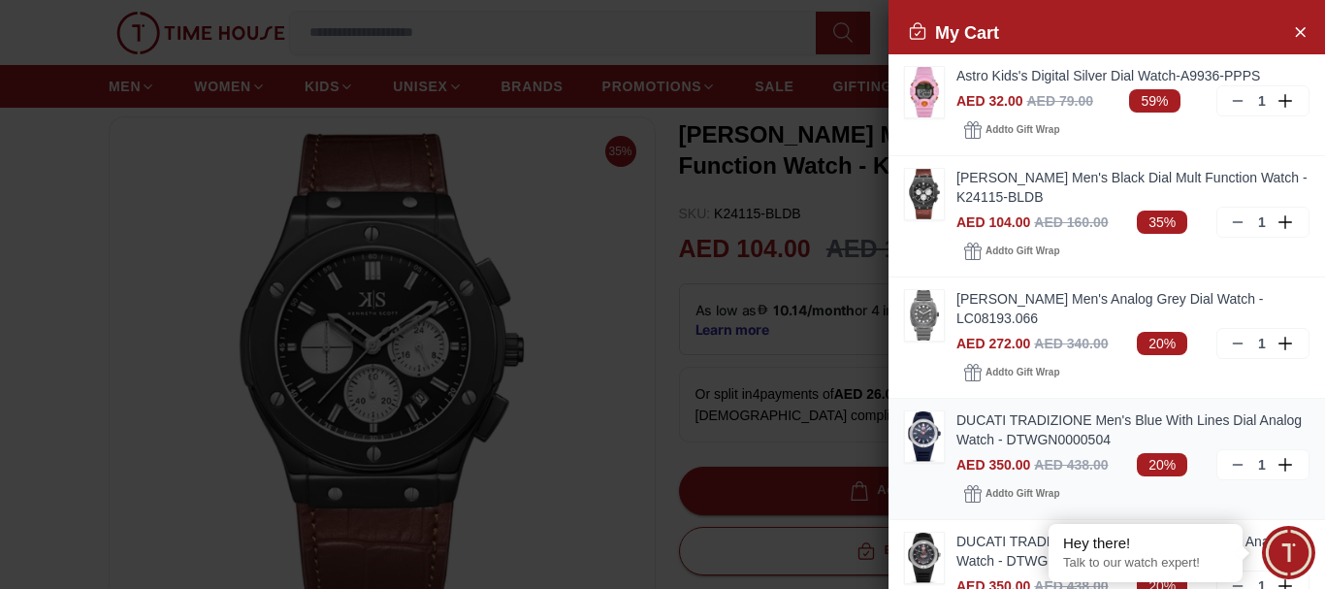
click at [1009, 415] on link "DUCATI TRADIZIONE Men's Blue With Lines Dial Analog Watch - DTWGN0000504" at bounding box center [1132, 429] width 353 height 39
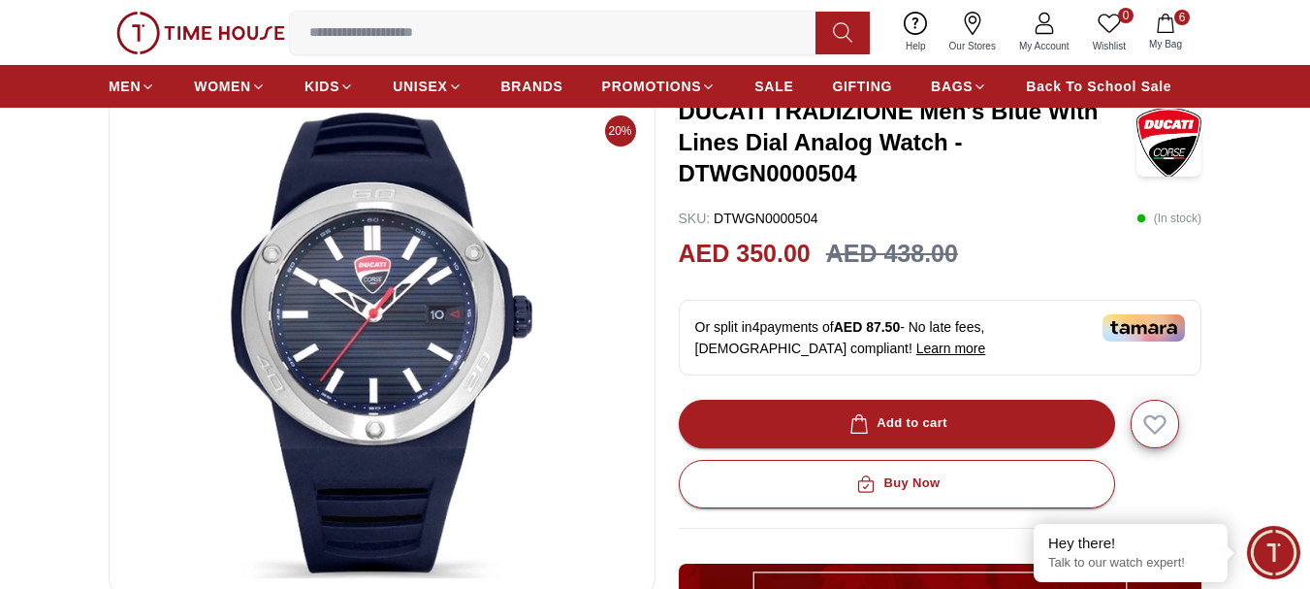
scroll to position [291, 0]
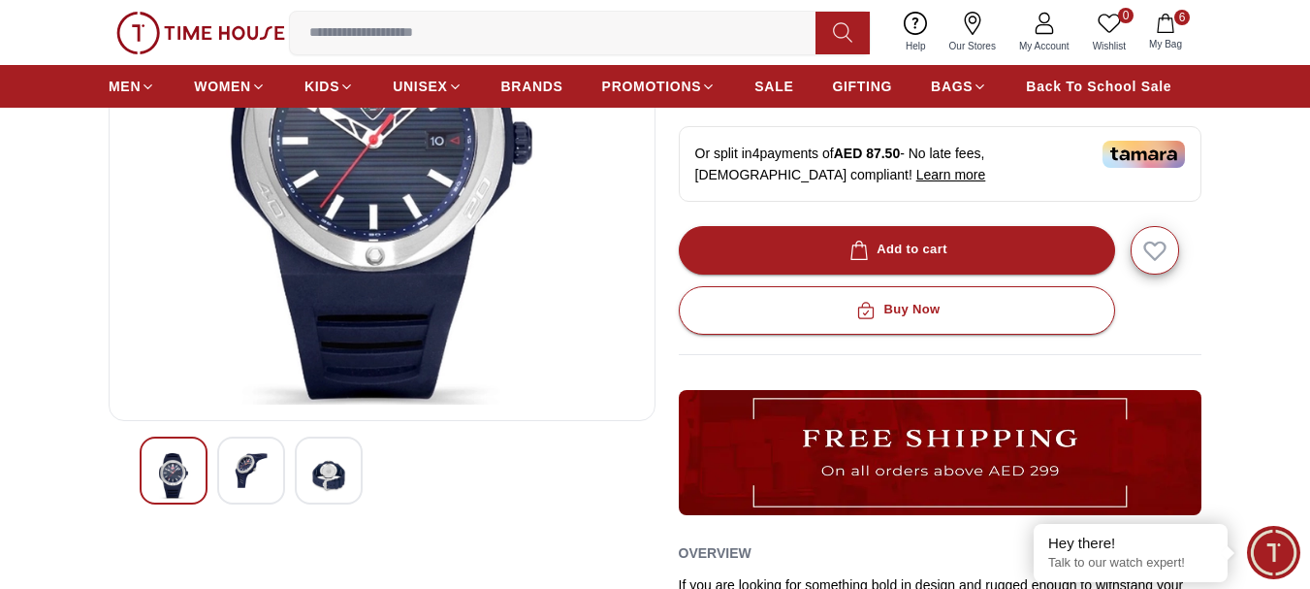
click at [247, 467] on img at bounding box center [251, 470] width 35 height 35
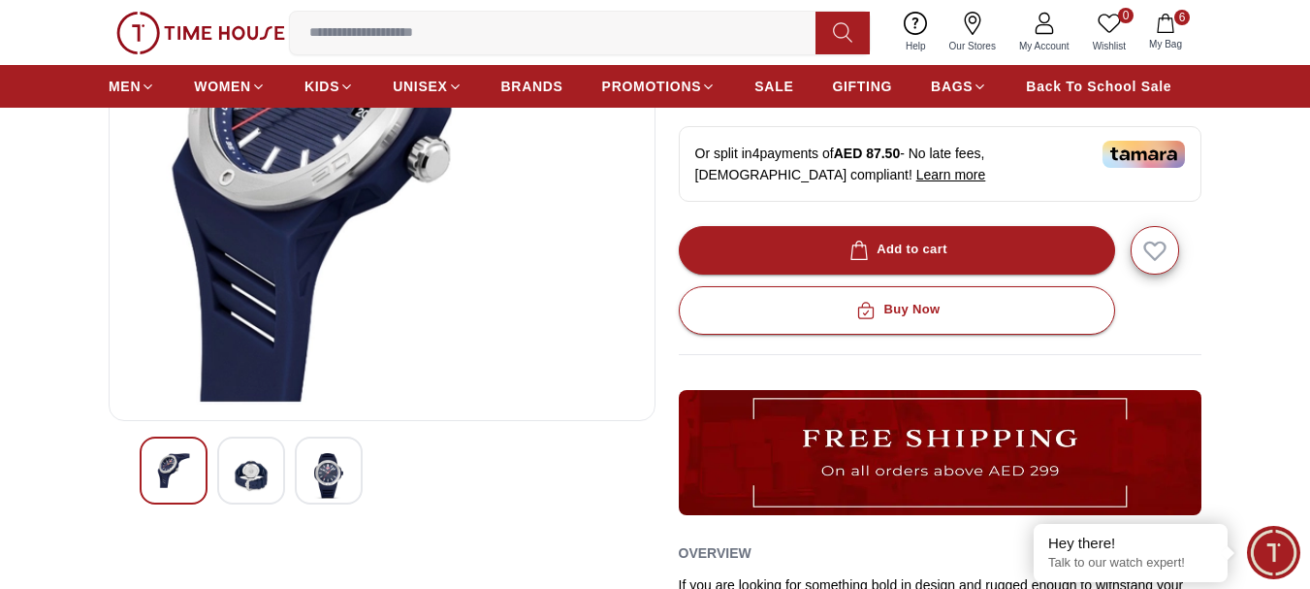
click at [336, 480] on img at bounding box center [328, 476] width 35 height 46
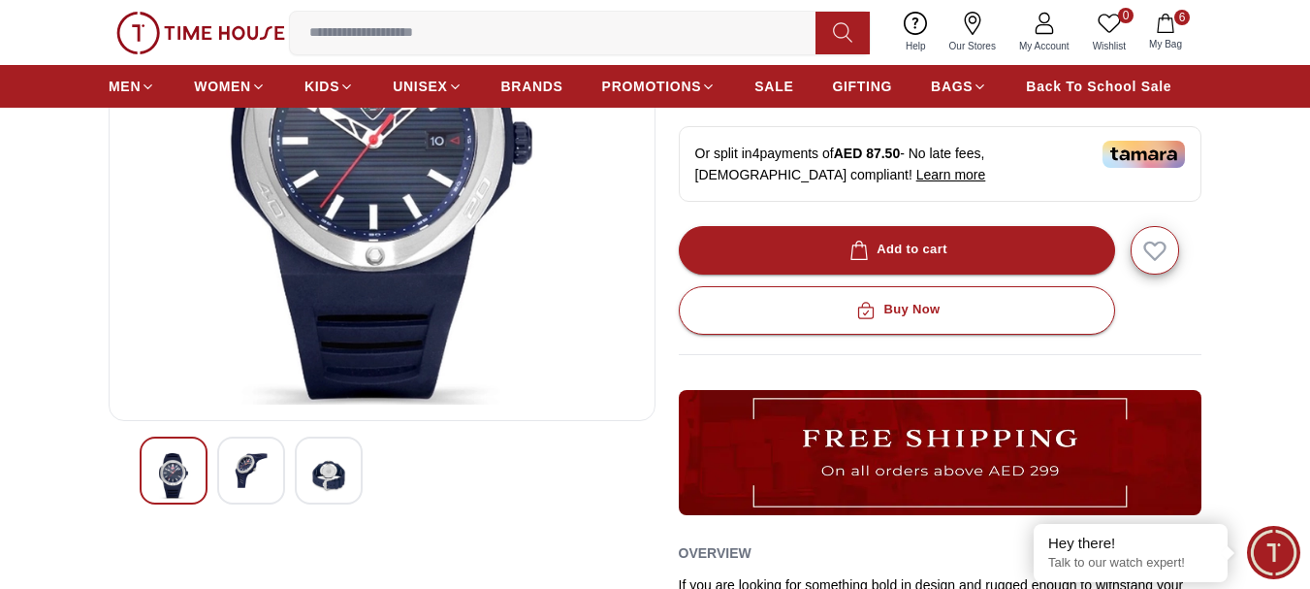
click at [248, 469] on img at bounding box center [251, 470] width 35 height 35
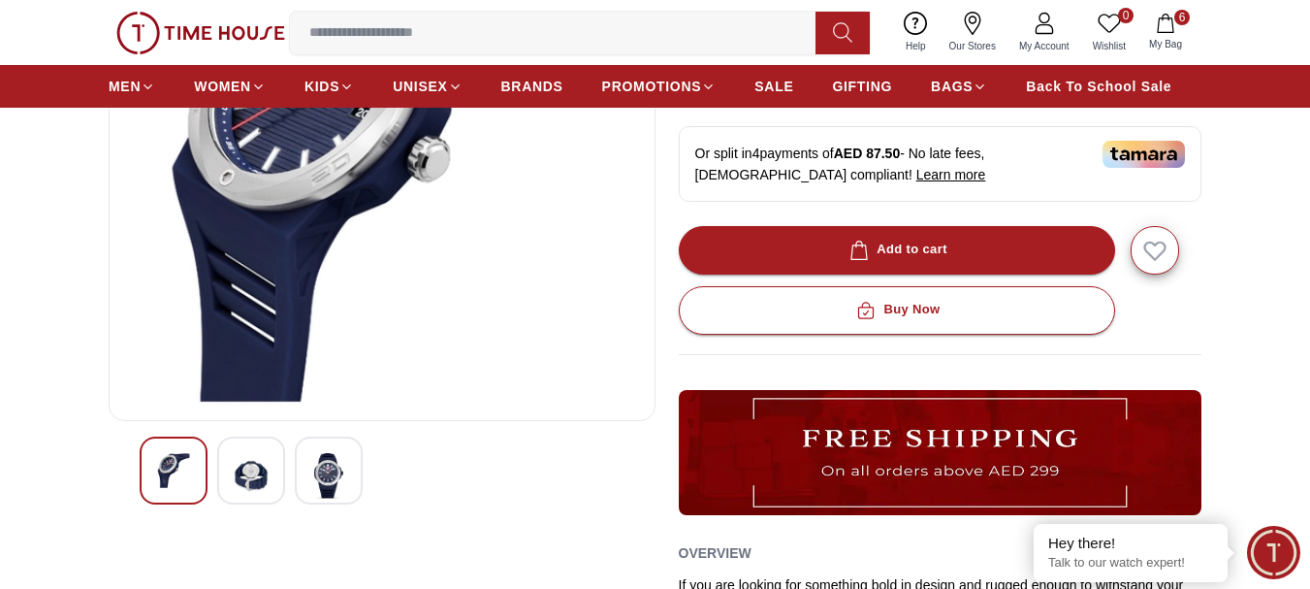
click at [176, 465] on img at bounding box center [173, 470] width 35 height 35
click at [312, 467] on img at bounding box center [328, 476] width 35 height 46
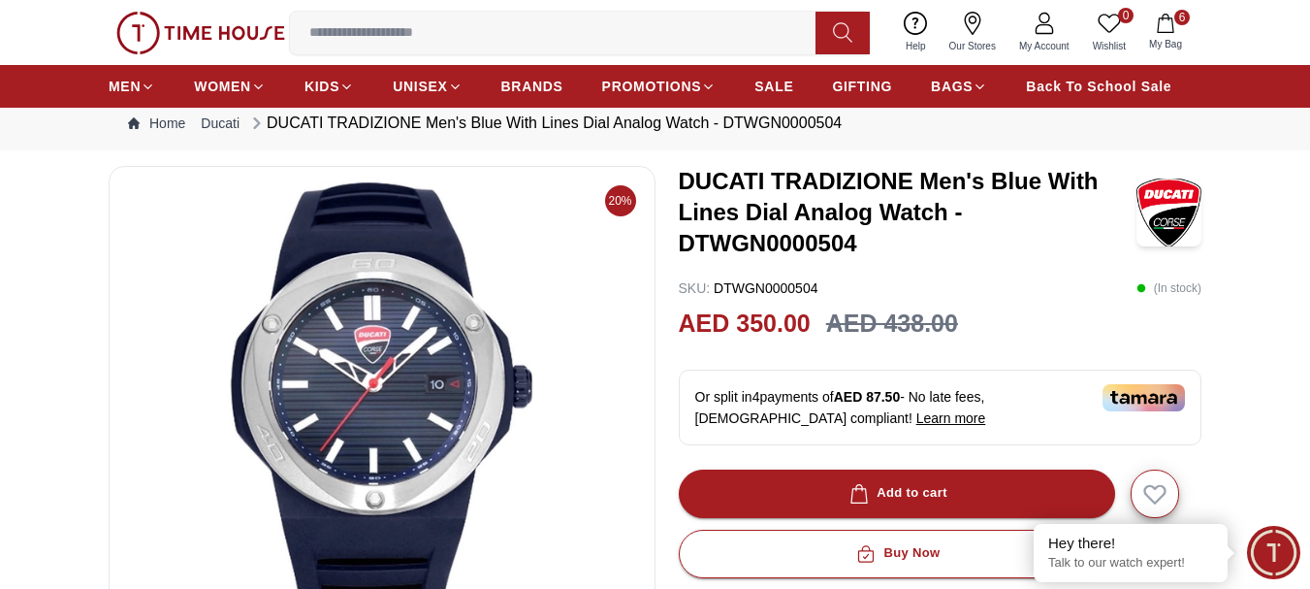
scroll to position [0, 0]
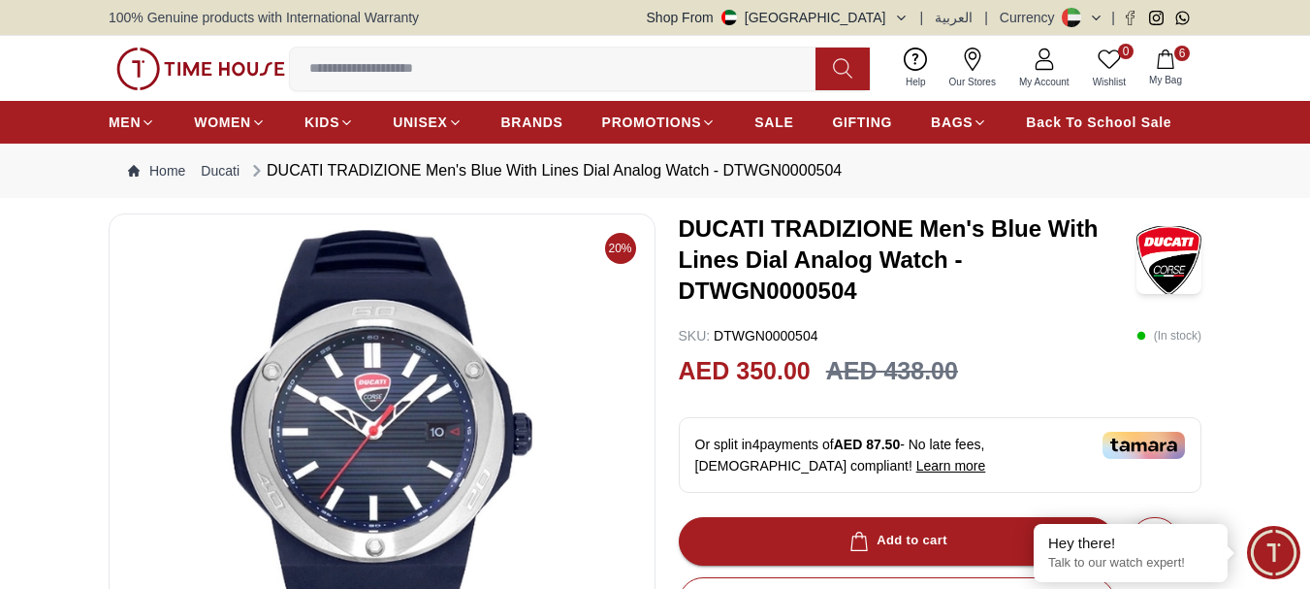
click at [911, 76] on span "Help" at bounding box center [916, 82] width 36 height 15
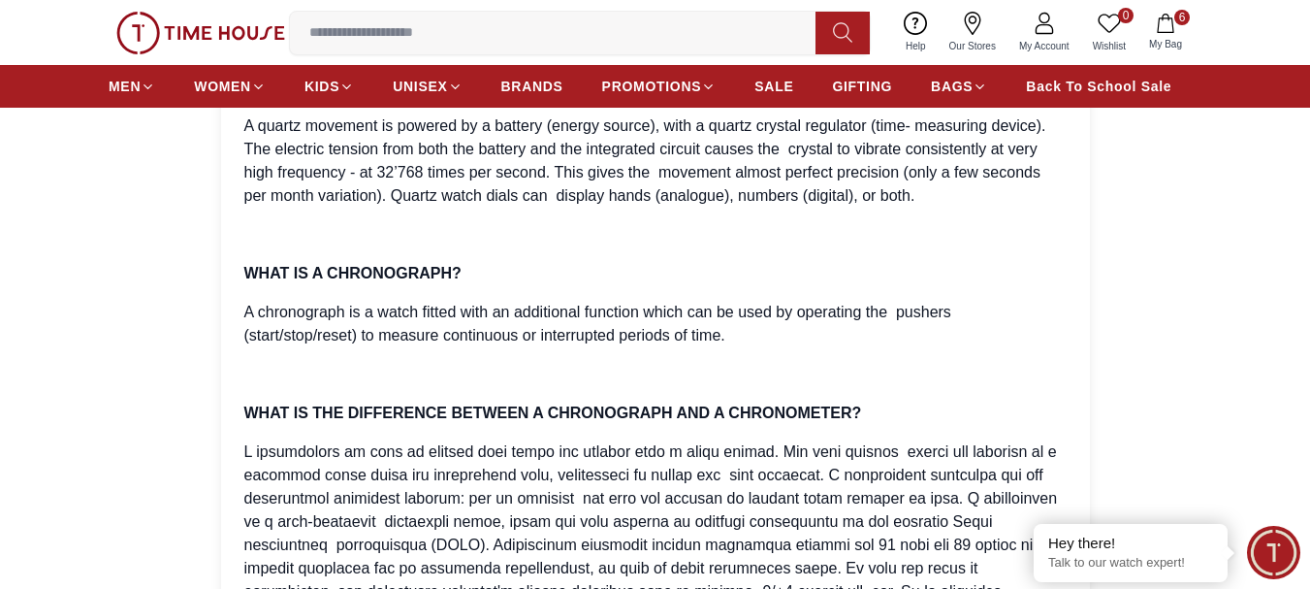
scroll to position [3442, 0]
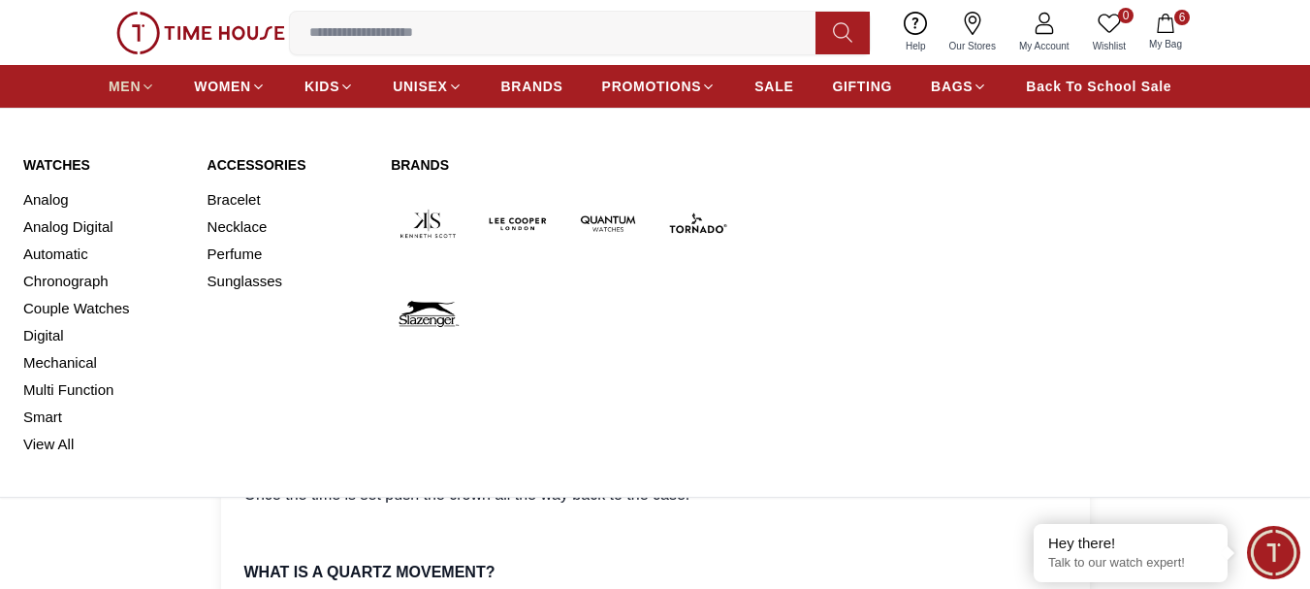
click at [136, 94] on span "MEN" at bounding box center [125, 86] width 32 height 19
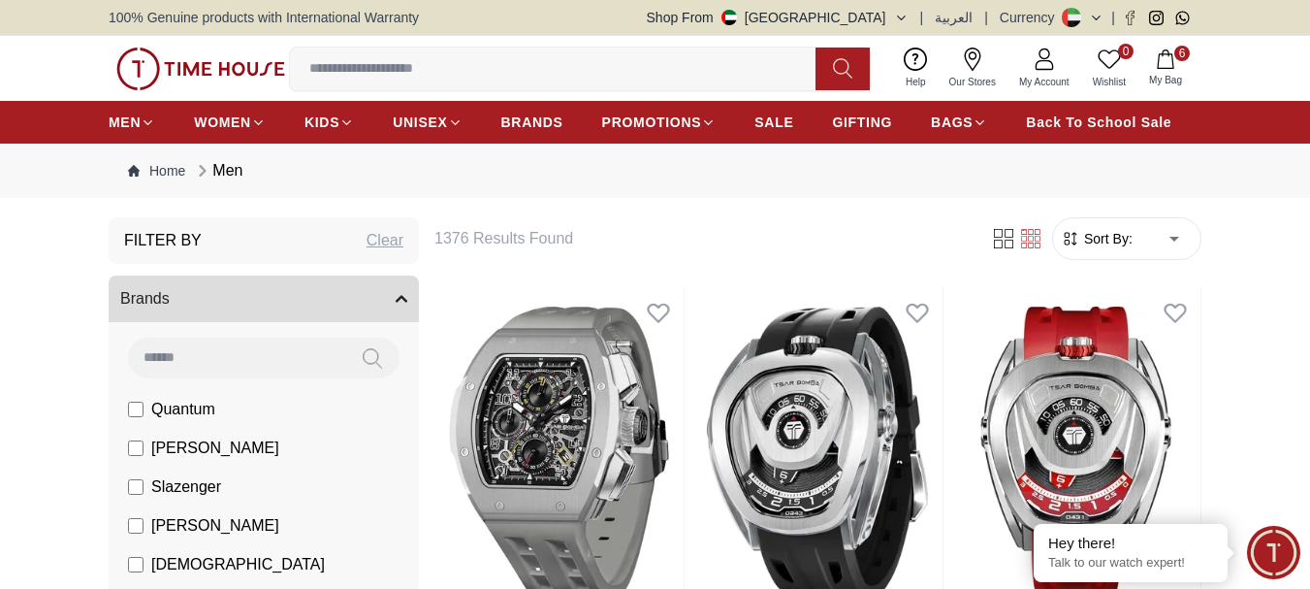
click at [1169, 71] on button "6 My Bag" at bounding box center [1165, 69] width 56 height 46
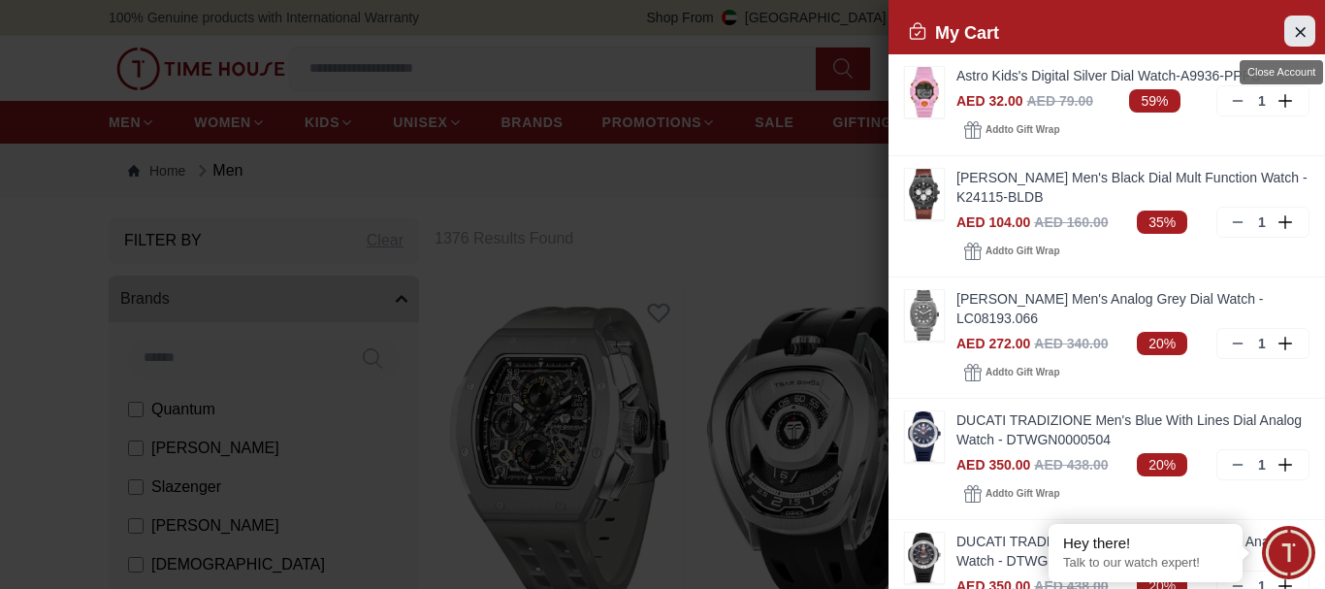
click at [1295, 36] on icon "Close Account" at bounding box center [1299, 31] width 9 height 9
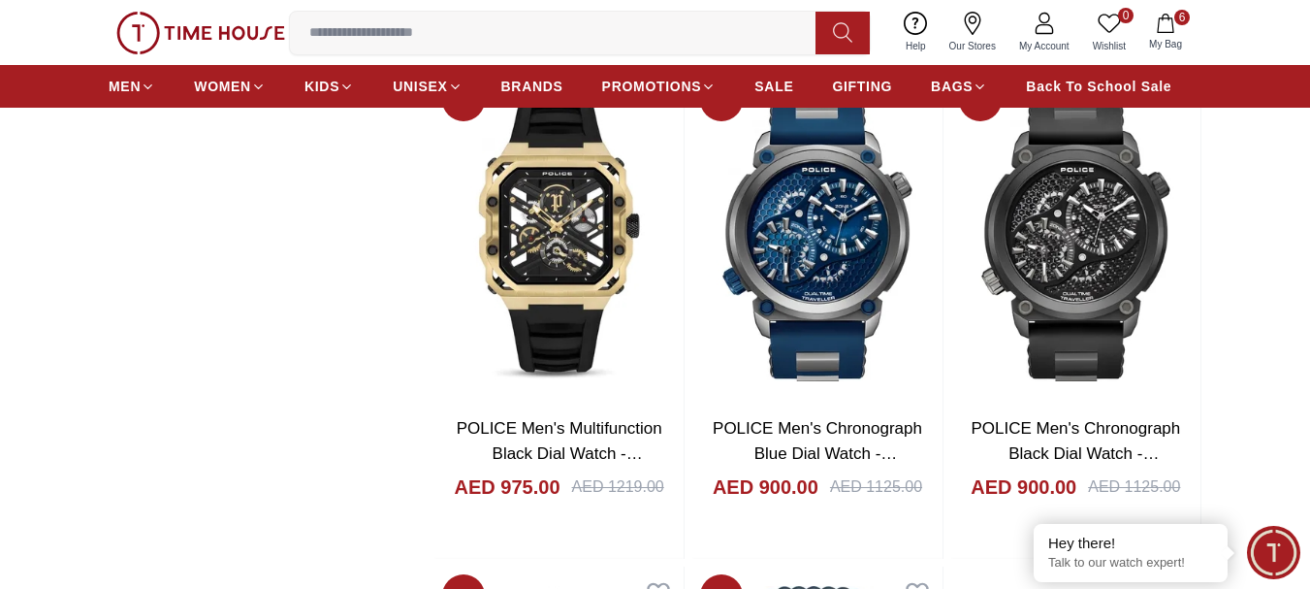
scroll to position [2715, 0]
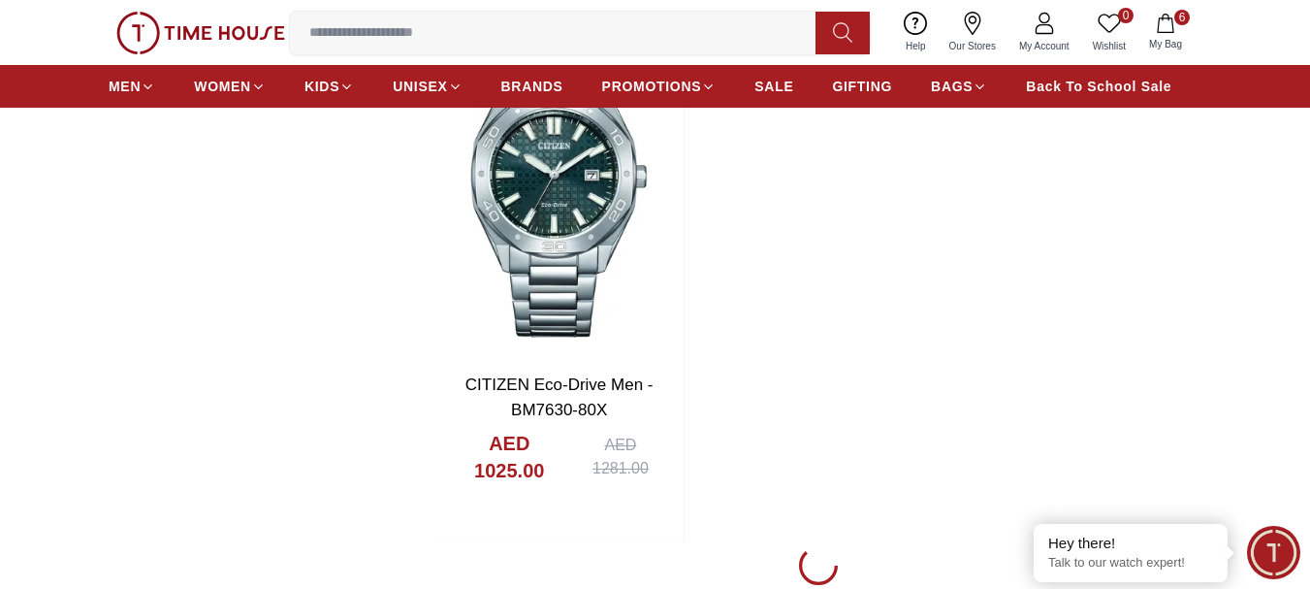
scroll to position [6787, 0]
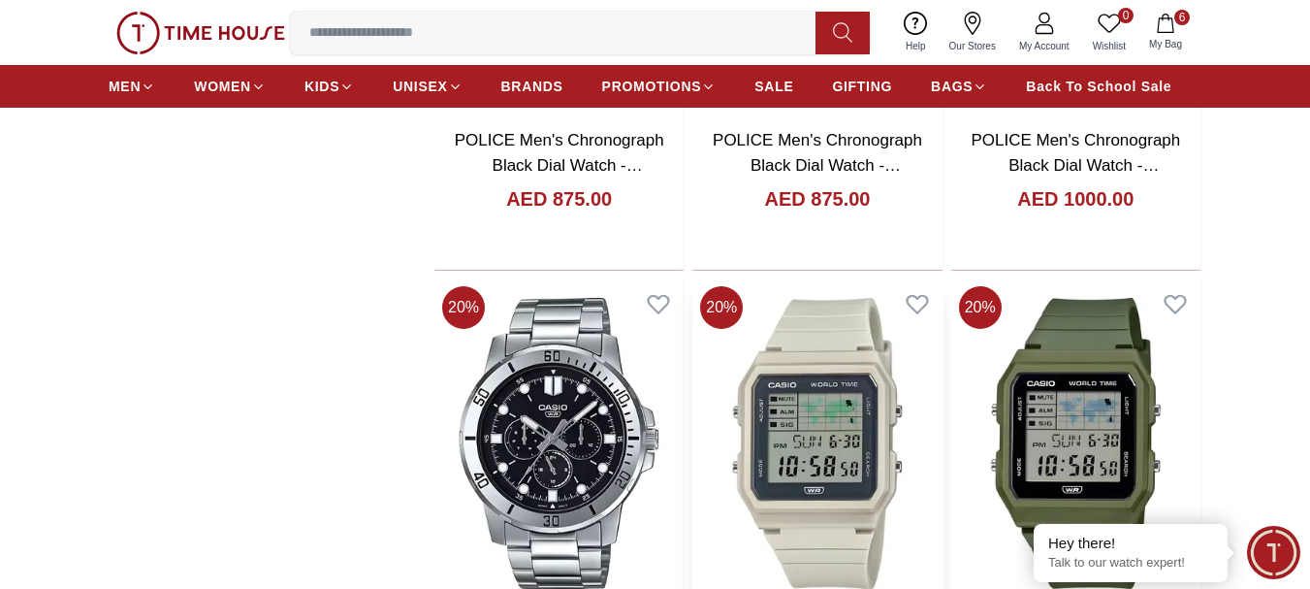
scroll to position [4266, 0]
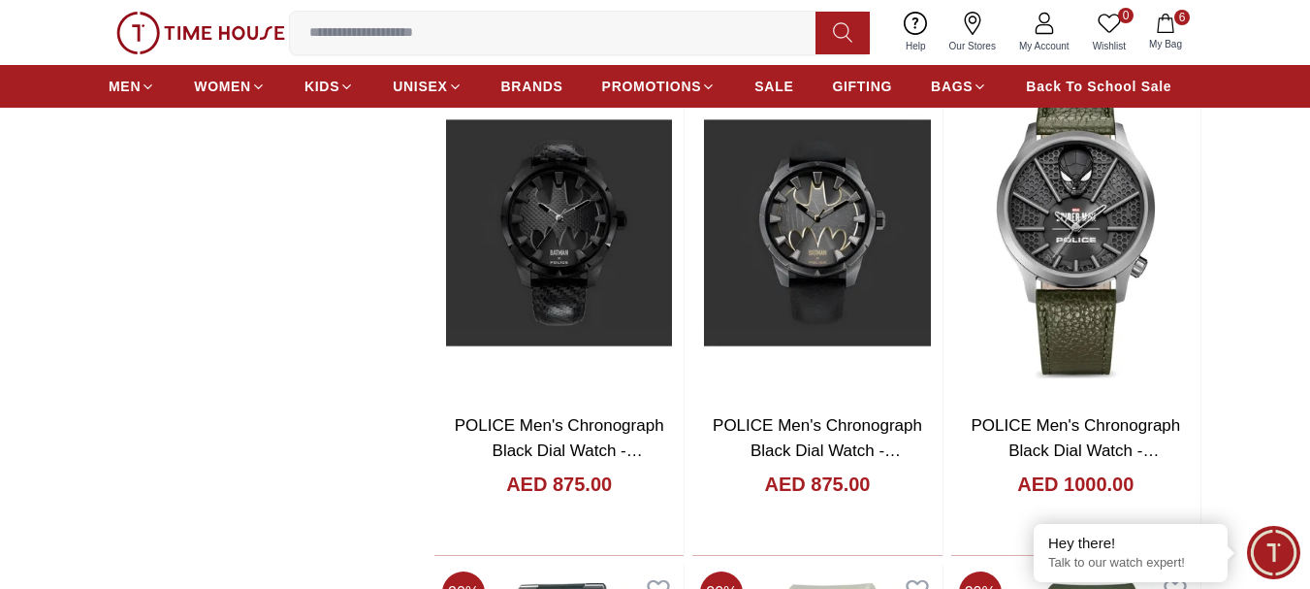
click at [854, 32] on button at bounding box center [842, 33] width 54 height 43
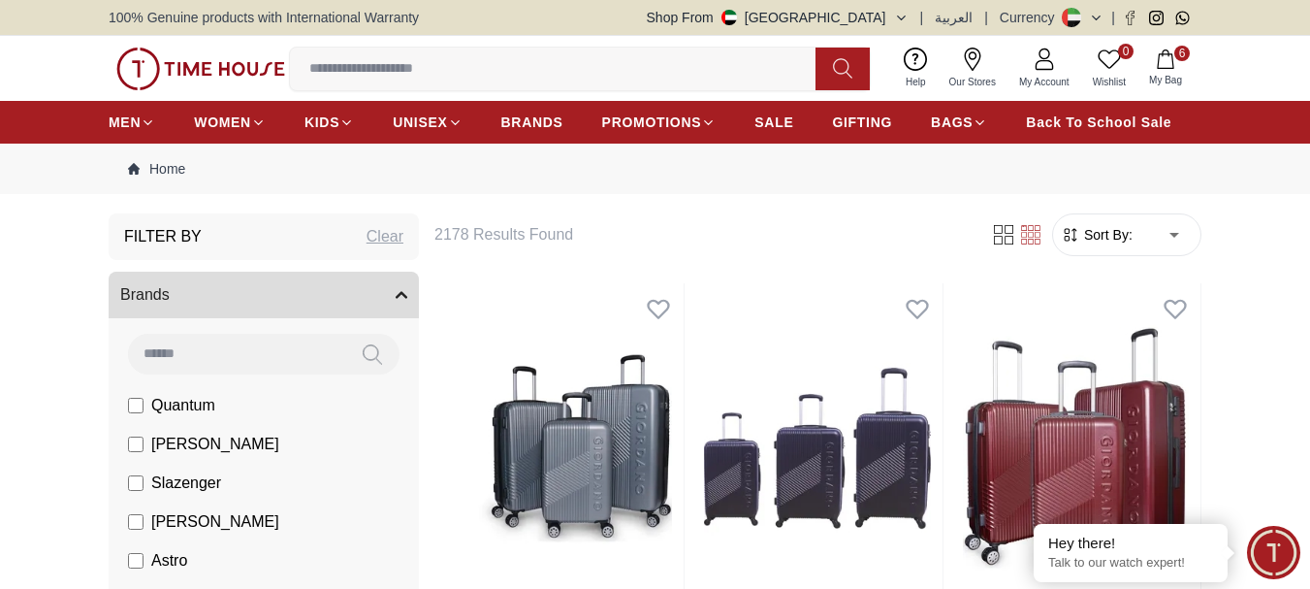
click at [843, 69] on icon at bounding box center [842, 68] width 19 height 22
click at [597, 69] on input at bounding box center [560, 68] width 541 height 39
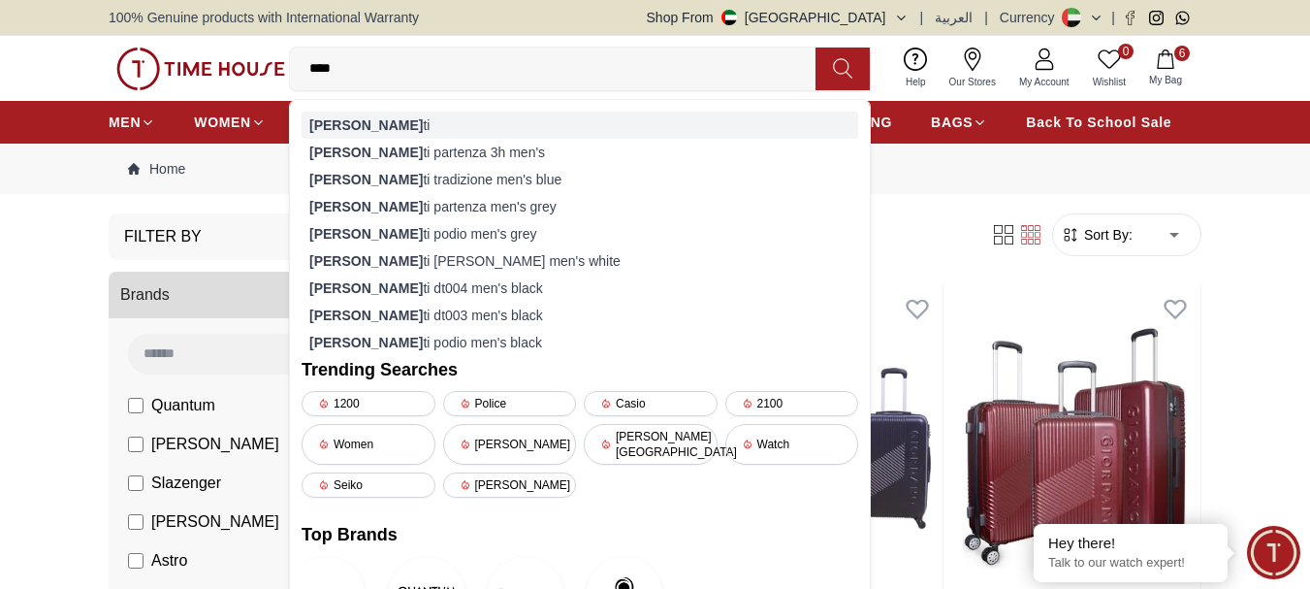
type input "****"
click at [346, 131] on div "[PERSON_NAME] ti" at bounding box center [580, 125] width 557 height 27
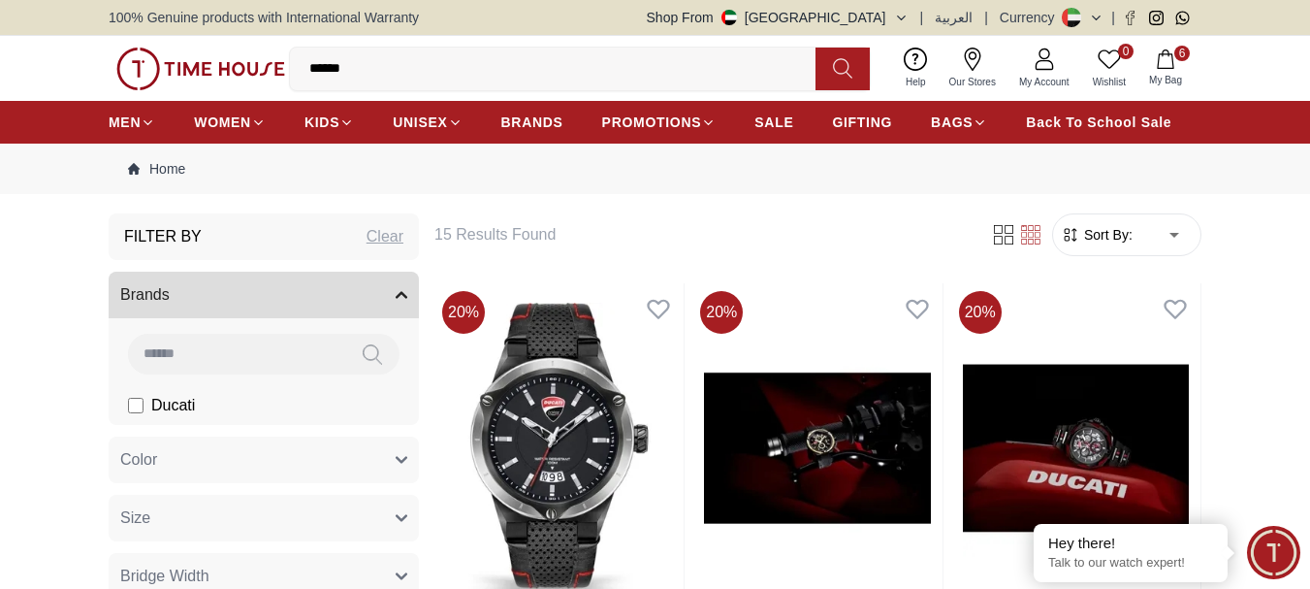
click at [818, 78] on button at bounding box center [842, 69] width 54 height 43
click at [734, 80] on input "******" at bounding box center [560, 68] width 541 height 39
drag, startPoint x: 562, startPoint y: 77, endPoint x: 252, endPoint y: 77, distance: 310.3
click at [252, 77] on div "0 Wishlist 6 My Bag ****** ducati multi fuction ducati partenza 3h men's ducati…" at bounding box center [655, 68] width 1093 height 65
type input "*******"
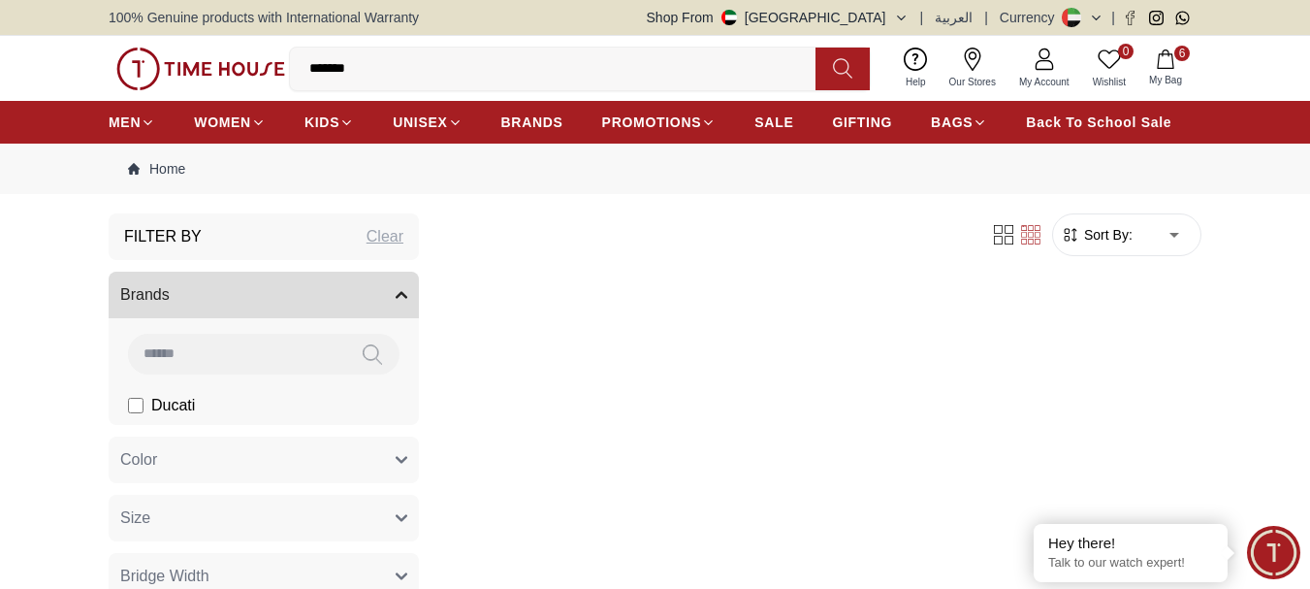
click at [352, 72] on input "*******" at bounding box center [560, 68] width 541 height 39
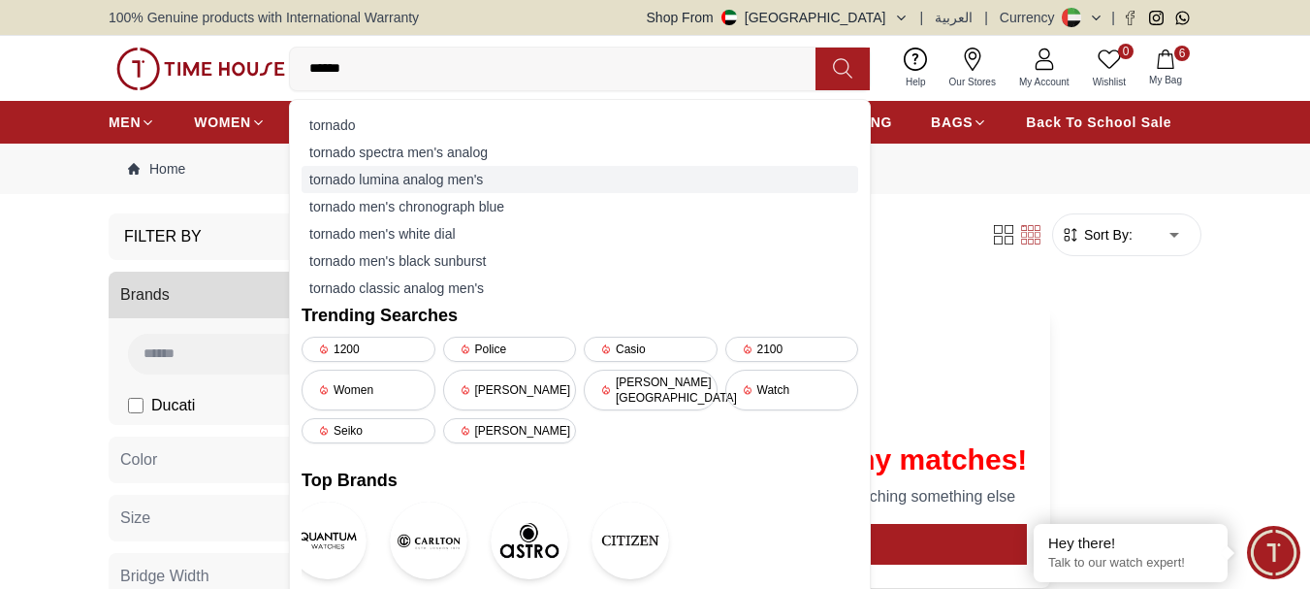
type input "*******"
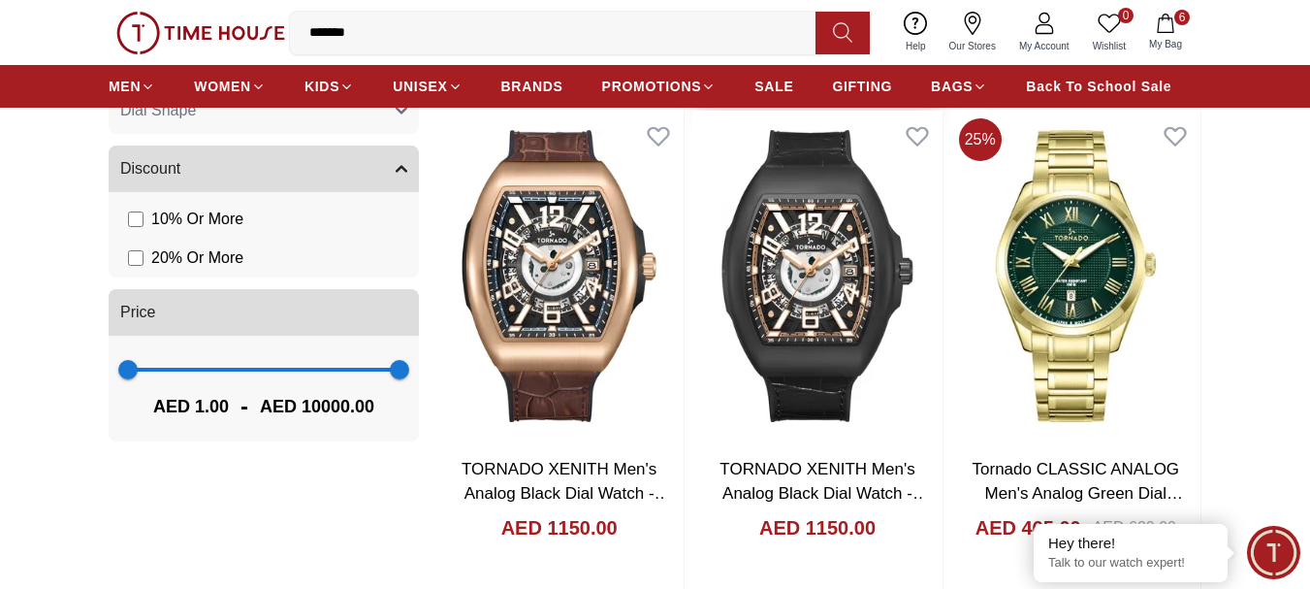
scroll to position [1261, 0]
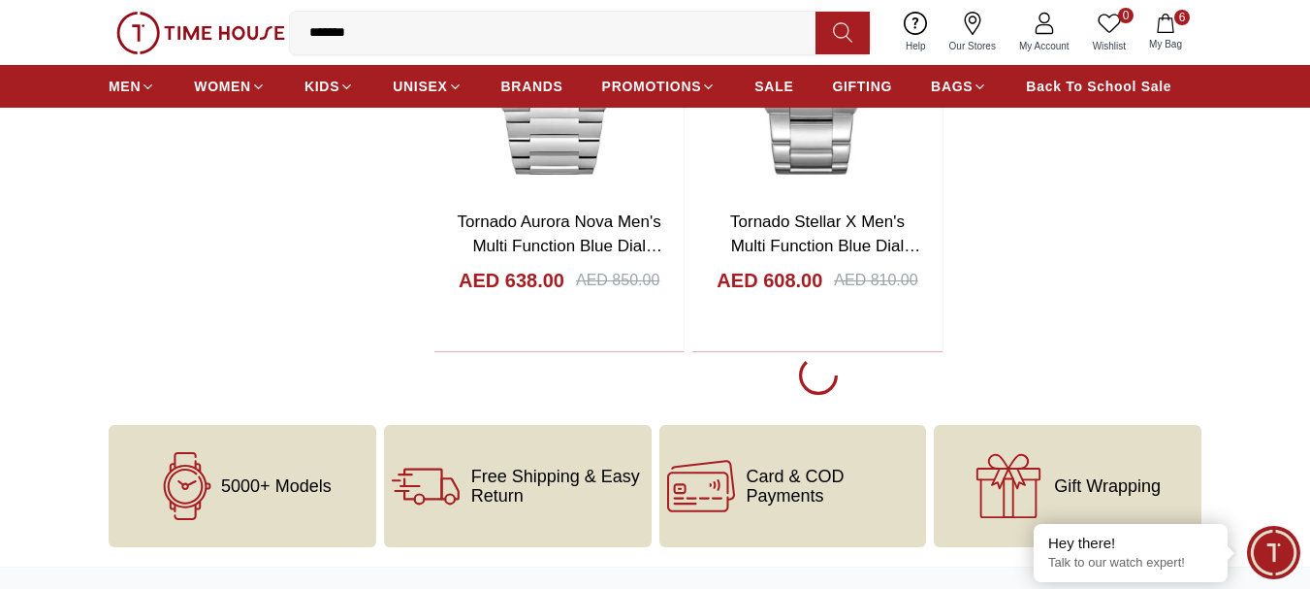
scroll to position [3297, 0]
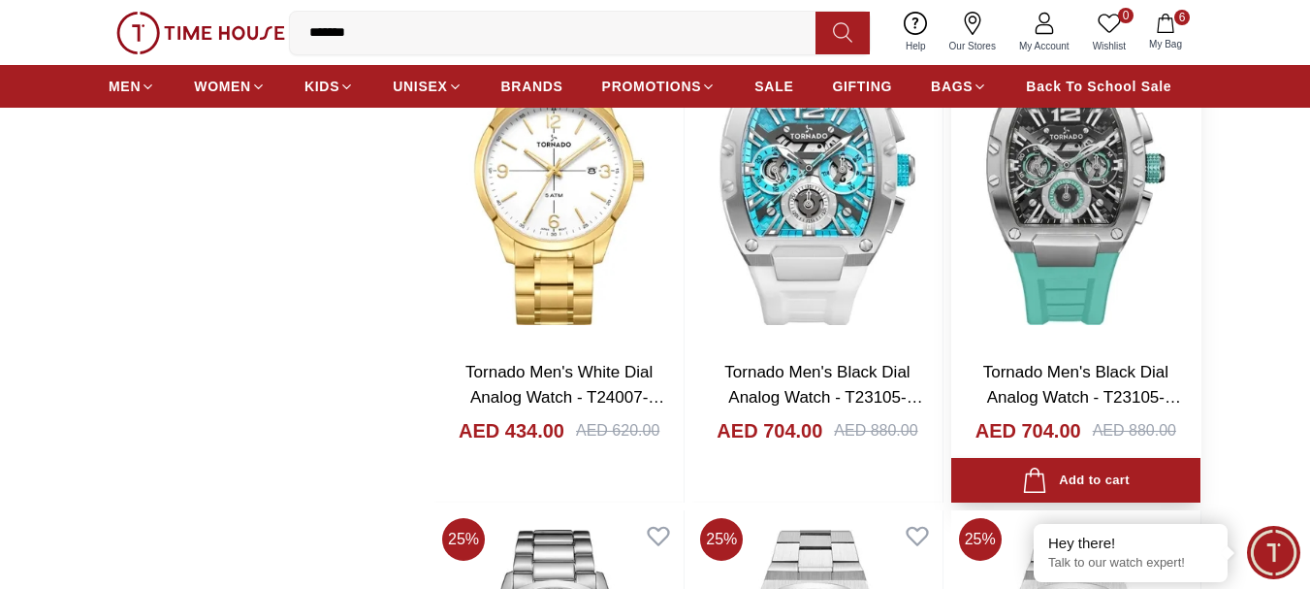
scroll to position [9211, 0]
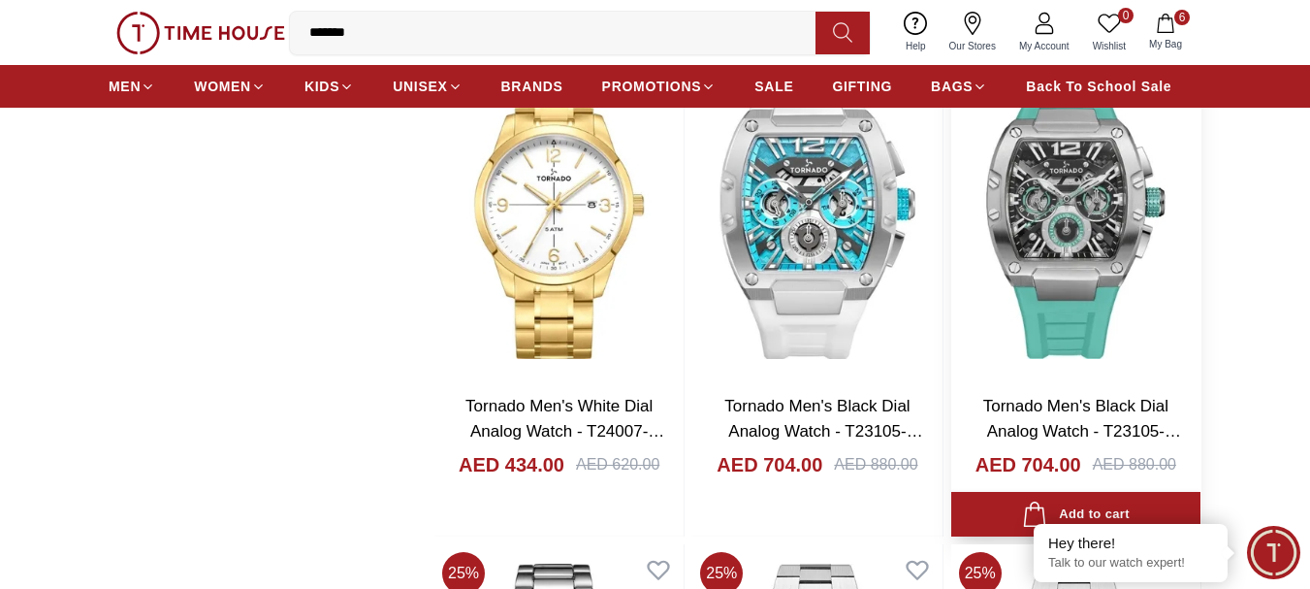
click at [1065, 223] on img at bounding box center [1075, 213] width 249 height 330
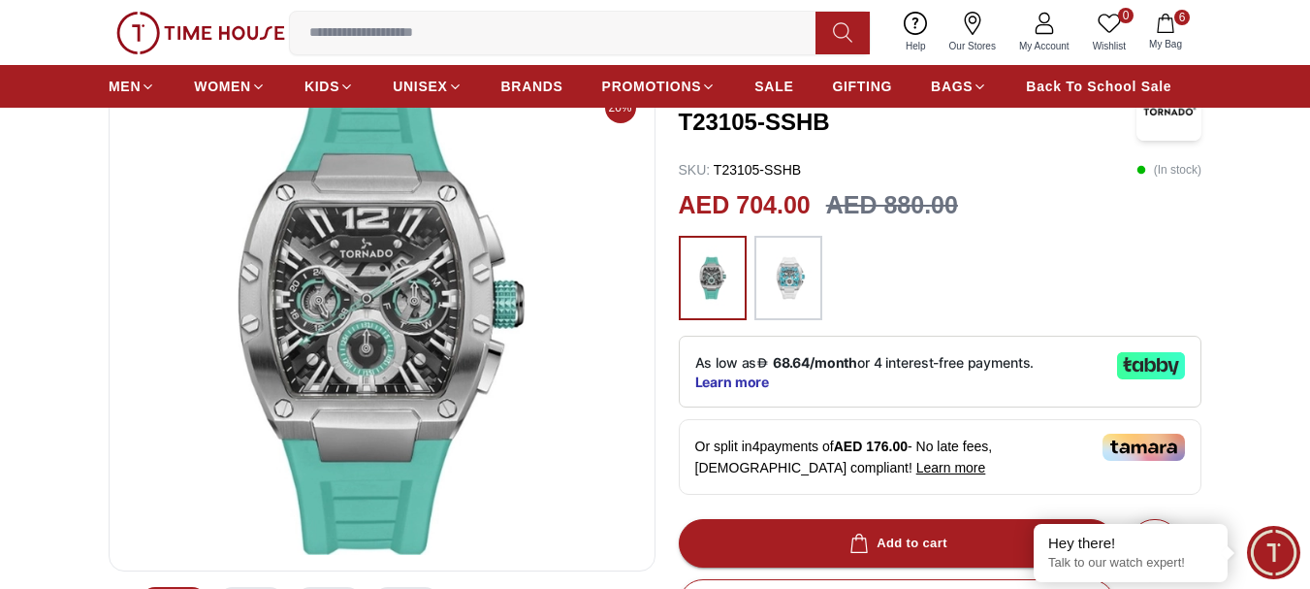
scroll to position [97, 0]
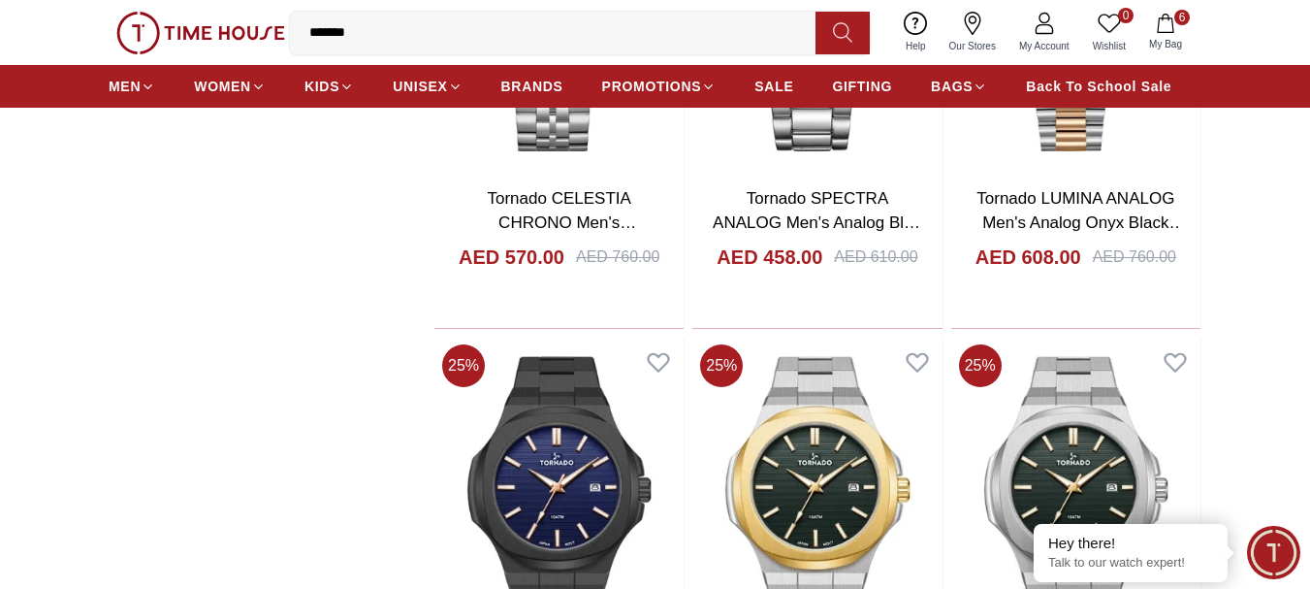
scroll to position [10447, 0]
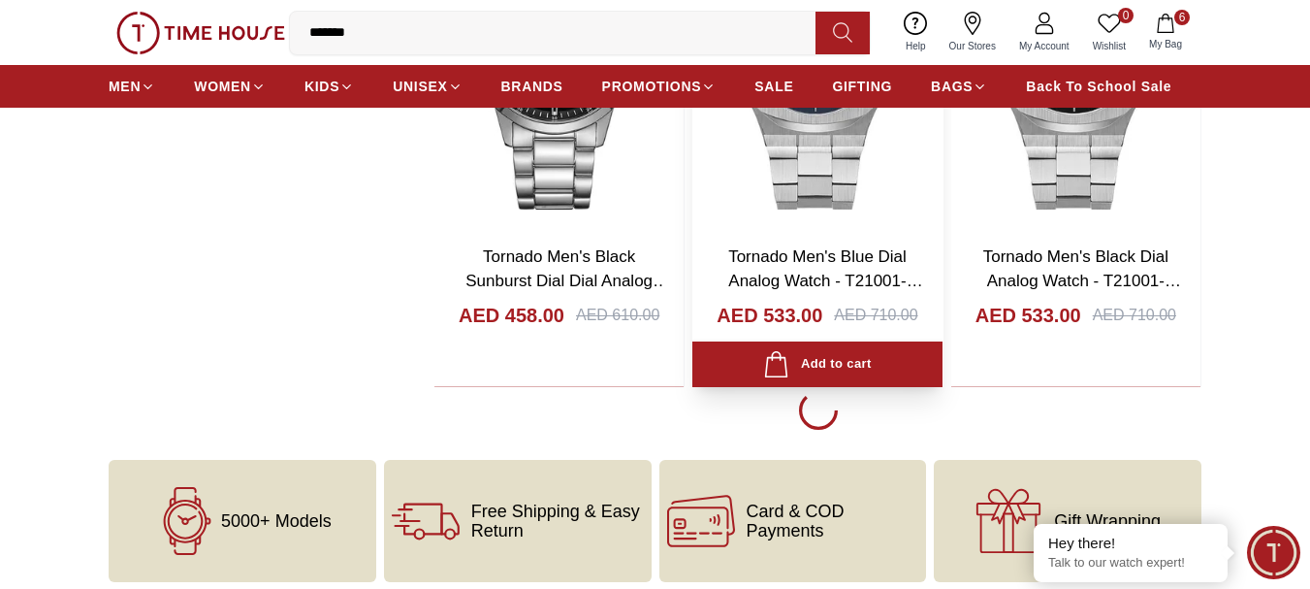
scroll to position [9865, 0]
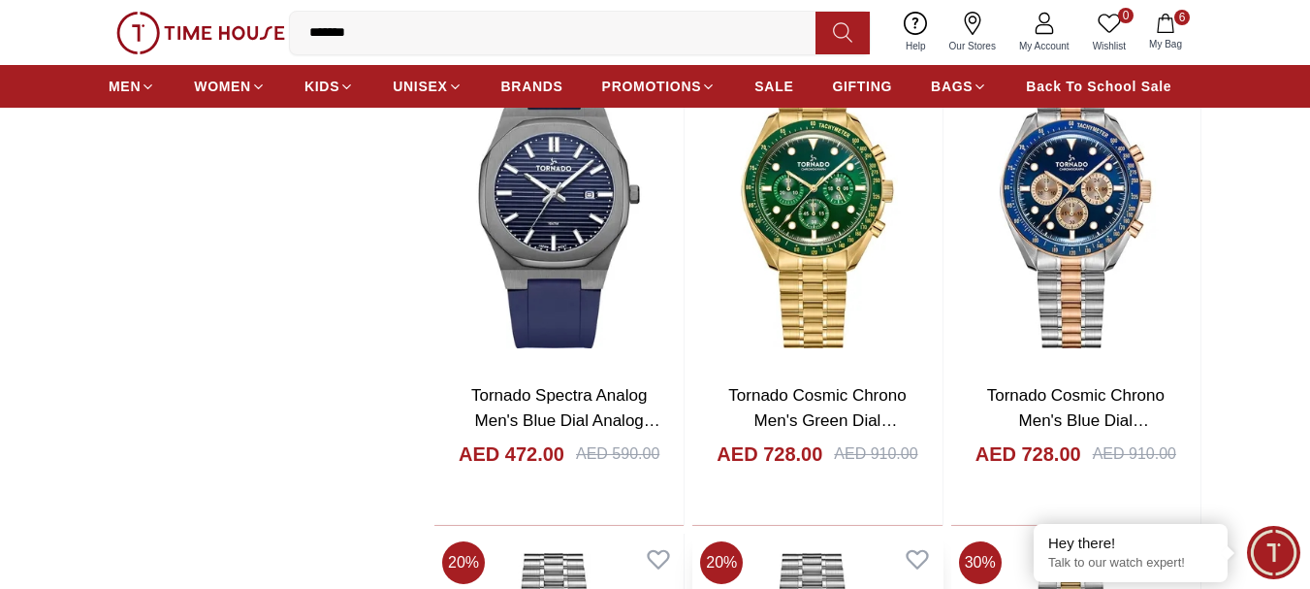
scroll to position [12677, 0]
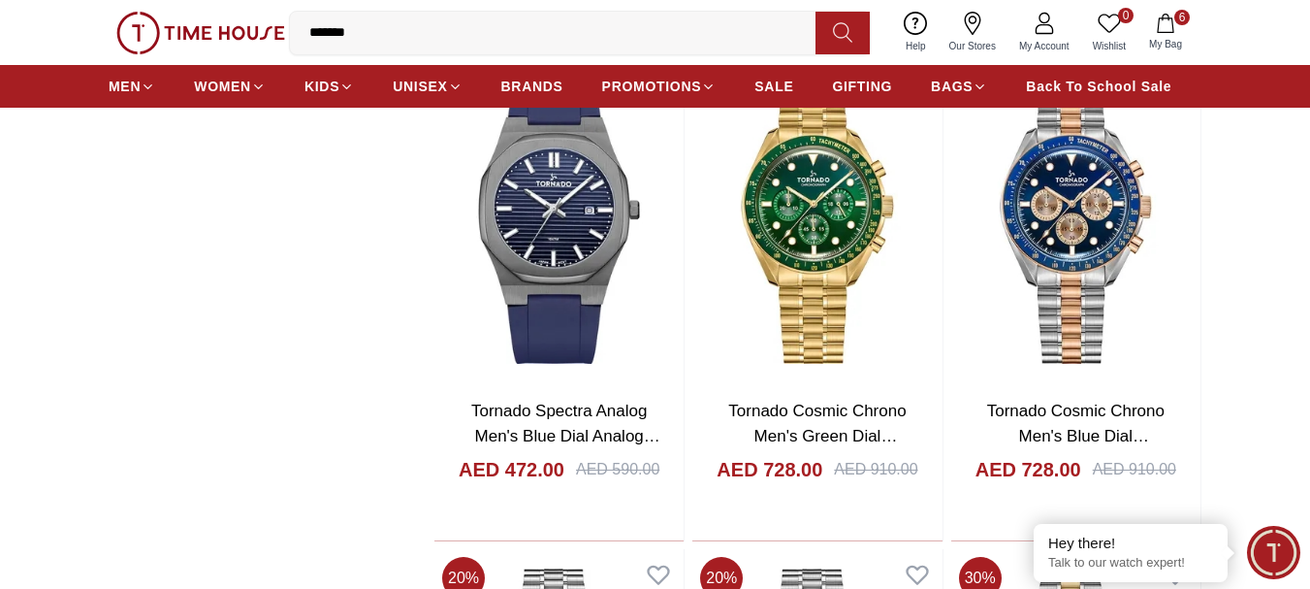
click at [836, 29] on icon at bounding box center [842, 32] width 19 height 22
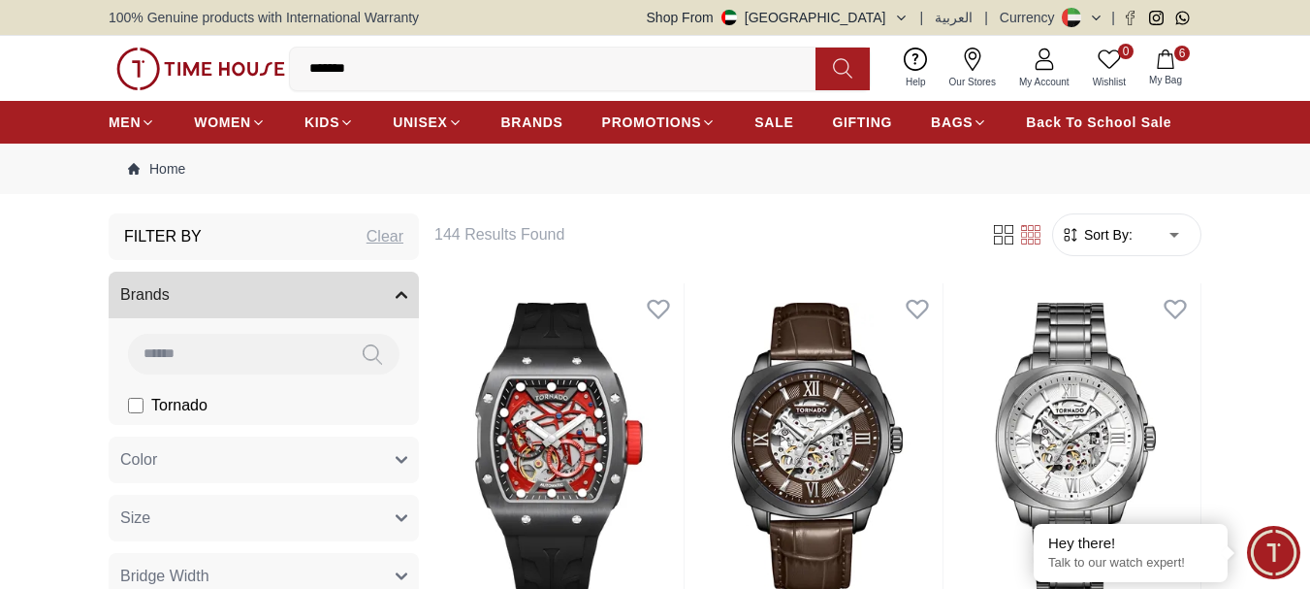
drag, startPoint x: 463, startPoint y: 75, endPoint x: 249, endPoint y: 86, distance: 213.6
click at [249, 86] on div "0 Wishlist 6 My Bag ******* tornado tornado men's black dial tornado men's chro…" at bounding box center [655, 68] width 1093 height 65
type input "*******"
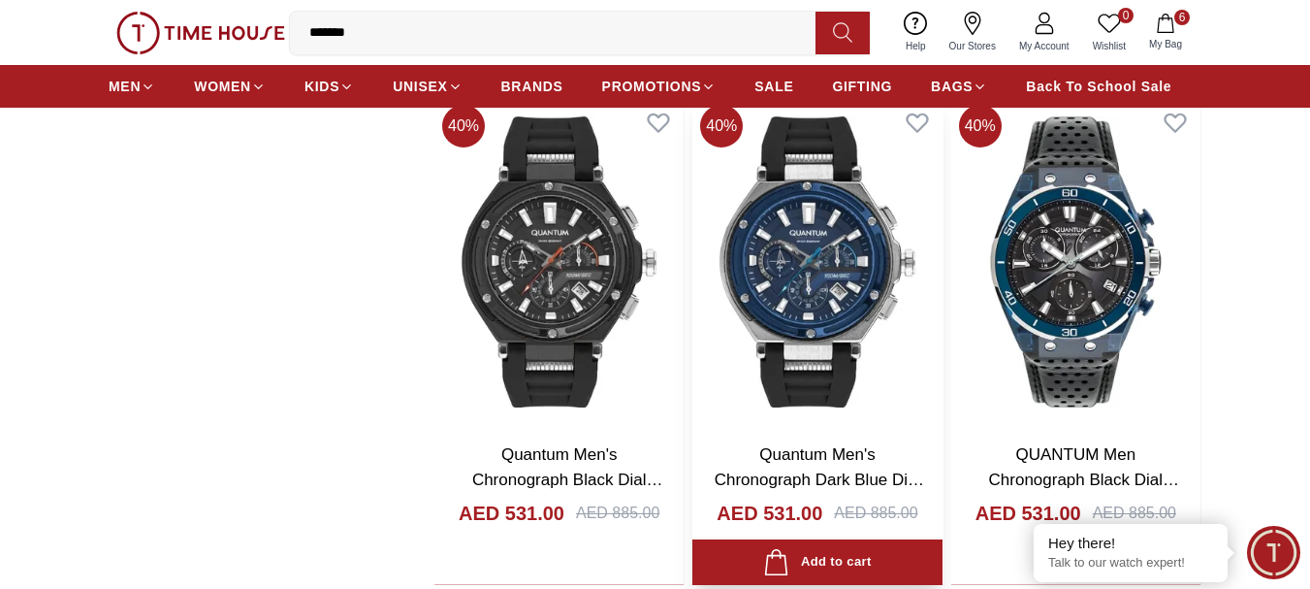
scroll to position [2230, 0]
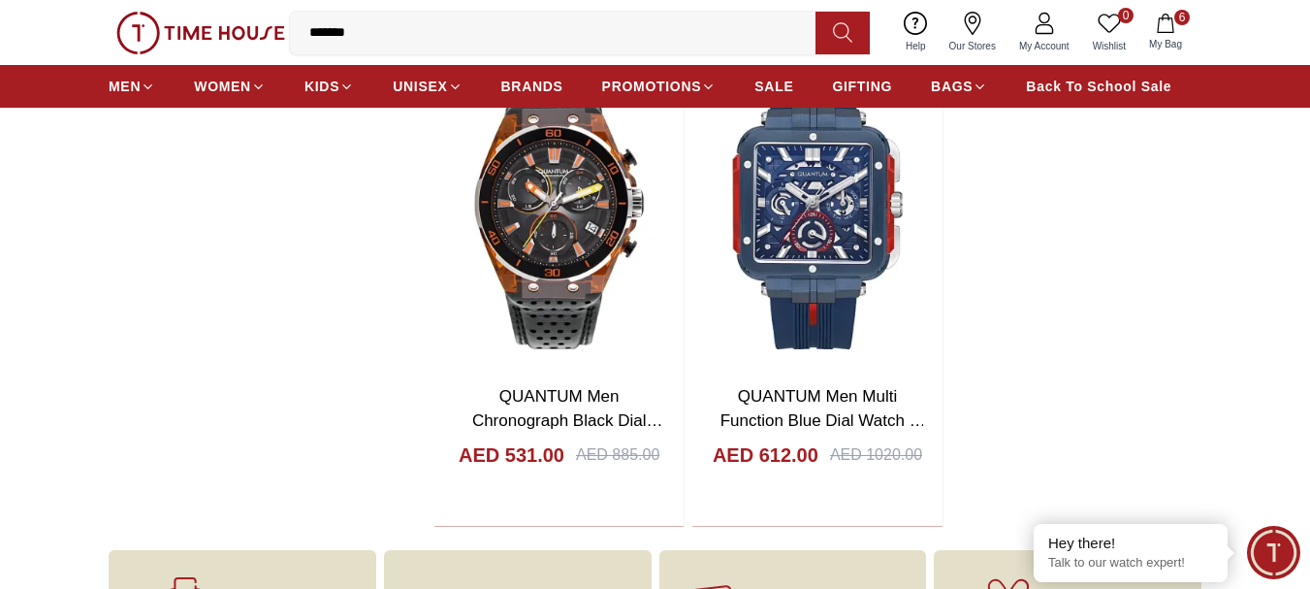
scroll to position [3200, 0]
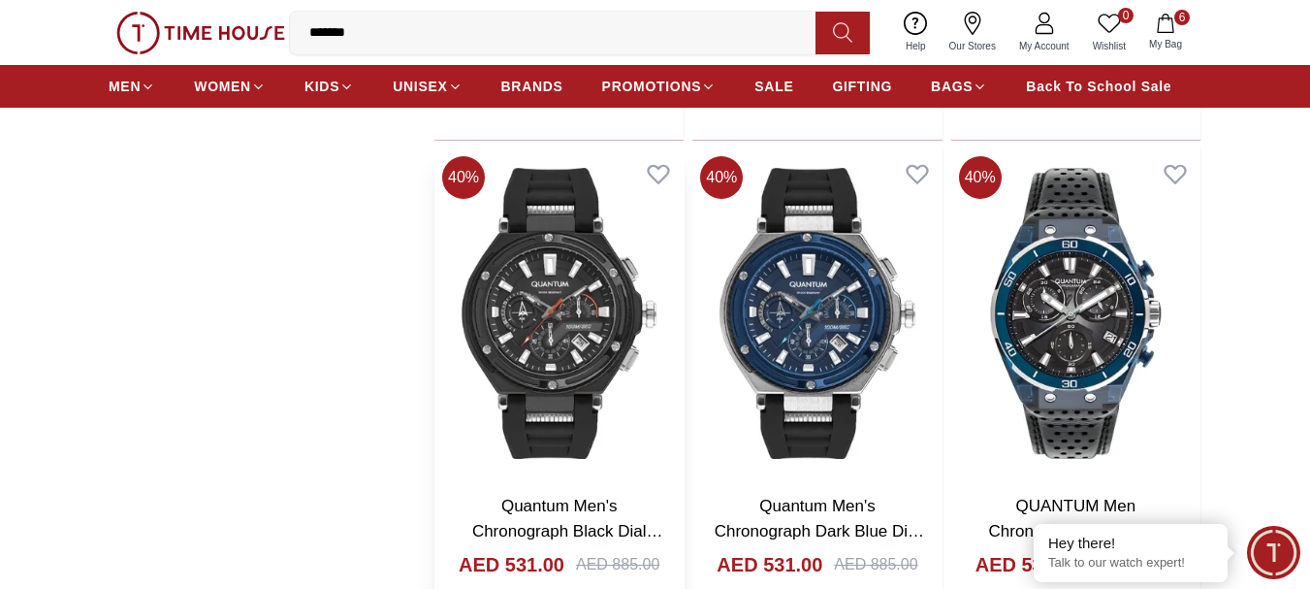
scroll to position [2133, 0]
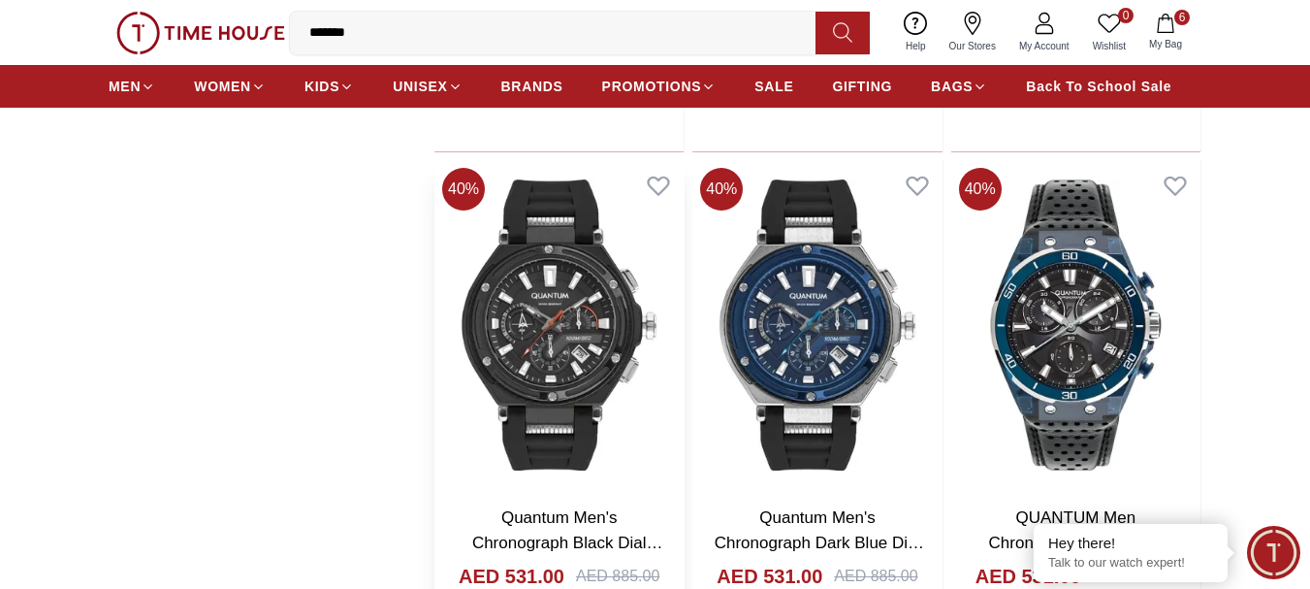
click at [610, 323] on img at bounding box center [558, 325] width 249 height 330
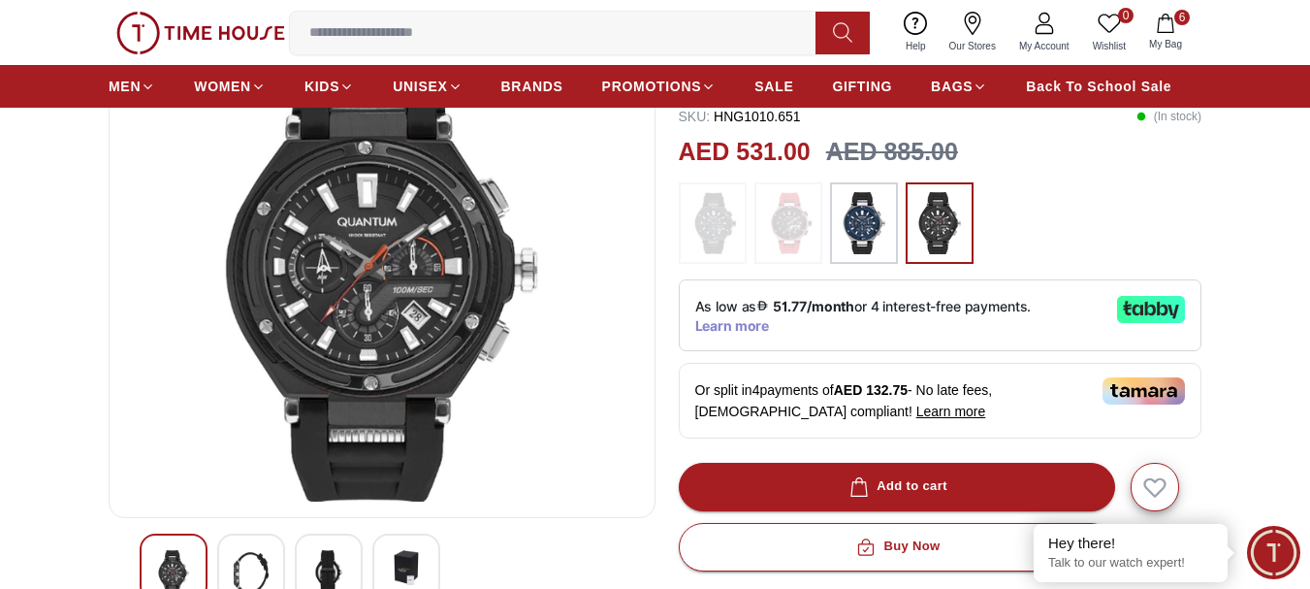
scroll to position [291, 0]
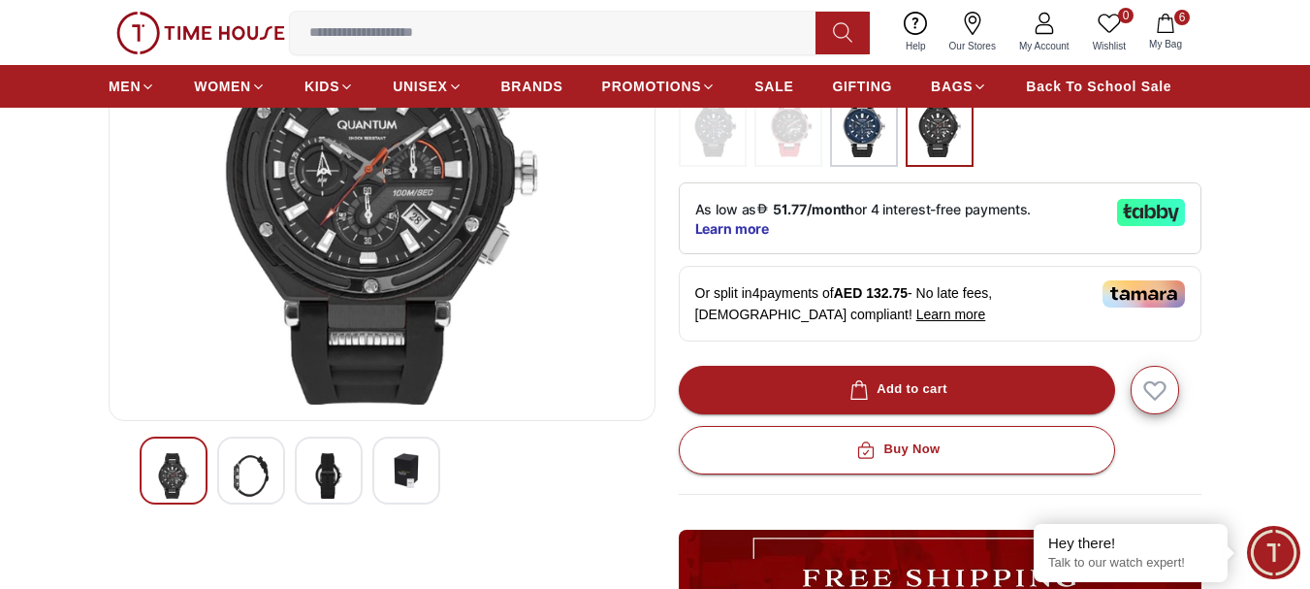
click at [277, 484] on div at bounding box center [251, 470] width 68 height 68
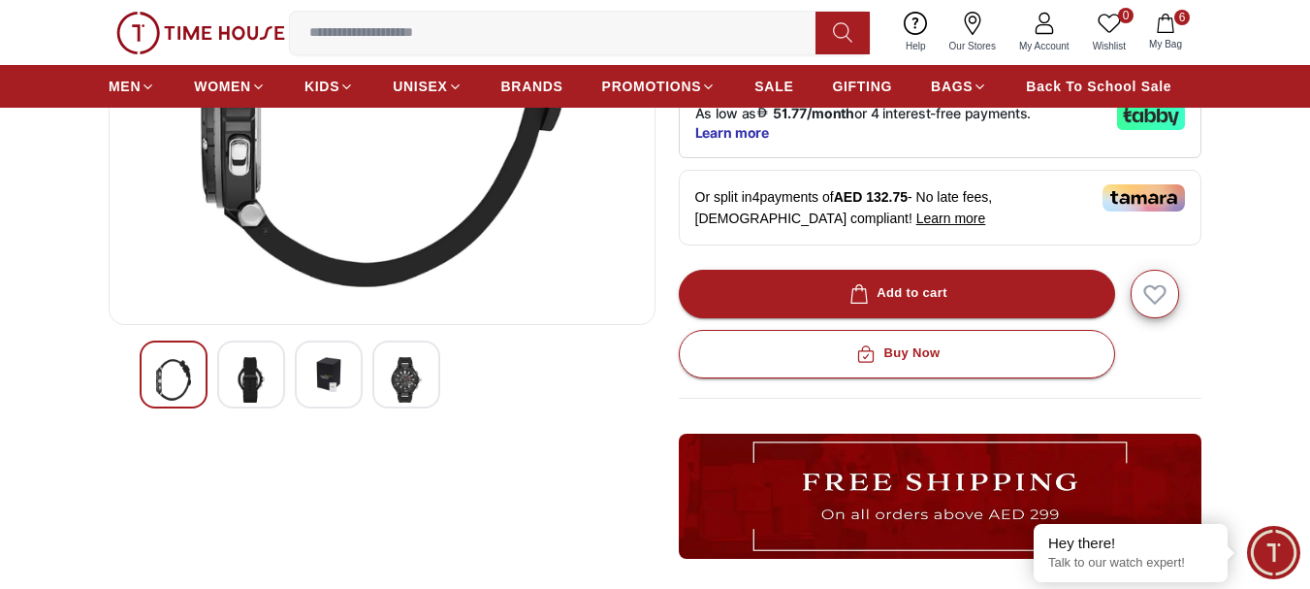
scroll to position [388, 0]
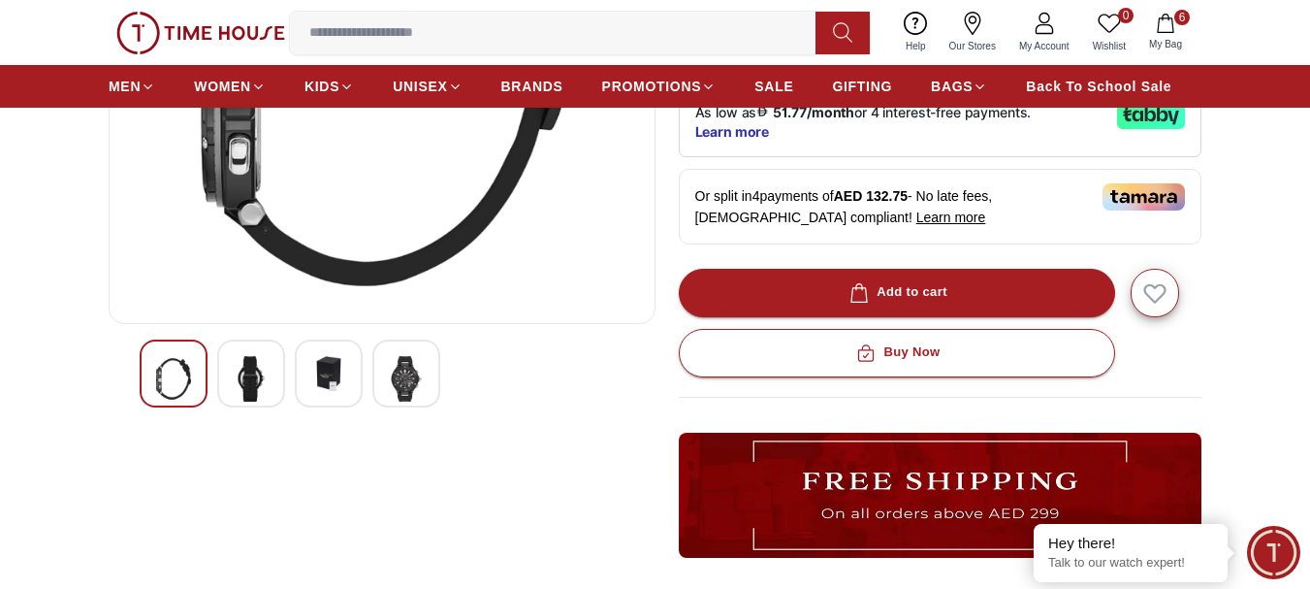
click at [344, 378] on img at bounding box center [328, 373] width 35 height 35
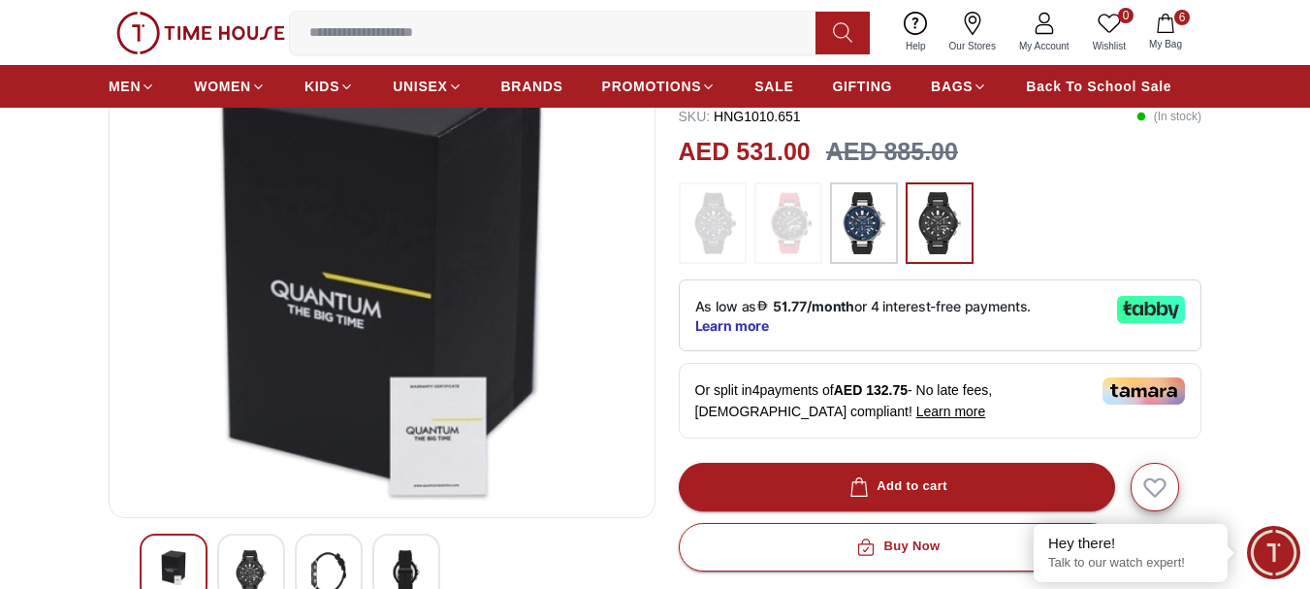
scroll to position [291, 0]
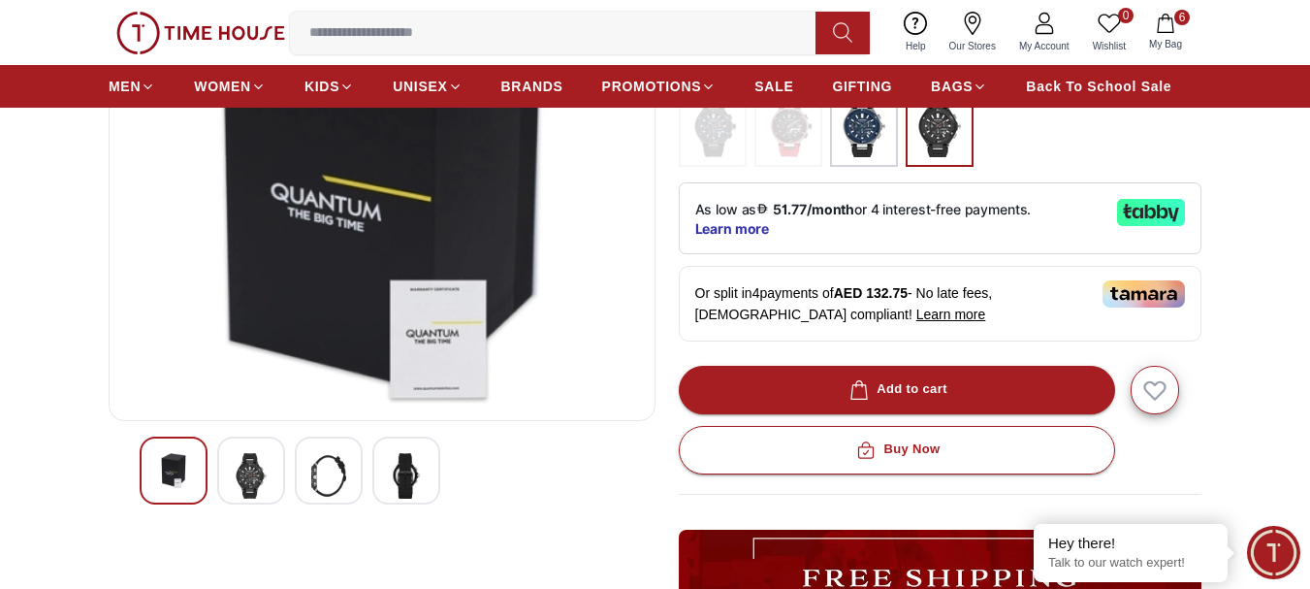
click at [408, 481] on img at bounding box center [406, 476] width 35 height 46
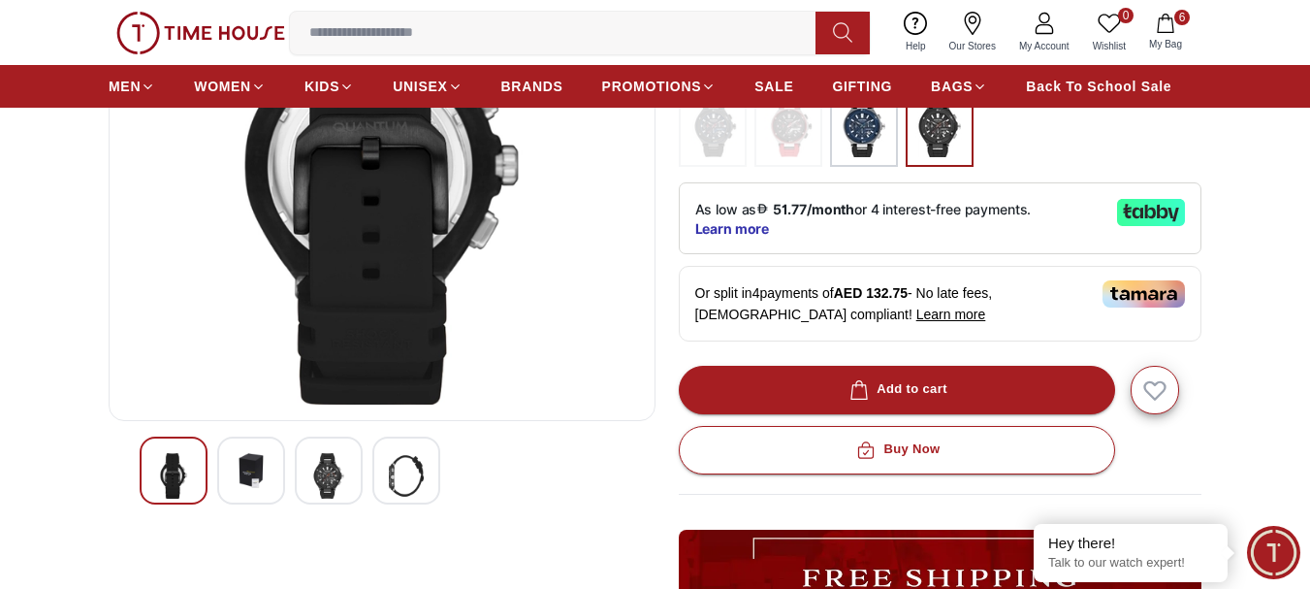
click at [358, 484] on div at bounding box center [329, 470] width 68 height 68
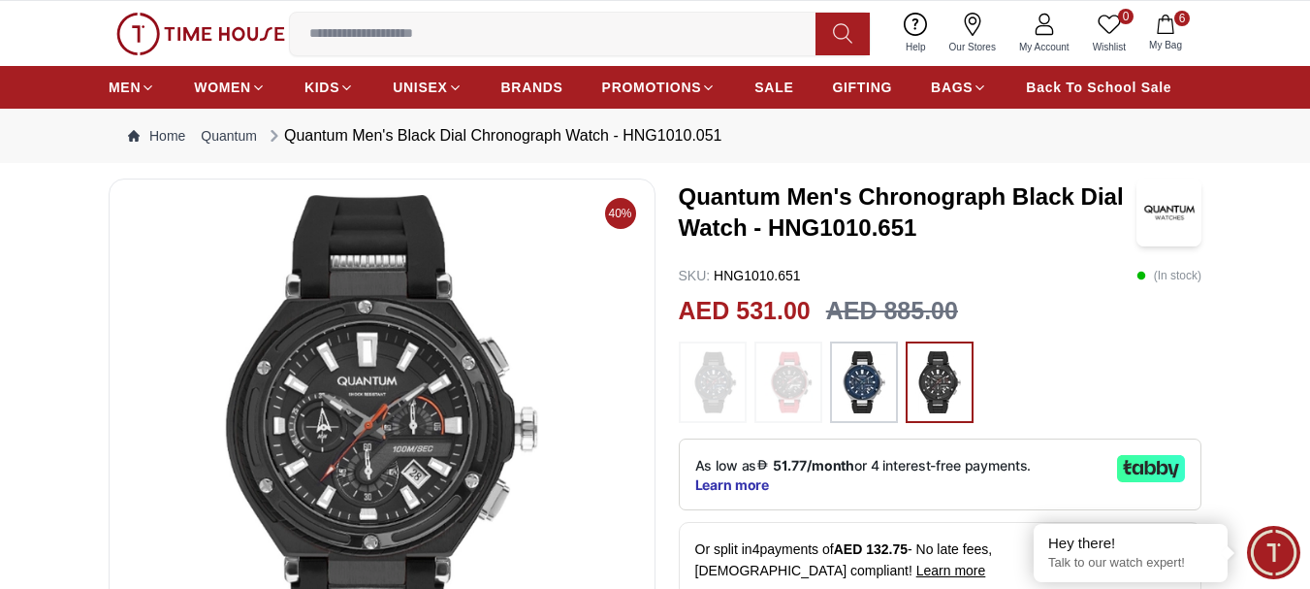
scroll to position [97, 0]
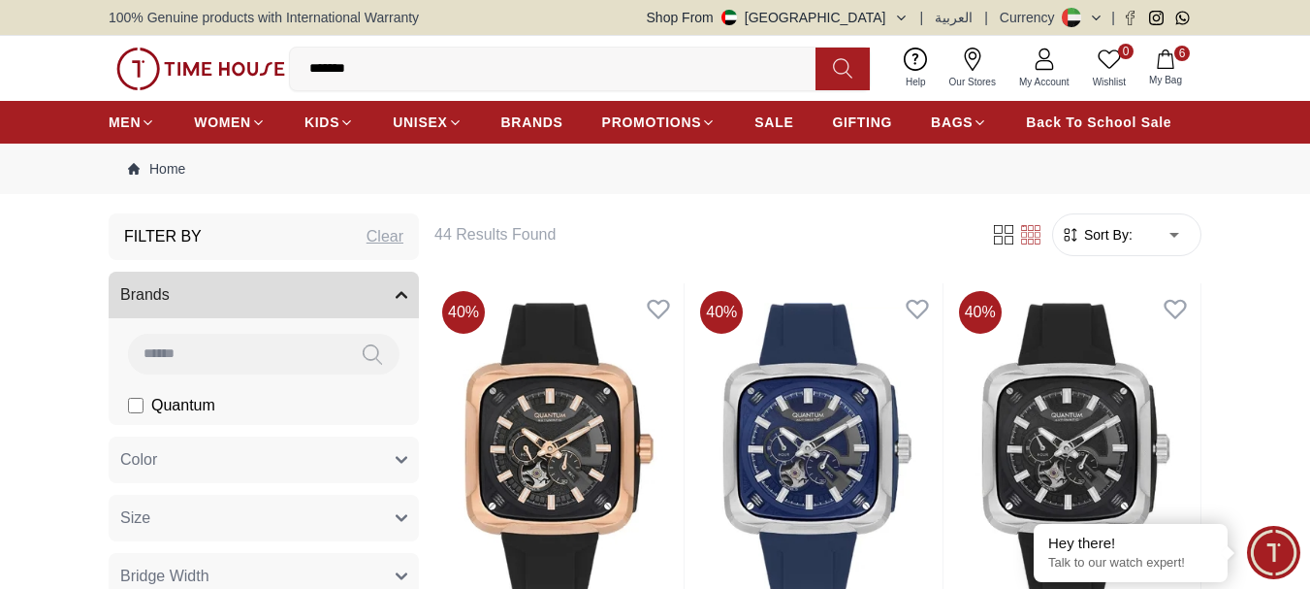
drag, startPoint x: 430, startPoint y: 72, endPoint x: 206, endPoint y: 95, distance: 225.2
click at [206, 95] on div "0 Wishlist 6 My Bag ******* tornado tornado men's black dial tornado men's chro…" at bounding box center [655, 68] width 1093 height 65
type input "**********"
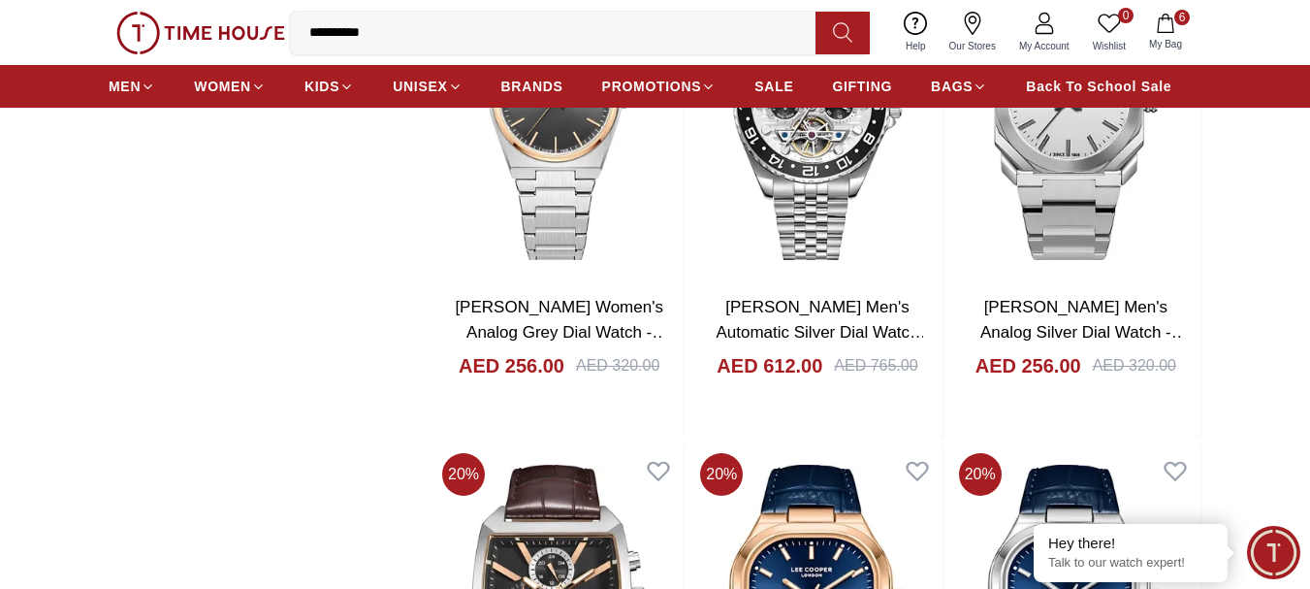
scroll to position [2327, 0]
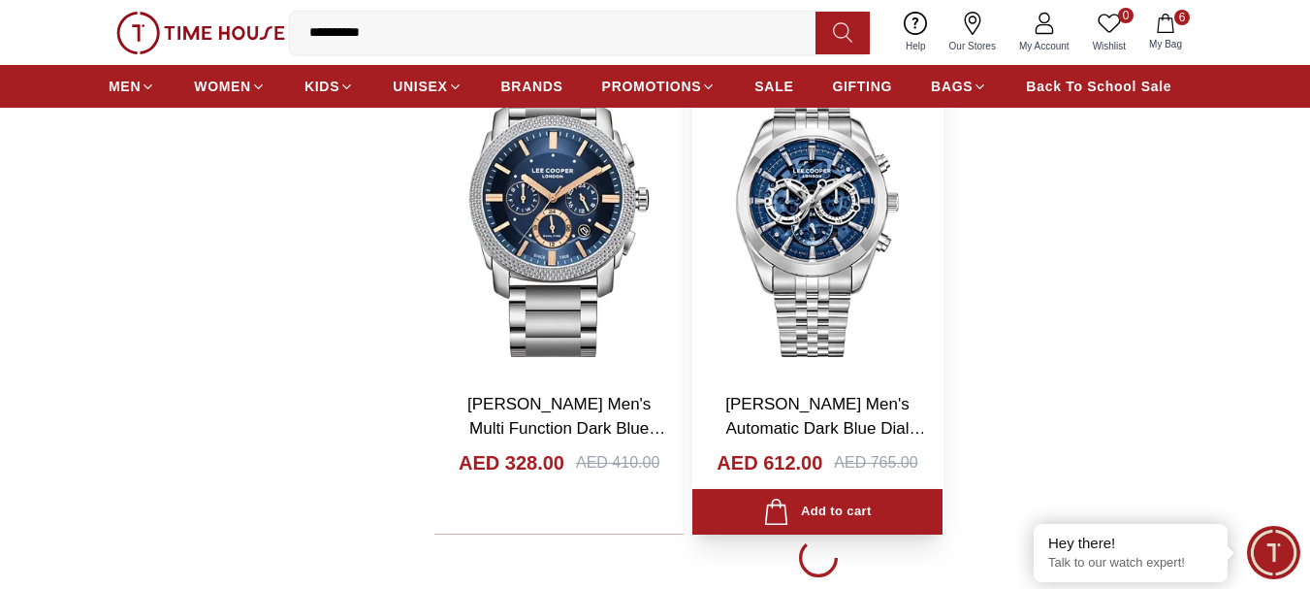
scroll to position [3200, 0]
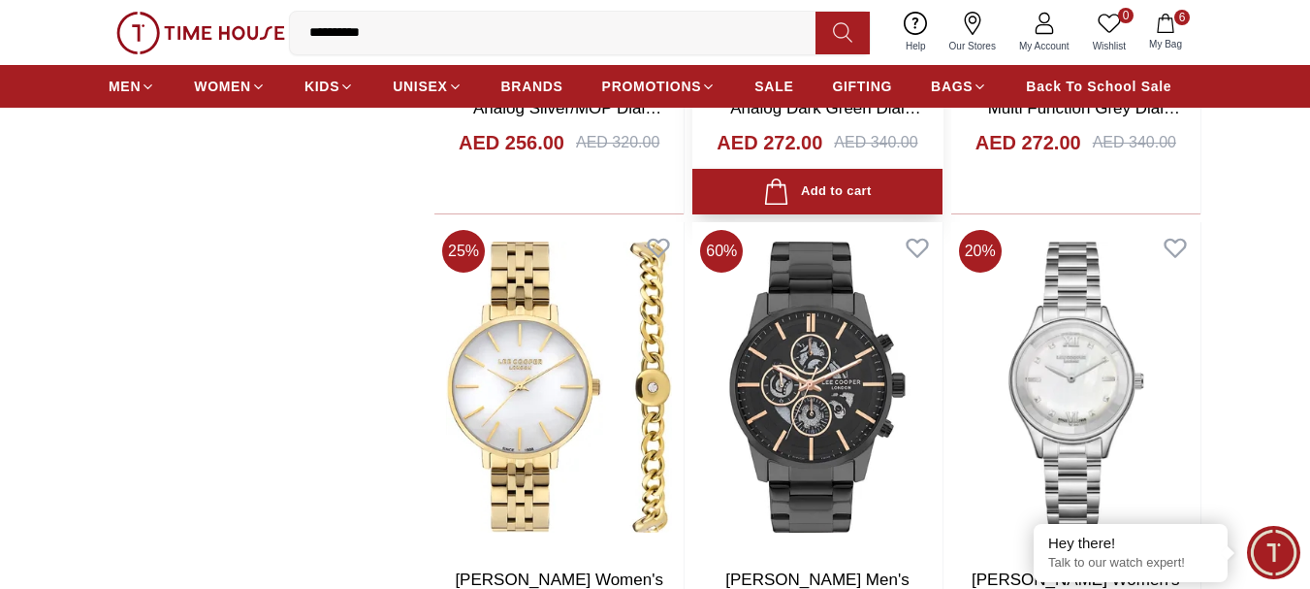
scroll to position [8533, 0]
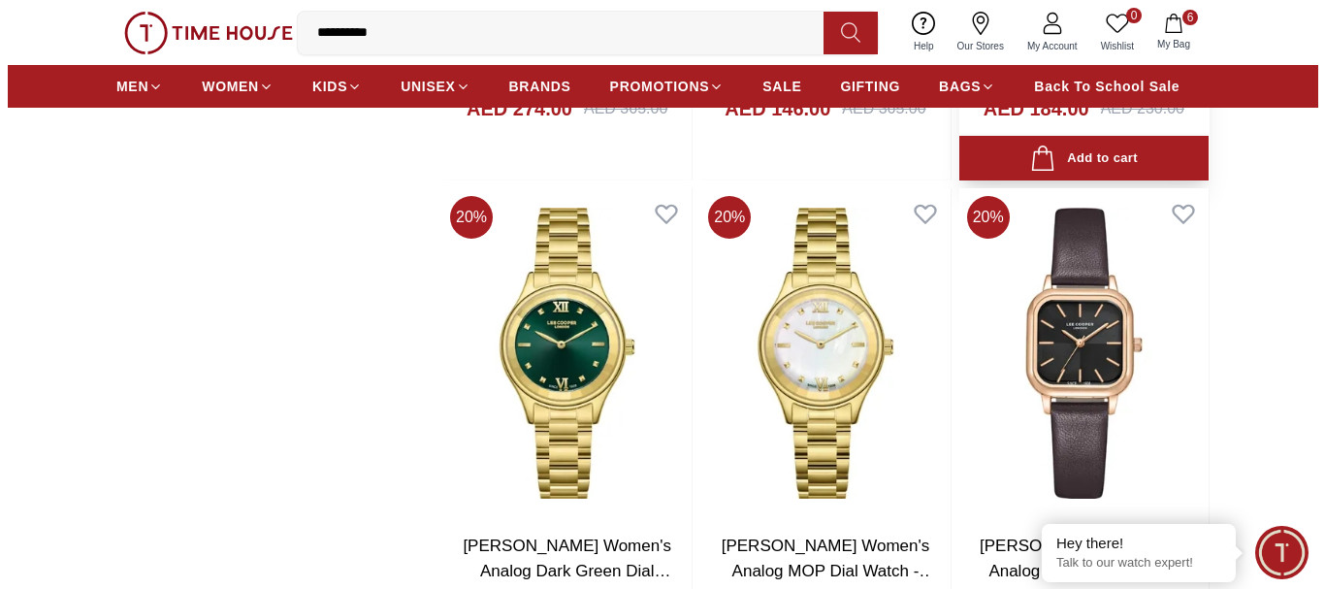
scroll to position [8727, 0]
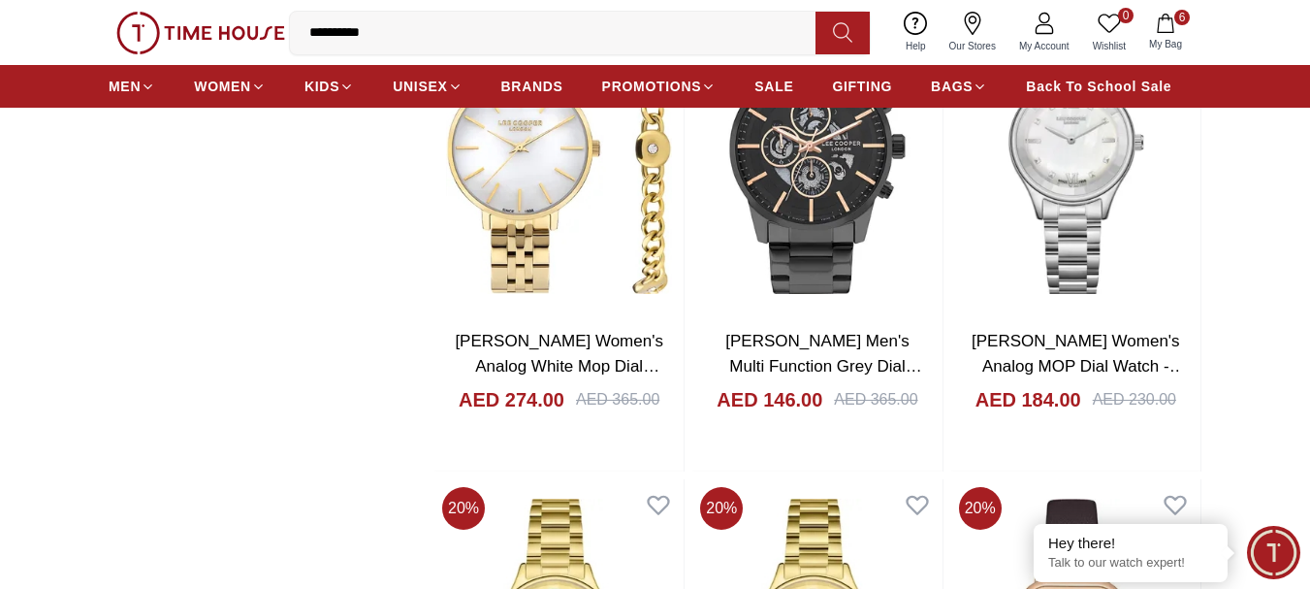
click at [1162, 39] on span "My Bag" at bounding box center [1165, 44] width 48 height 15
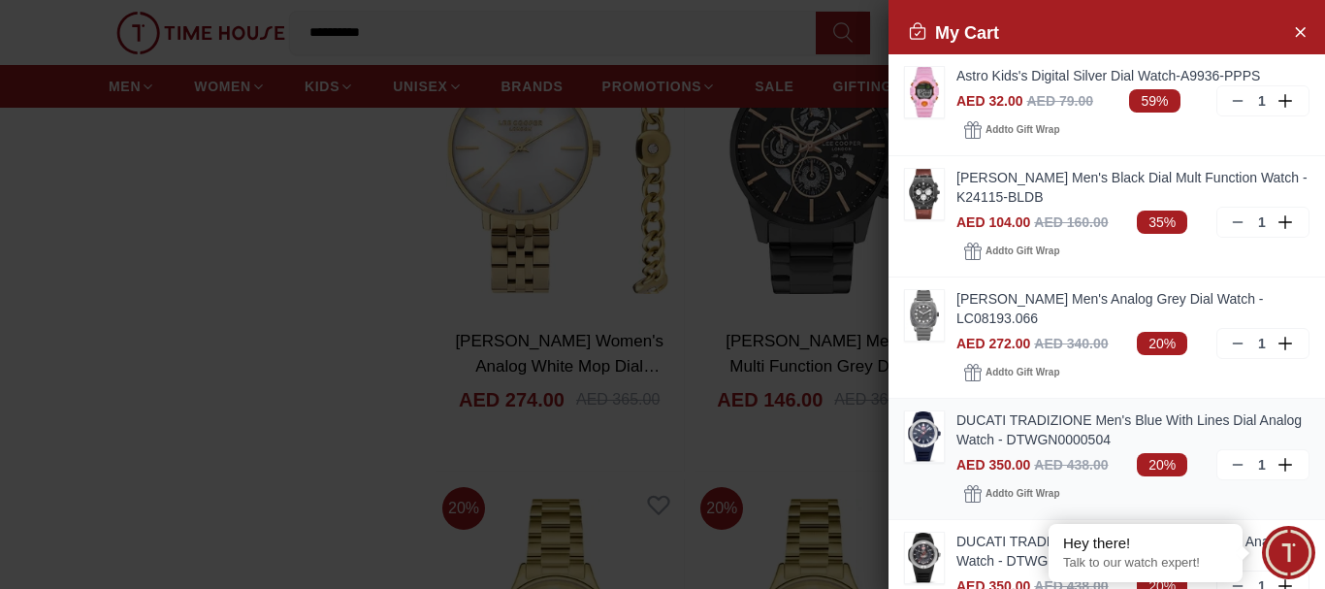
click at [1005, 431] on link "DUCATI TRADIZIONE Men's Blue With Lines Dial Analog Watch - DTWGN0000504" at bounding box center [1132, 429] width 353 height 39
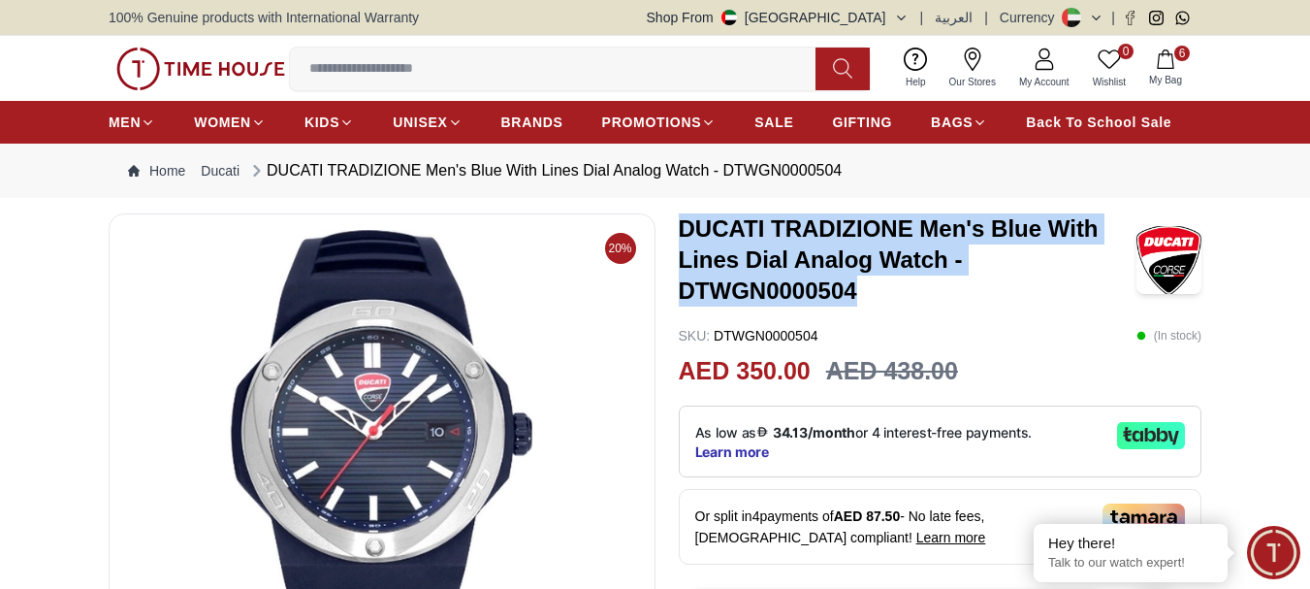
drag, startPoint x: 859, startPoint y: 291, endPoint x: 678, endPoint y: 231, distance: 191.0
click at [679, 231] on h3 "DUCATI TRADIZIONE Men's Blue With Lines Dial Analog Watch - DTWGN0000504" at bounding box center [908, 259] width 459 height 93
copy h3 "DUCATI TRADIZIONE Men's Blue With Lines Dial Analog Watch - DTWGN0000504"
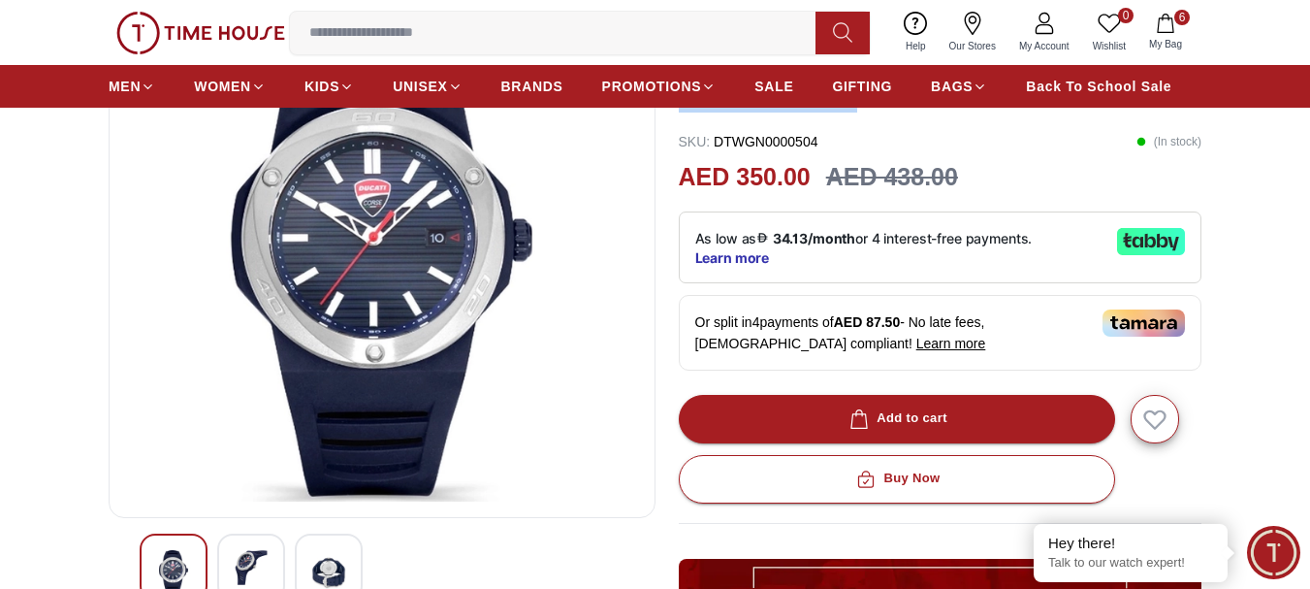
scroll to position [97, 0]
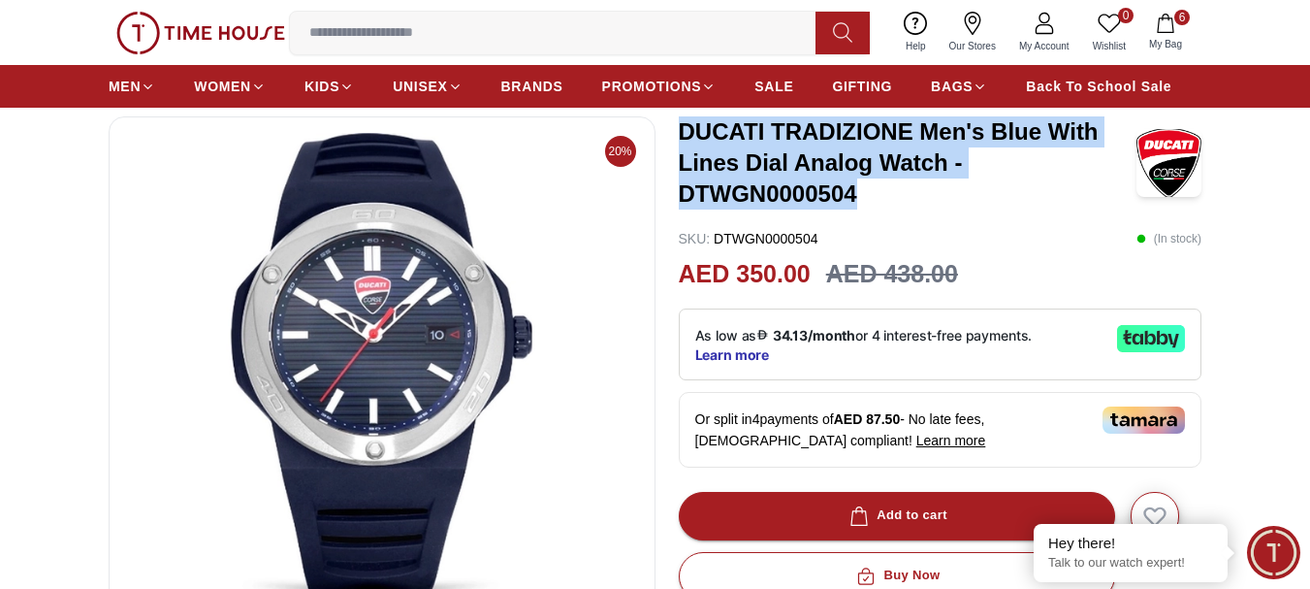
click at [934, 192] on h3 "DUCATI TRADIZIONE Men's Blue With Lines Dial Analog Watch - DTWGN0000504" at bounding box center [908, 162] width 459 height 93
